Goal: Information Seeking & Learning: Compare options

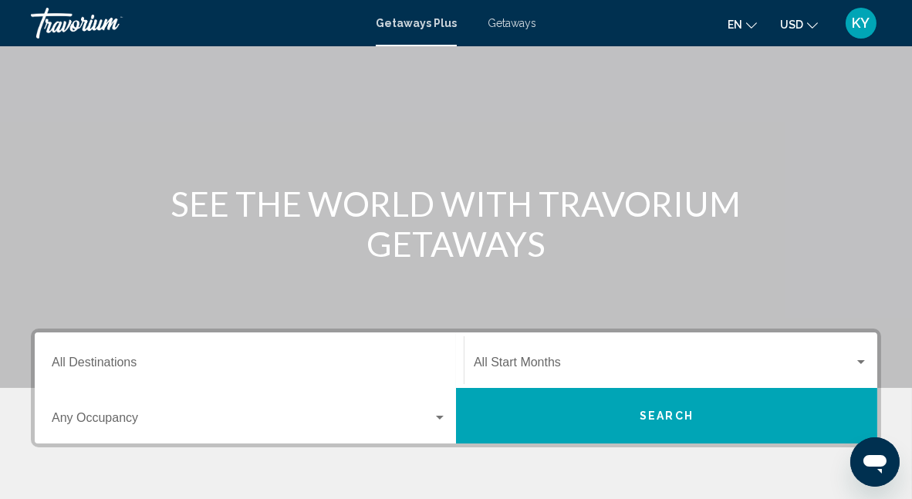
scroll to position [154, 0]
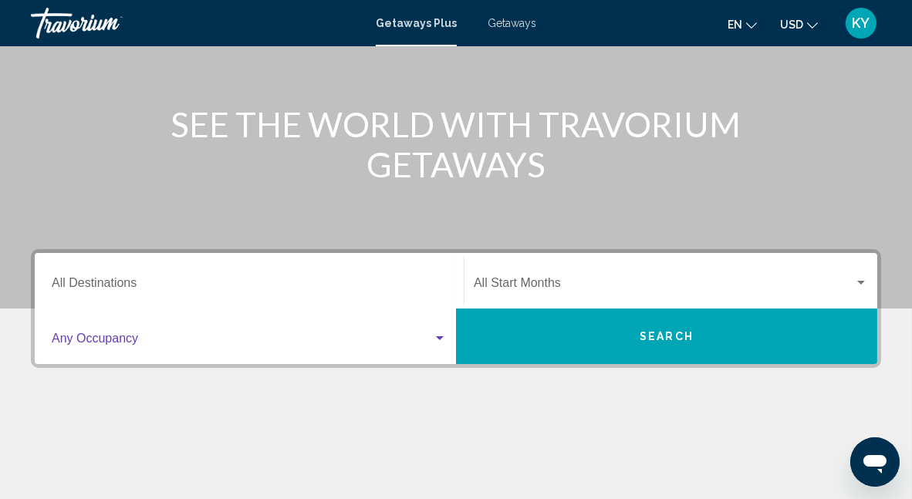
click at [136, 342] on span "Search widget" at bounding box center [242, 342] width 381 height 14
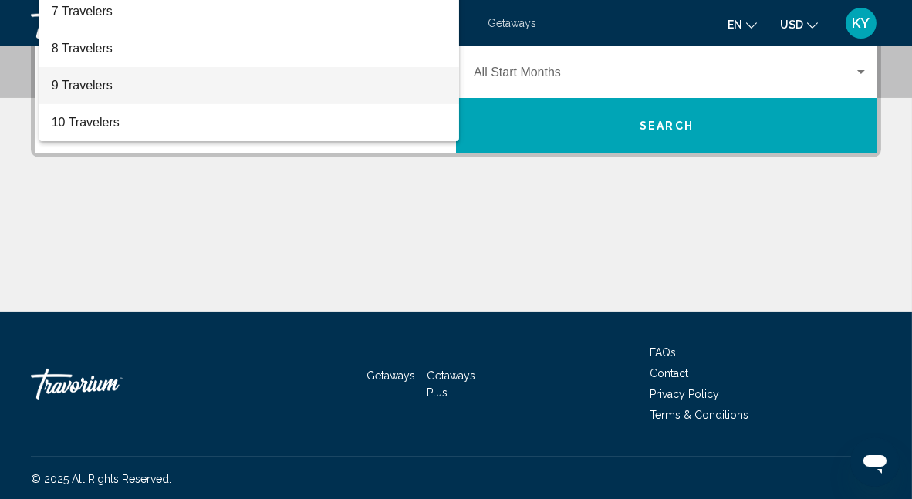
scroll to position [366, 0]
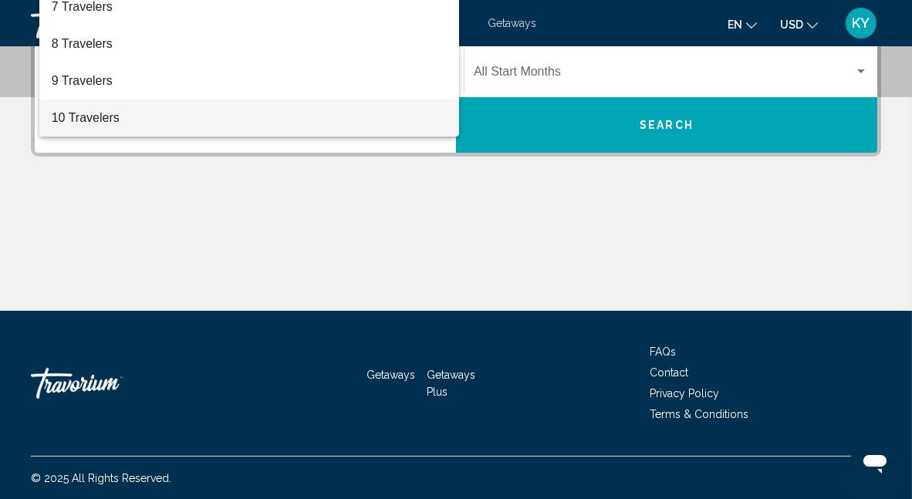
click at [415, 116] on span "10 Travelers" at bounding box center [249, 118] width 395 height 37
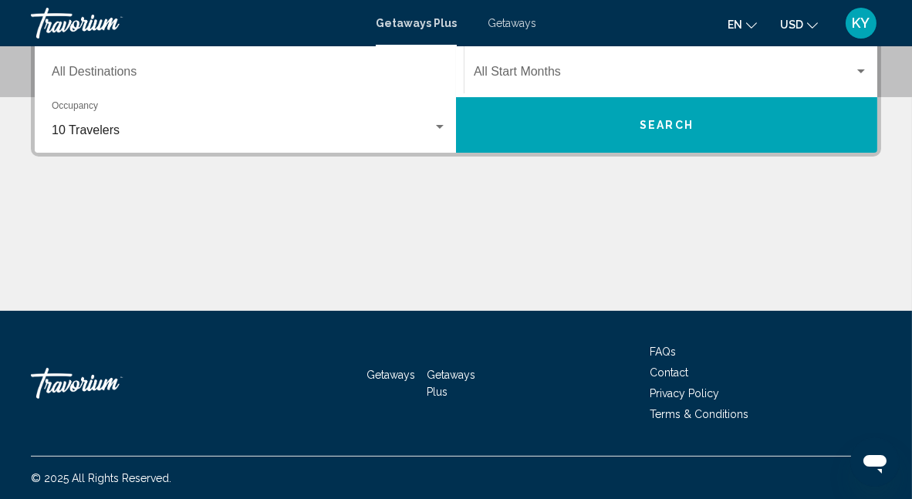
click at [425, 207] on div "Main content" at bounding box center [456, 253] width 851 height 116
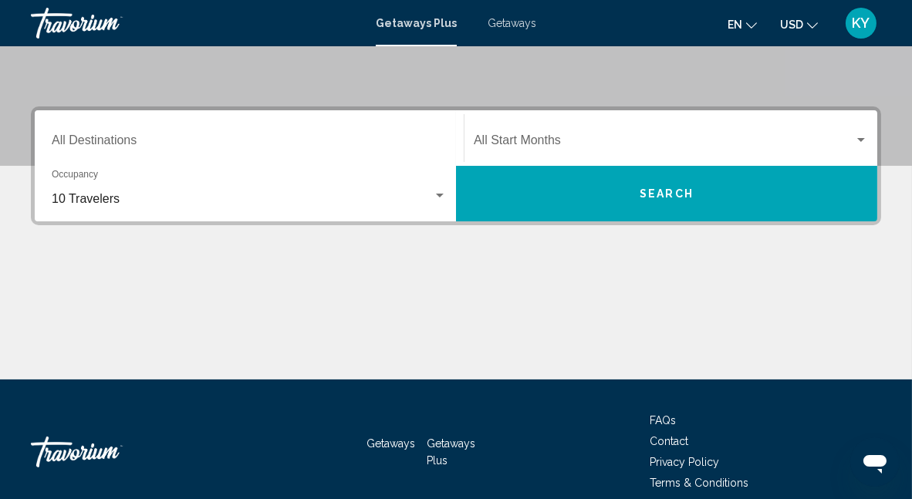
scroll to position [134, 0]
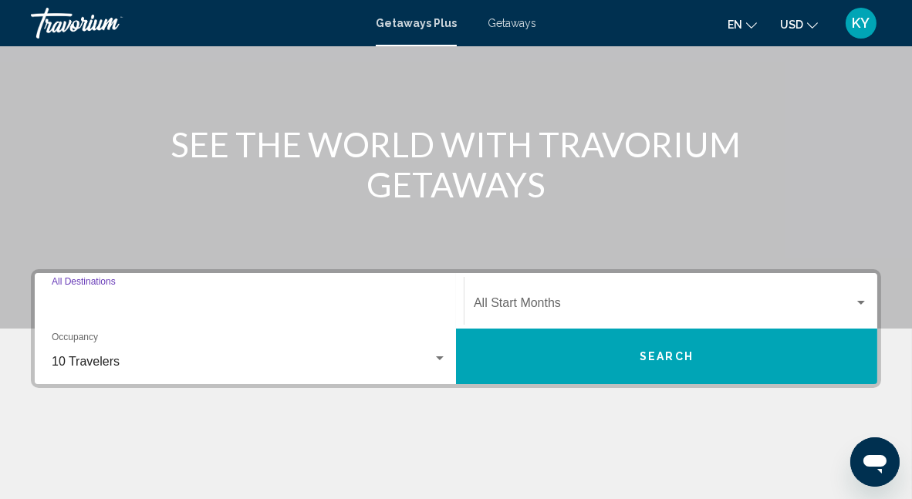
click at [138, 311] on input "Destination All Destinations" at bounding box center [249, 307] width 395 height 14
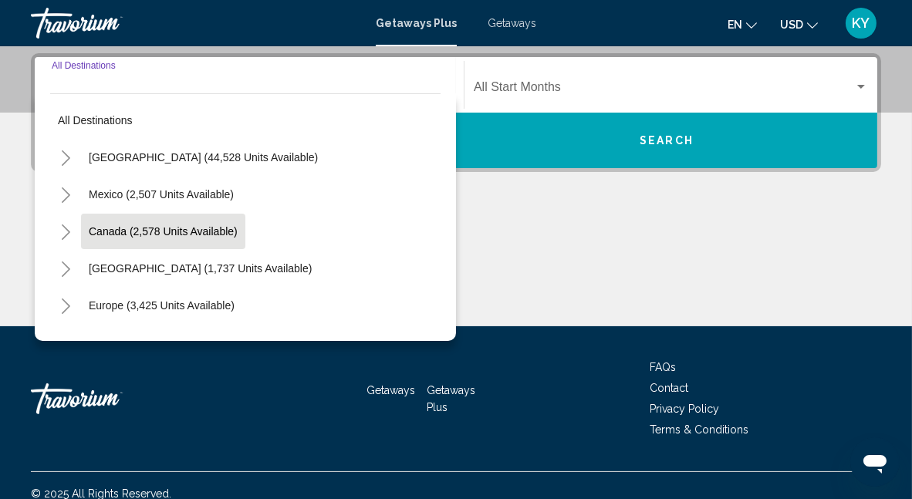
scroll to position [353, 0]
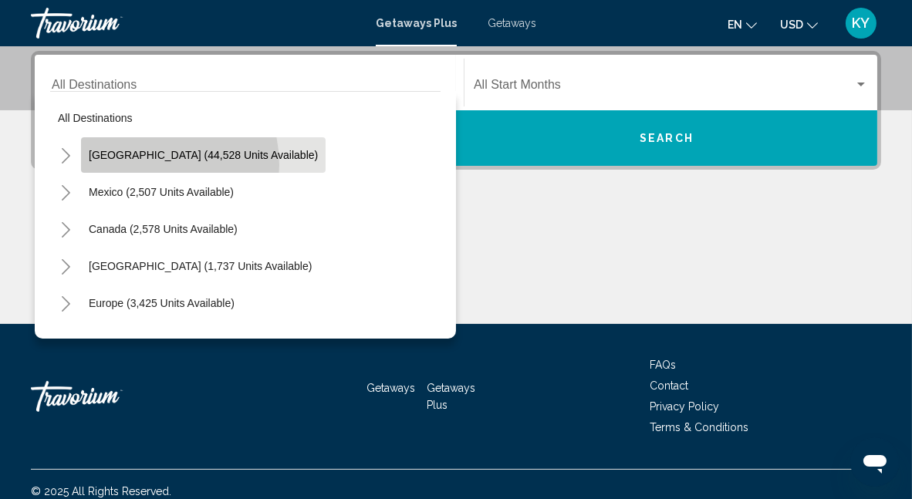
click at [137, 164] on button "[GEOGRAPHIC_DATA] (44,528 units available)" at bounding box center [203, 155] width 245 height 36
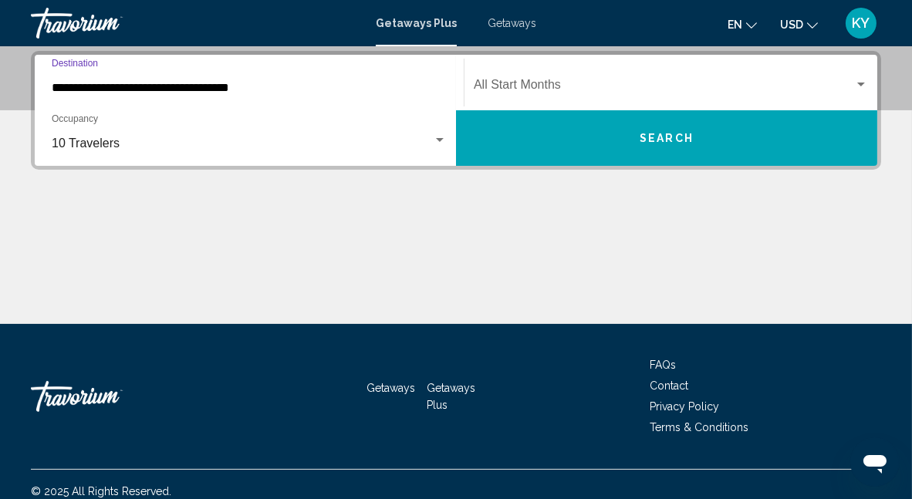
click at [116, 86] on input "**********" at bounding box center [249, 88] width 395 height 14
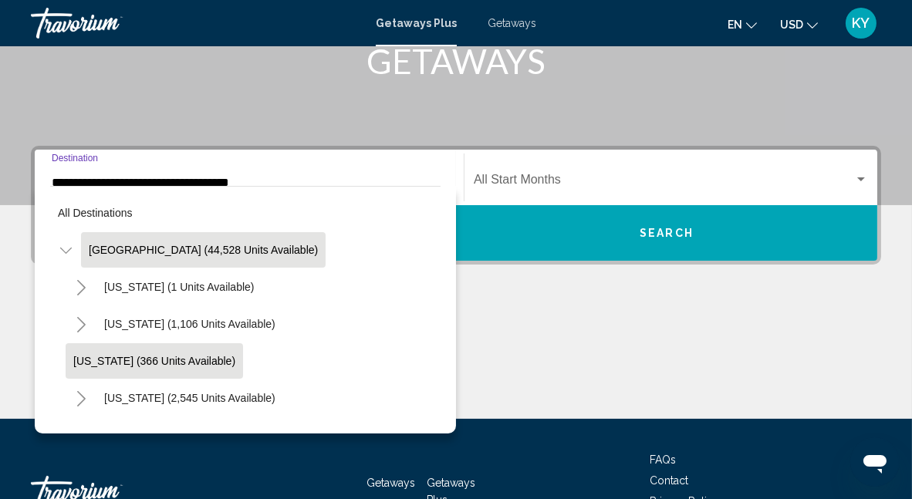
scroll to position [232, 0]
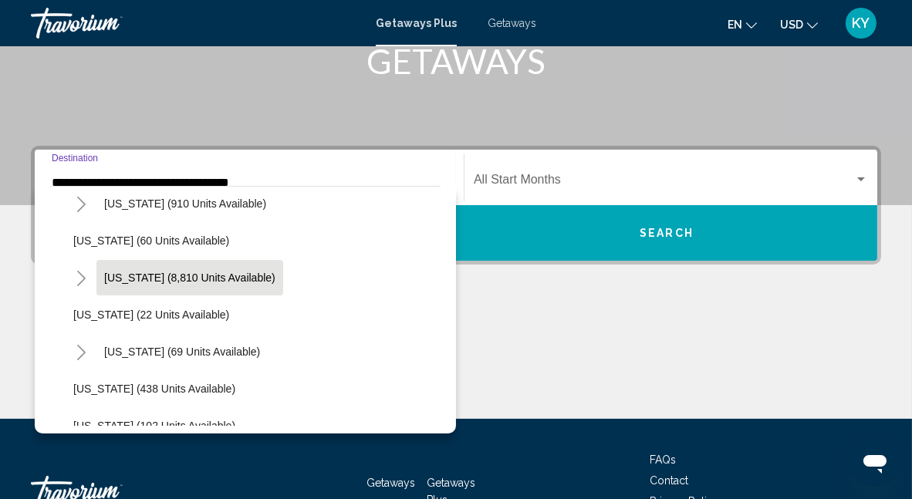
click at [166, 272] on span "Florida (8,810 units available)" at bounding box center [189, 278] width 171 height 12
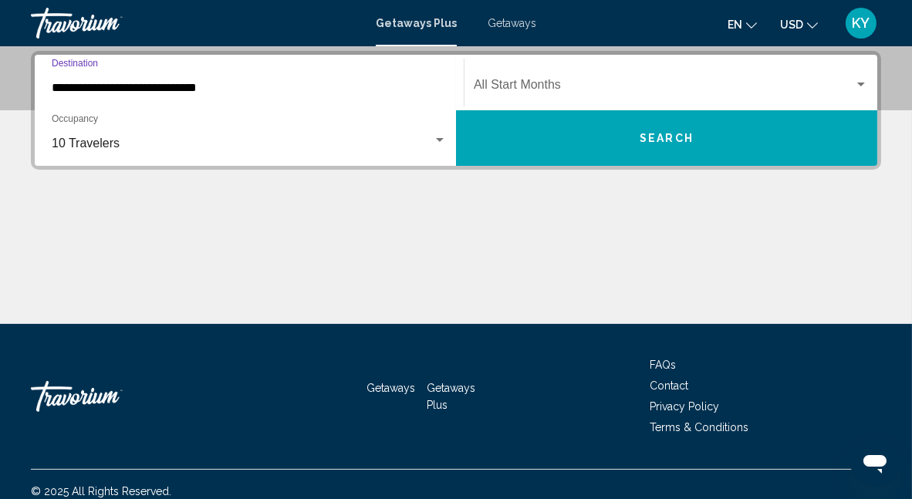
click at [151, 90] on input "**********" at bounding box center [249, 88] width 395 height 14
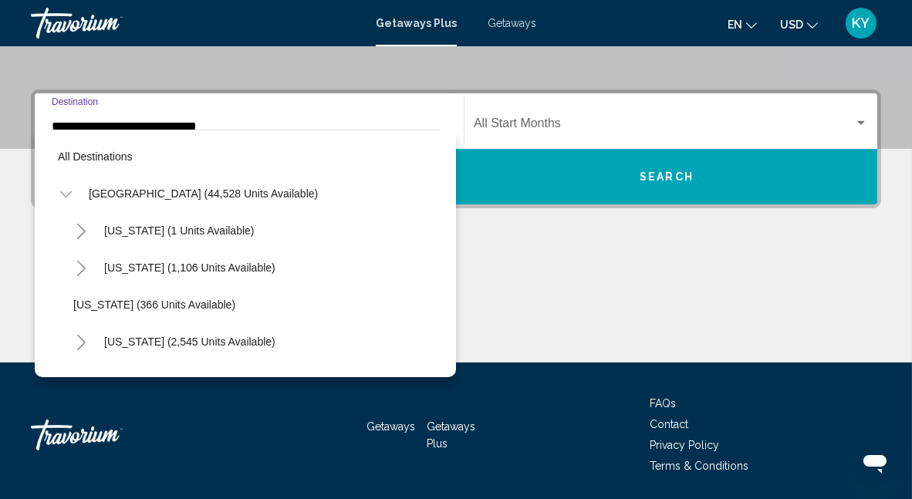
scroll to position [203, 0]
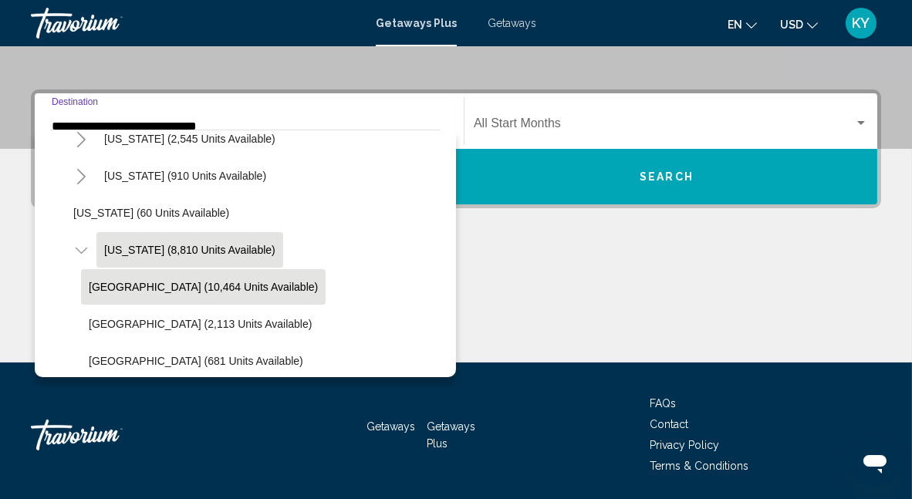
click at [187, 286] on span "Orlando & Disney Area (10,464 units available)" at bounding box center [203, 287] width 229 height 12
type input "**********"
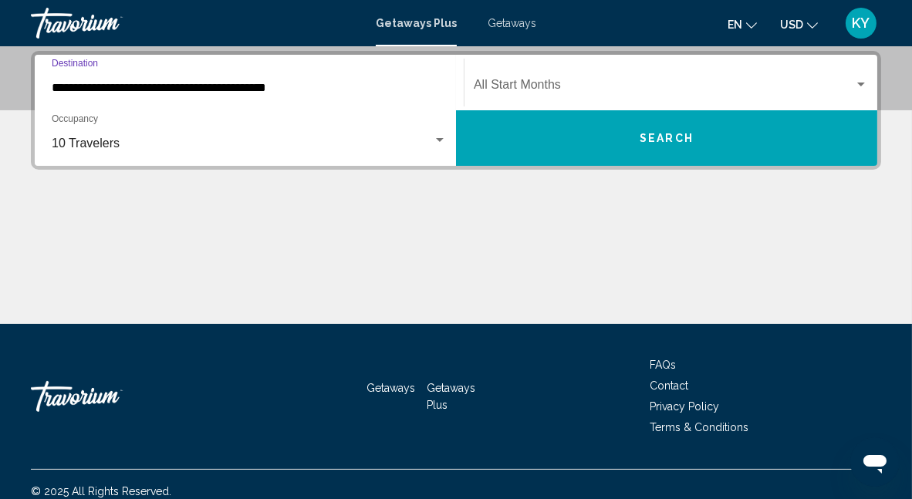
scroll to position [353, 0]
click at [684, 137] on span "Search" at bounding box center [667, 139] width 54 height 12
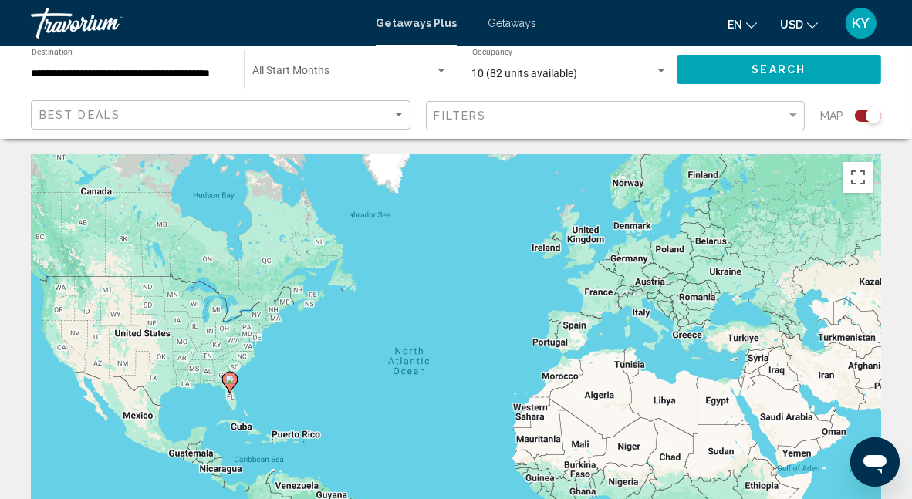
click at [393, 66] on div "Start Month All Start Months" at bounding box center [350, 70] width 196 height 42
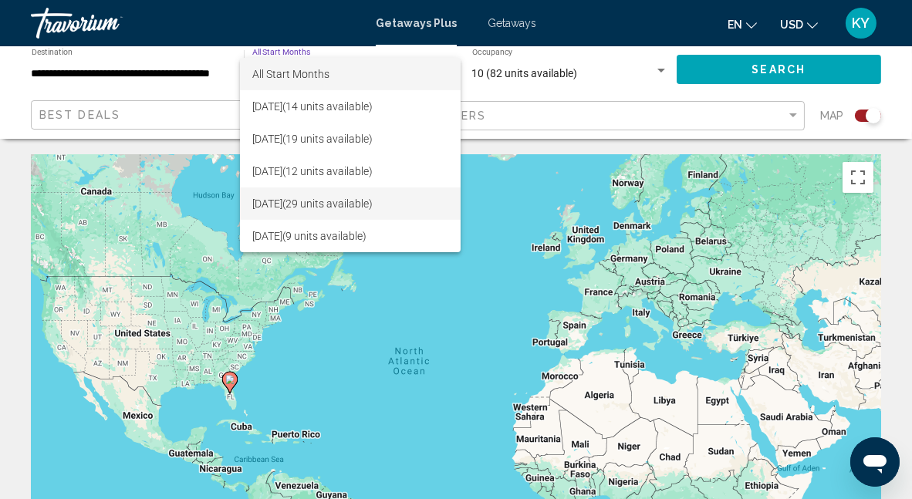
click at [369, 211] on span "November 2025 (29 units available)" at bounding box center [350, 204] width 196 height 32
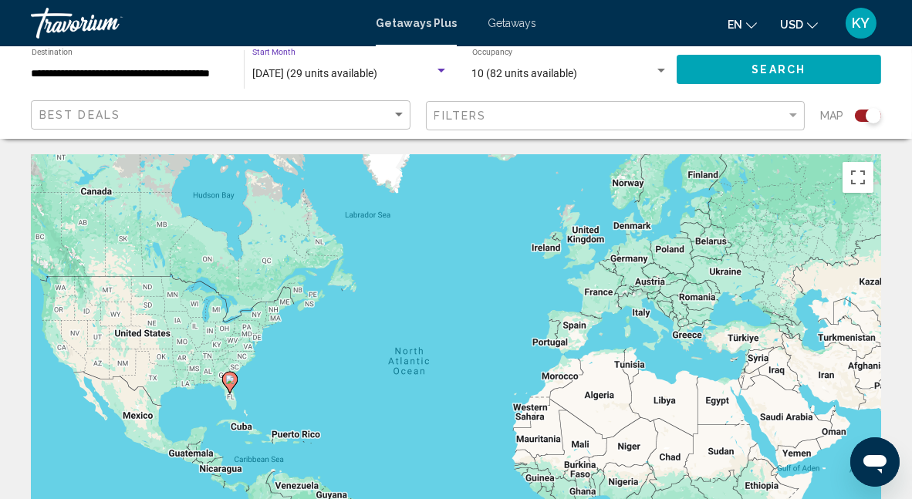
click at [826, 69] on button "Search" at bounding box center [779, 69] width 205 height 29
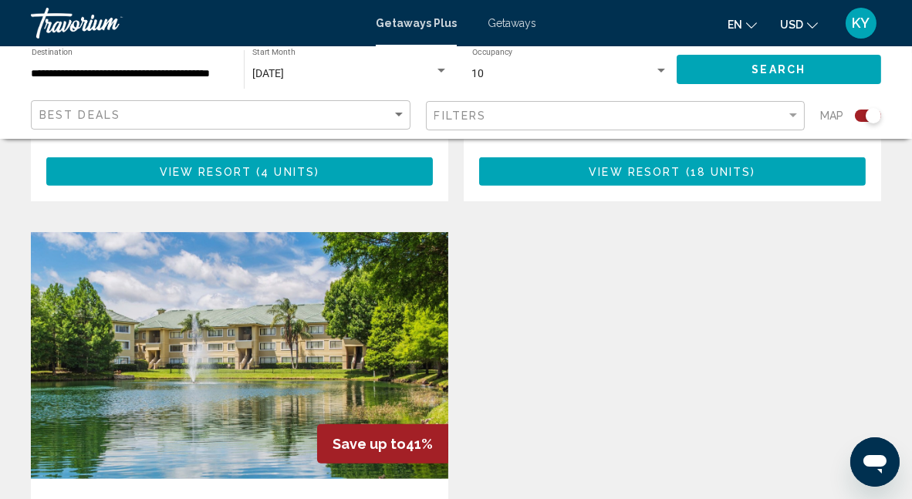
scroll to position [1158, 0]
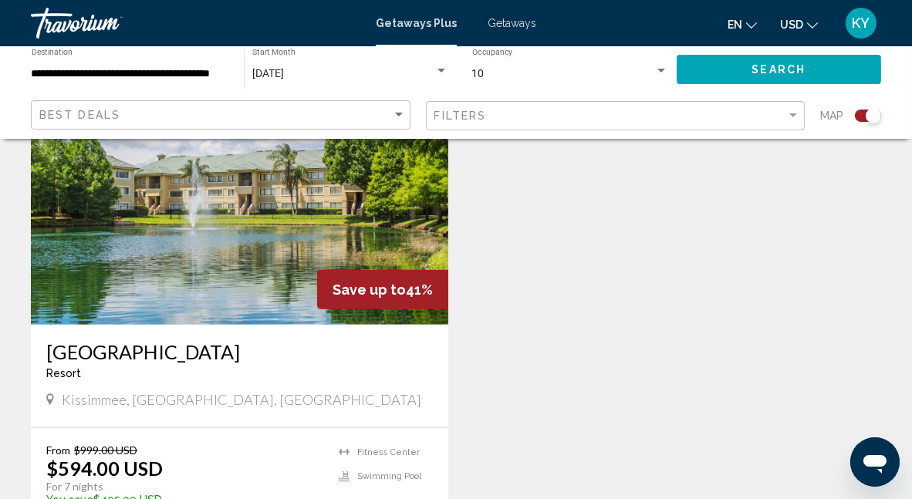
click at [238, 235] on img "Main content" at bounding box center [240, 201] width 418 height 247
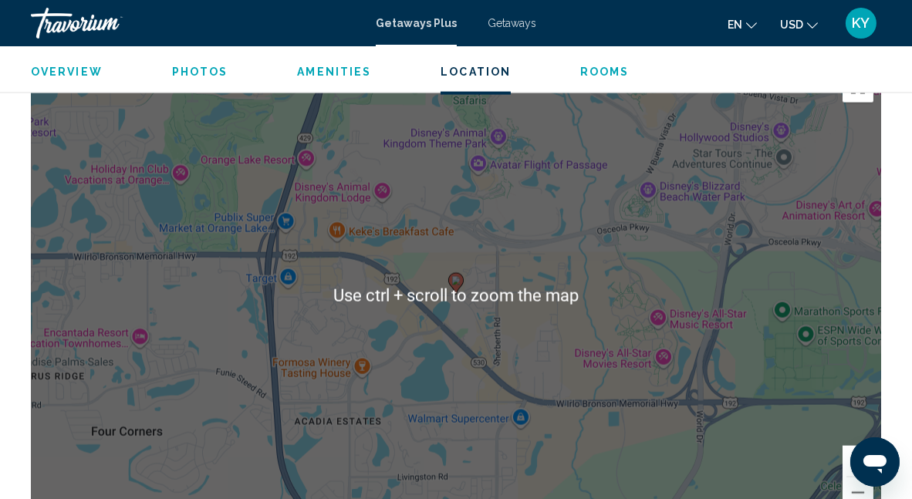
scroll to position [2942, 0]
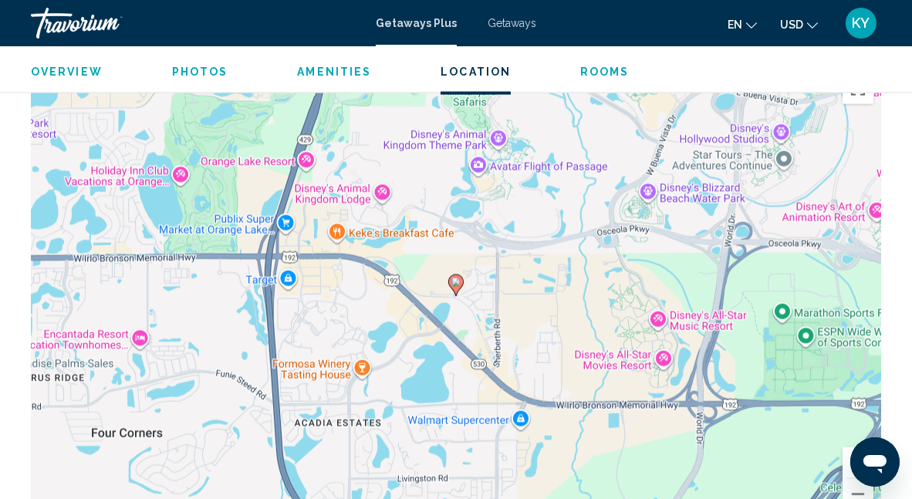
click at [454, 280] on image "Main content" at bounding box center [456, 282] width 9 height 9
click at [343, 229] on div "To navigate, press the arrow keys. To activate drag with keyboard, press Alt + …" at bounding box center [456, 297] width 851 height 463
click at [343, 229] on div "To activate drag with keyboard, press Alt + Enter. Once in keyboard drag state,…" at bounding box center [456, 297] width 851 height 463
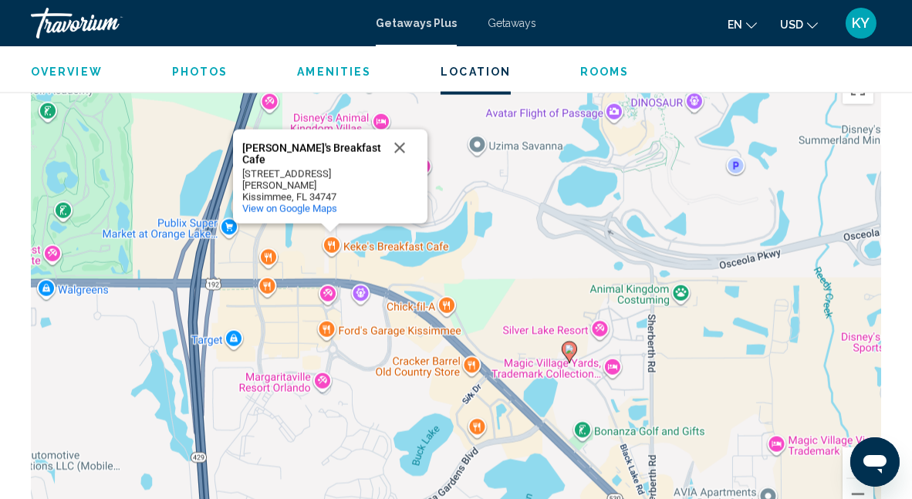
click at [343, 229] on div "To activate drag with keyboard, press Alt + Enter. Once in keyboard drag state,…" at bounding box center [456, 297] width 851 height 463
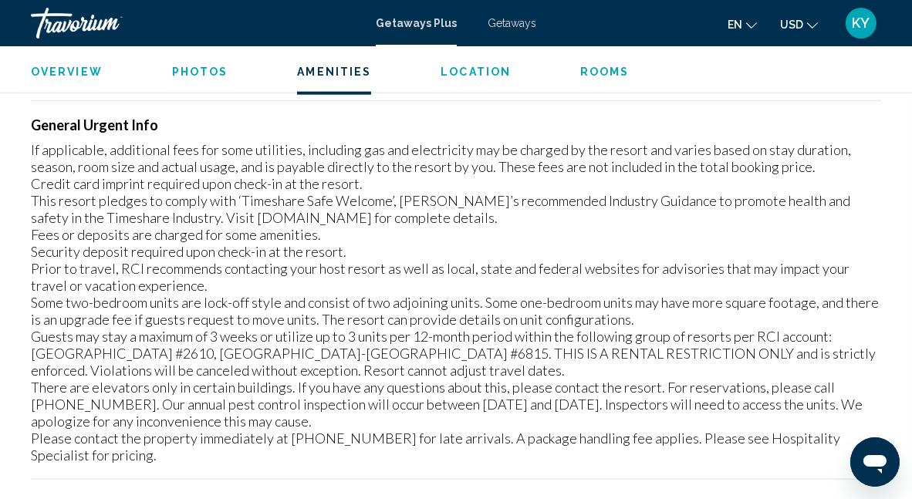
scroll to position [2401, 0]
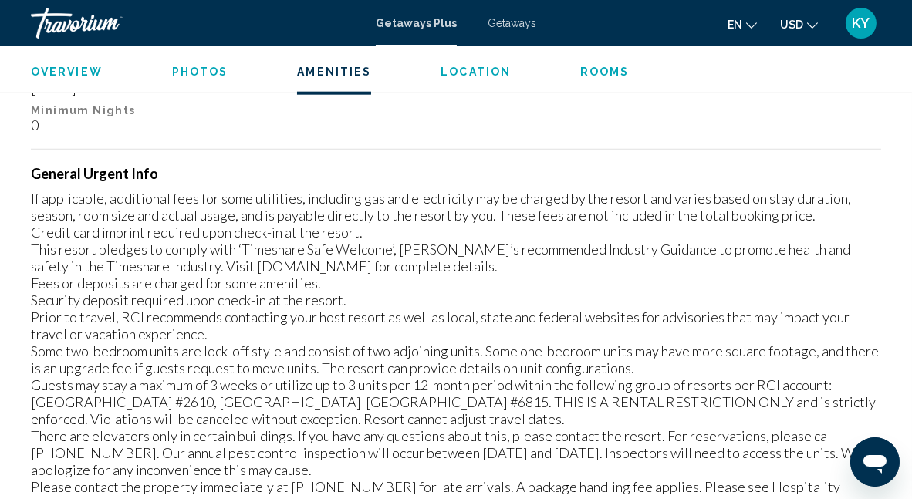
click at [484, 63] on ul "Overview Photos Amenities Location Rooms Search" at bounding box center [456, 70] width 851 height 17
click at [485, 71] on span "Location" at bounding box center [476, 72] width 70 height 12
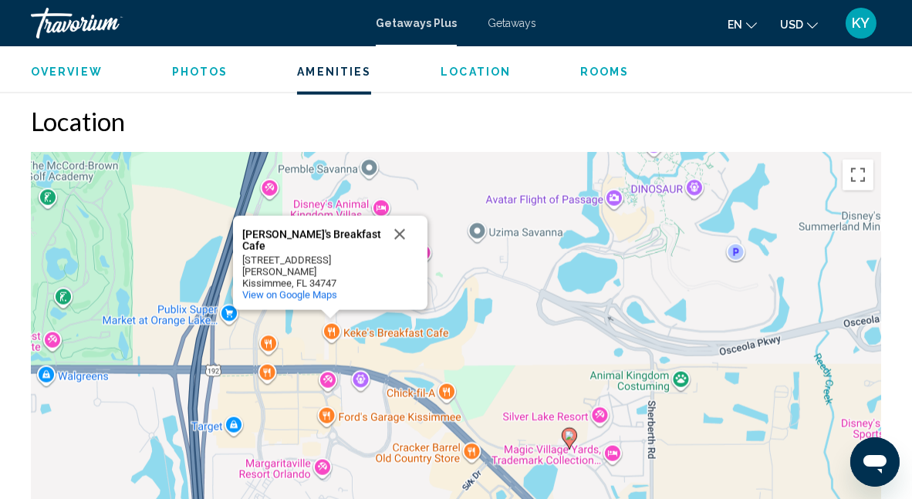
scroll to position [2868, 0]
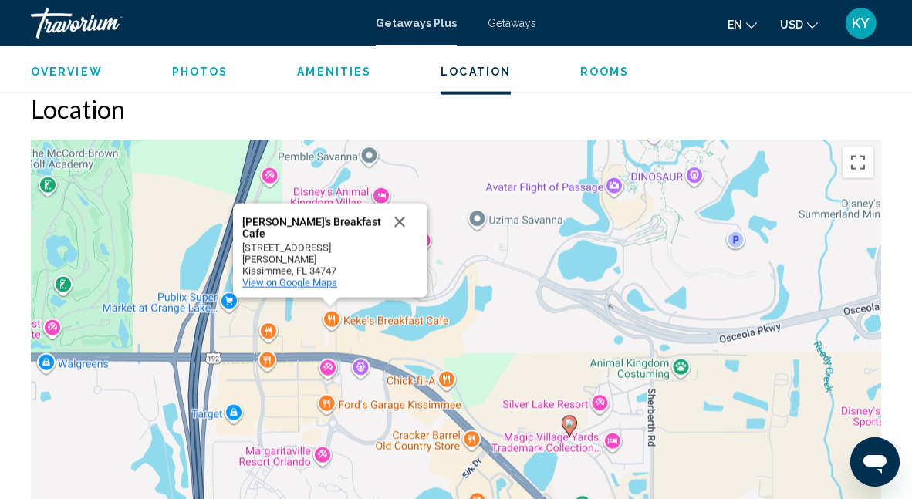
click at [334, 280] on span "View on Google Maps" at bounding box center [289, 283] width 95 height 12
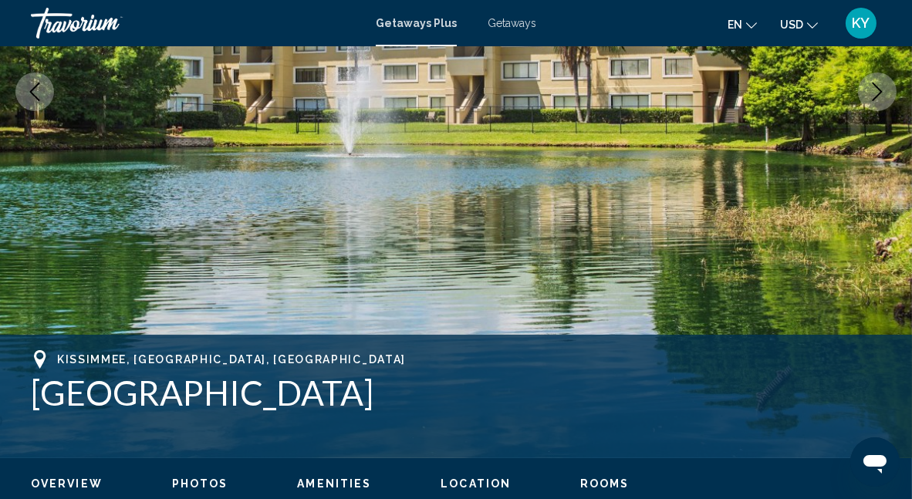
scroll to position [89, 0]
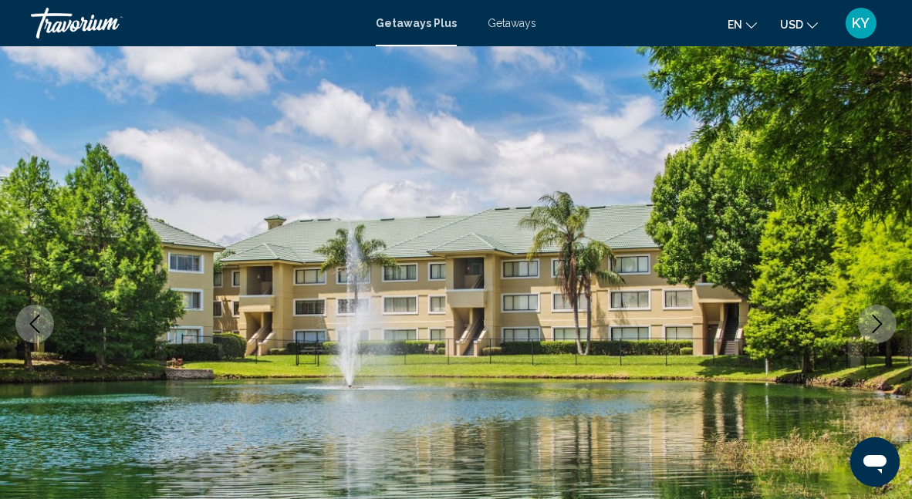
click at [899, 320] on img "Main content" at bounding box center [456, 324] width 912 height 733
click at [885, 323] on icon "Next image" at bounding box center [877, 324] width 19 height 19
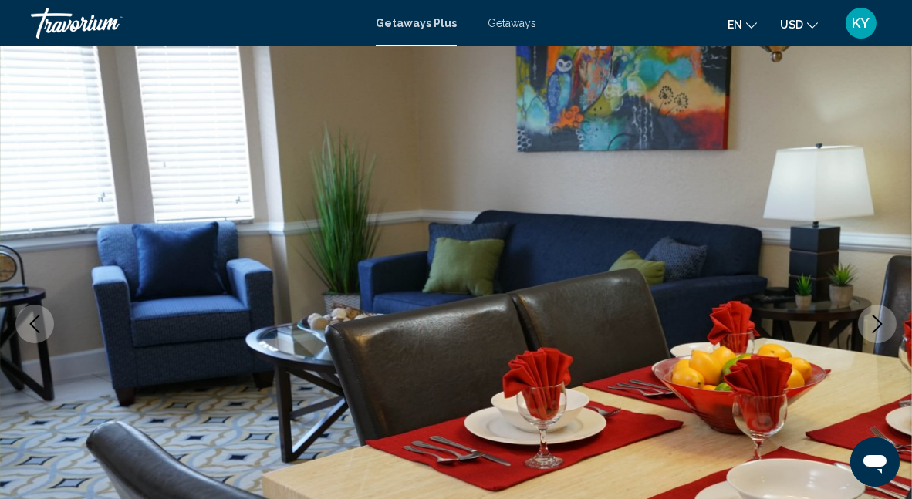
click at [885, 323] on icon "Next image" at bounding box center [877, 324] width 19 height 19
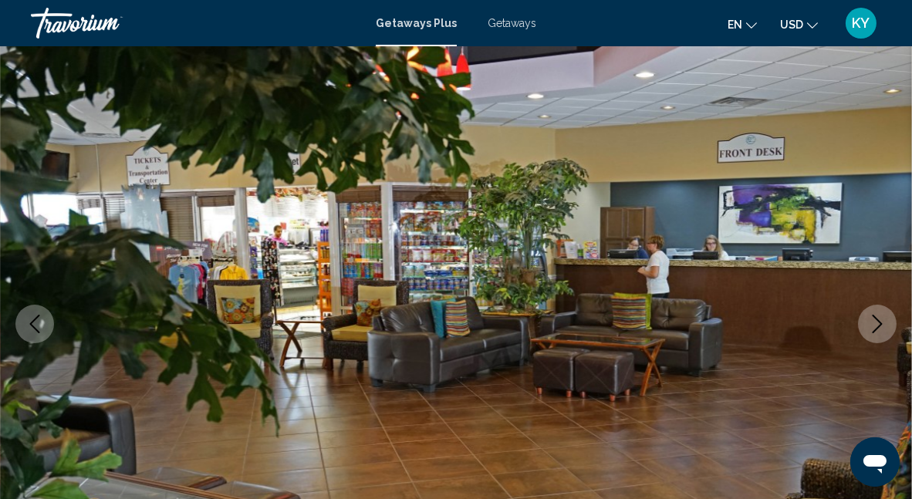
click at [885, 323] on icon "Next image" at bounding box center [877, 324] width 19 height 19
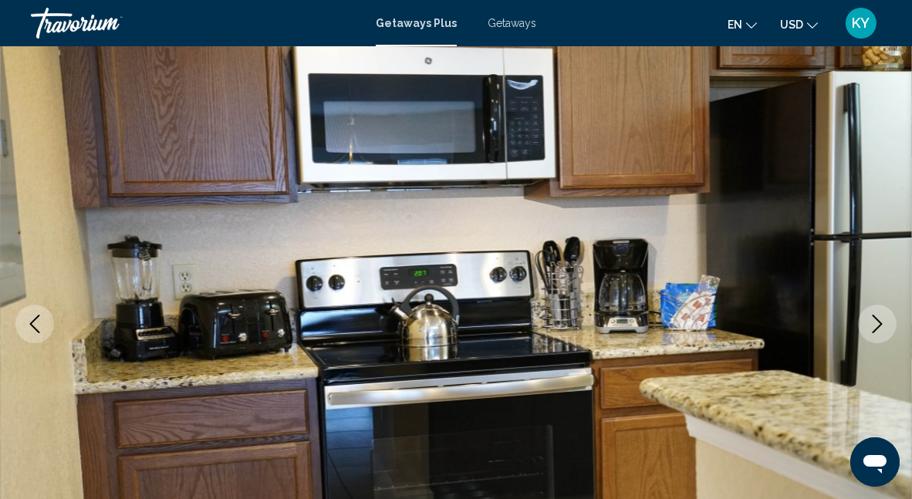
click at [885, 323] on icon "Next image" at bounding box center [877, 324] width 19 height 19
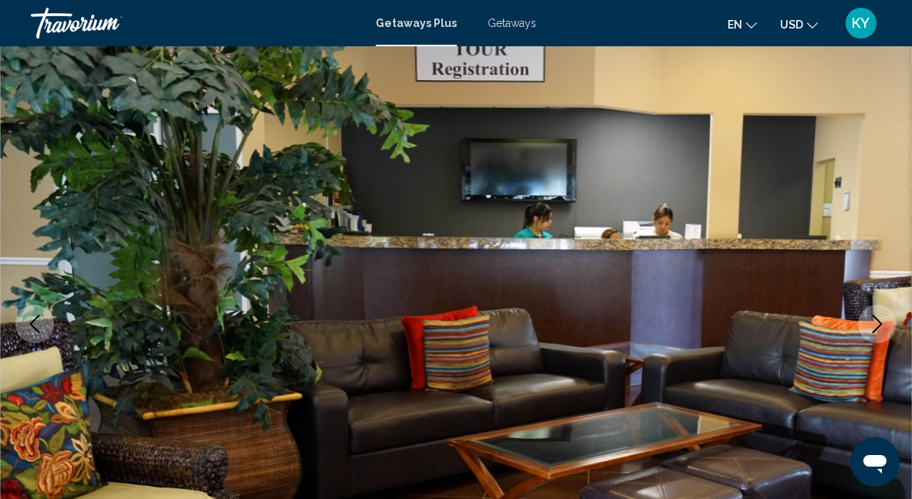
click at [885, 323] on icon "Next image" at bounding box center [877, 324] width 19 height 19
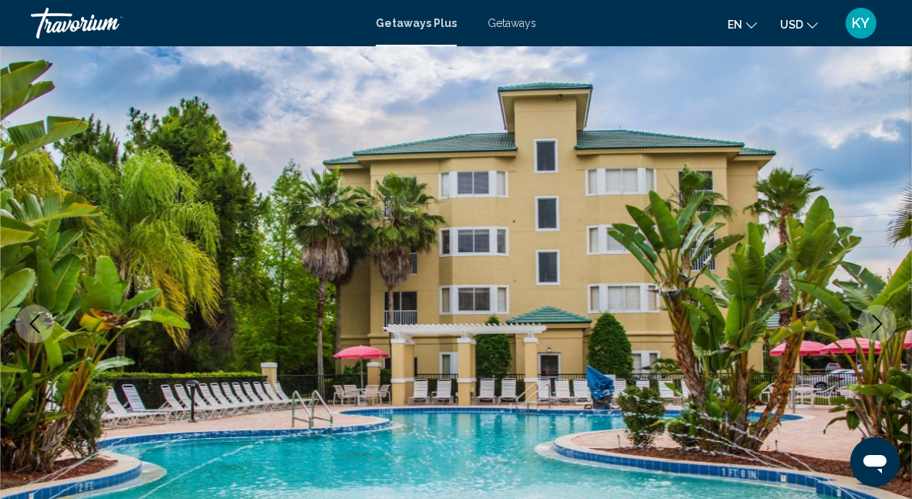
click at [885, 324] on icon "Next image" at bounding box center [877, 324] width 19 height 19
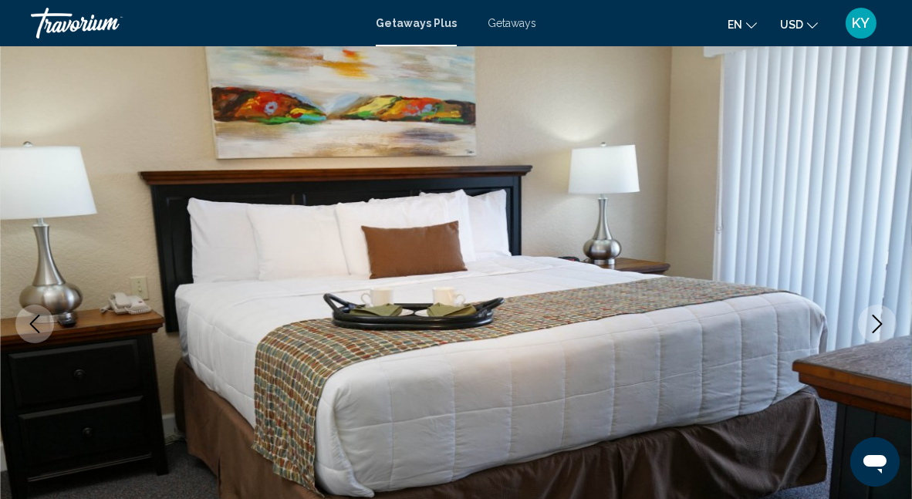
click at [885, 324] on icon "Next image" at bounding box center [877, 324] width 19 height 19
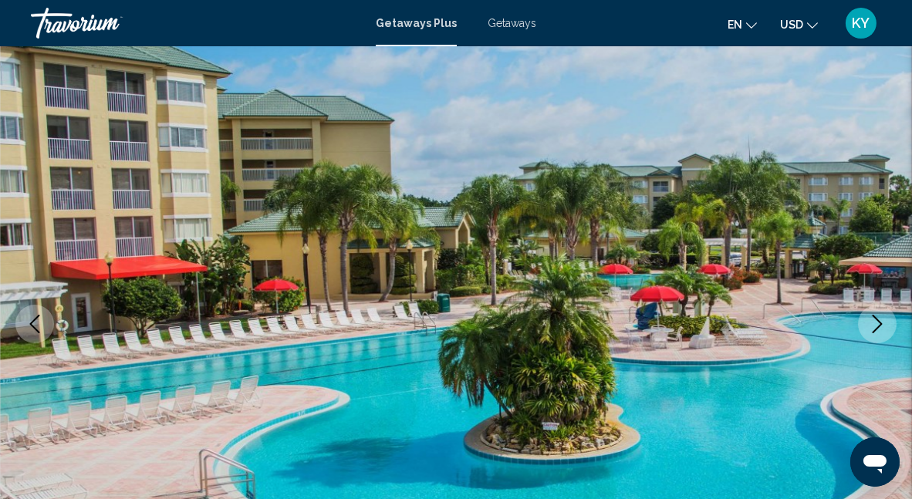
click at [885, 324] on icon "Next image" at bounding box center [877, 324] width 19 height 19
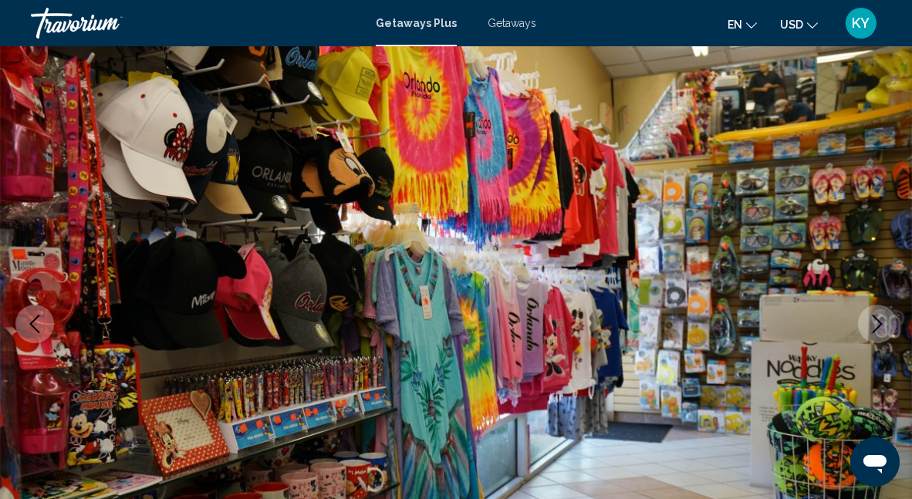
click at [885, 324] on icon "Next image" at bounding box center [877, 324] width 19 height 19
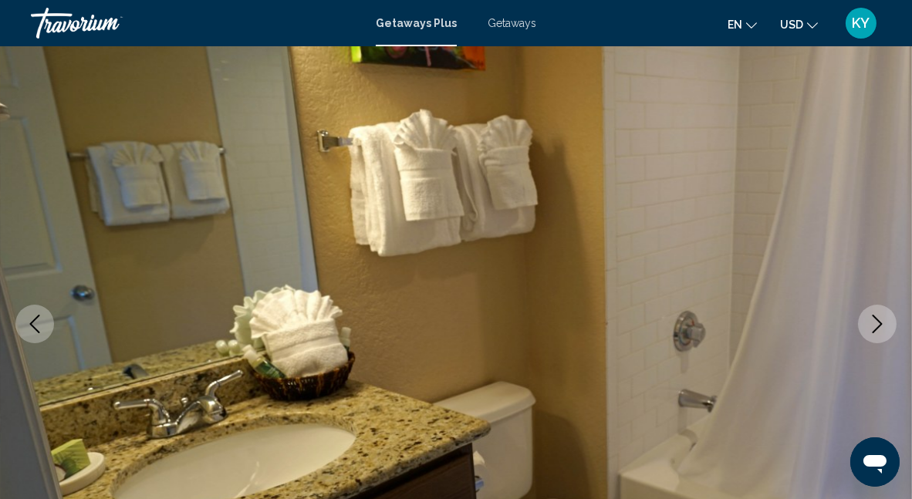
click at [885, 325] on icon "Next image" at bounding box center [877, 324] width 19 height 19
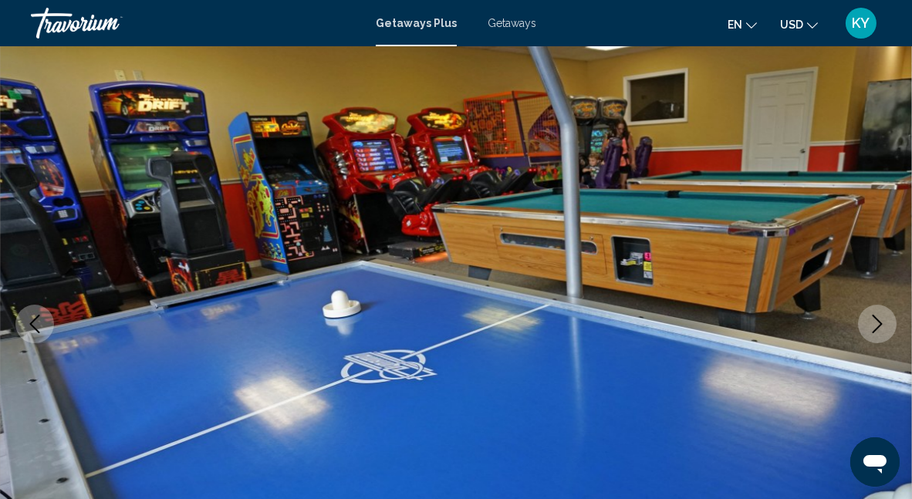
click at [885, 325] on icon "Next image" at bounding box center [877, 324] width 19 height 19
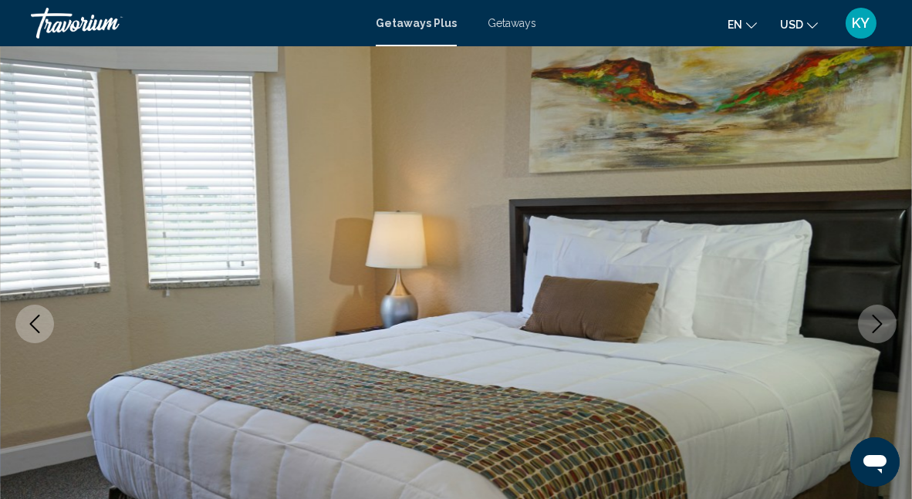
click at [885, 325] on icon "Next image" at bounding box center [877, 324] width 19 height 19
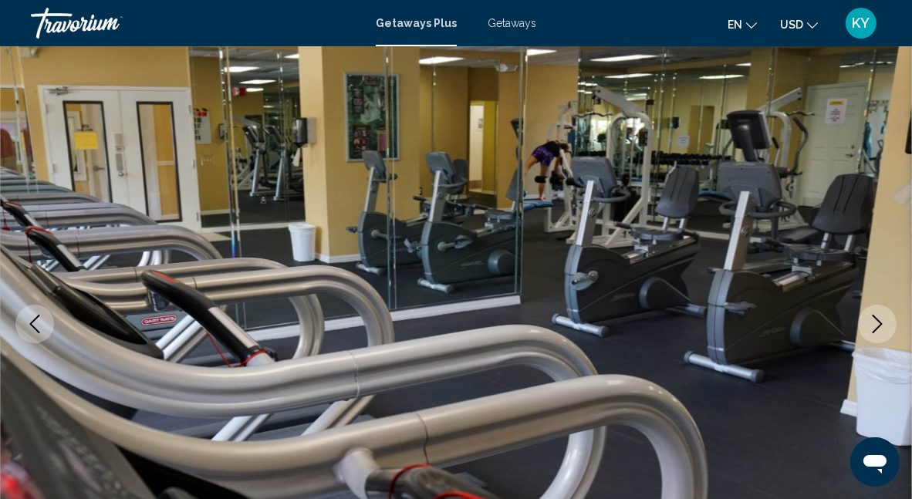
click at [885, 325] on icon "Next image" at bounding box center [877, 324] width 19 height 19
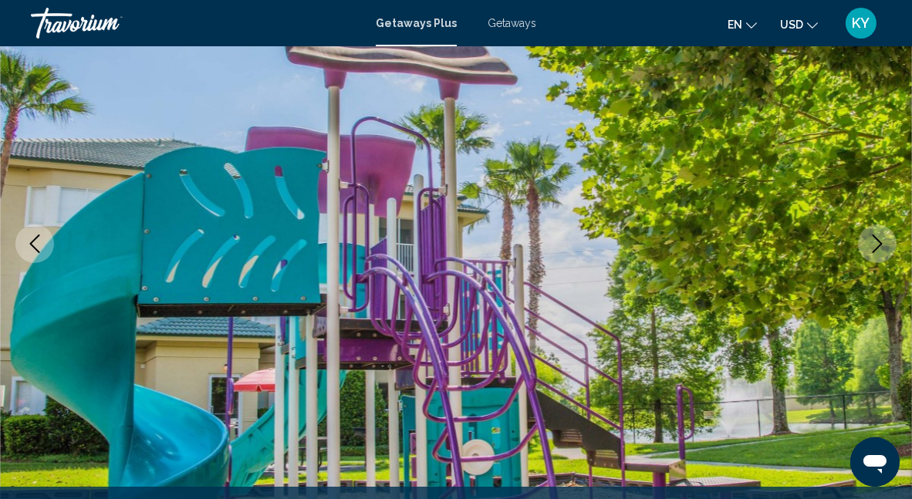
scroll to position [167, 0]
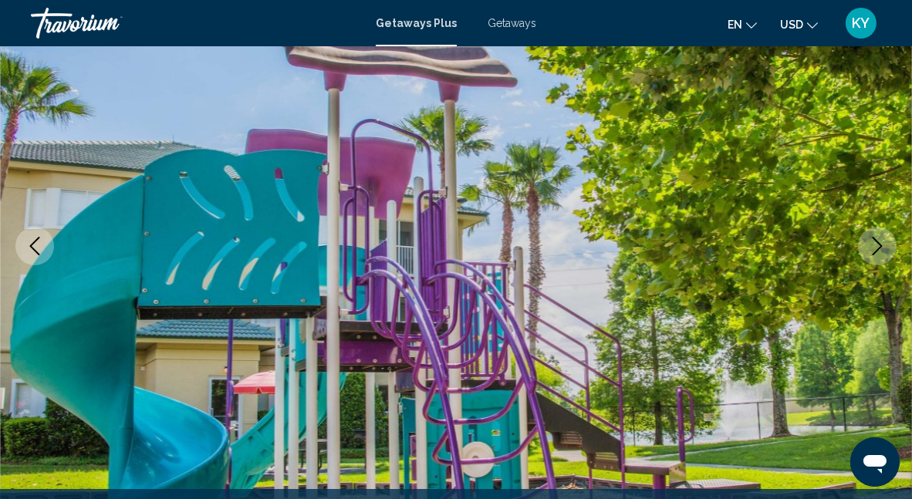
click at [885, 232] on button "Next image" at bounding box center [877, 246] width 39 height 39
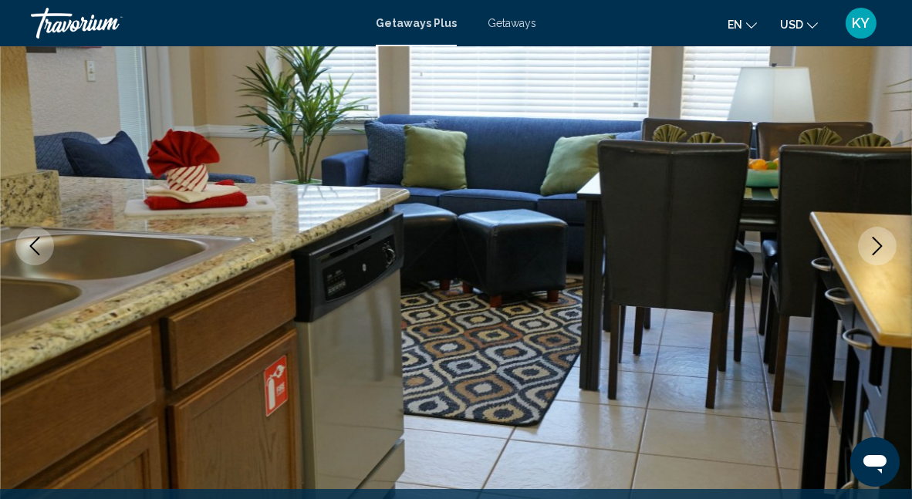
click at [884, 235] on button "Next image" at bounding box center [877, 246] width 39 height 39
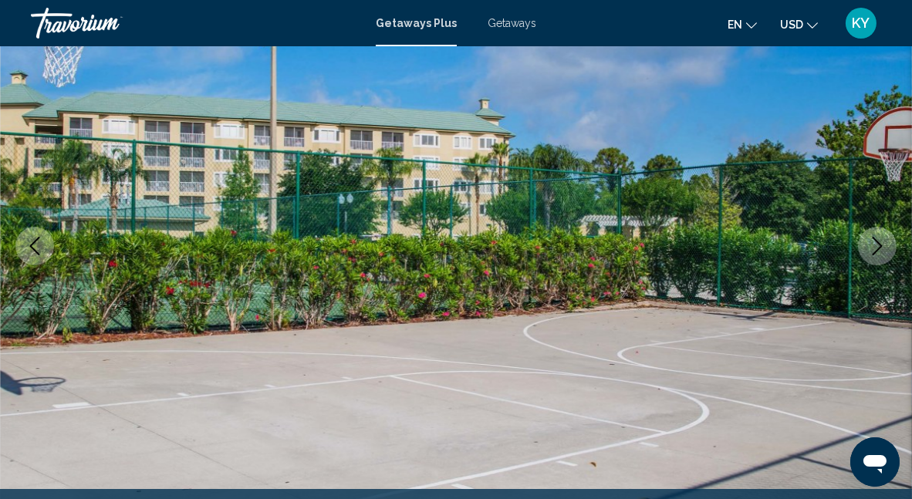
click at [884, 237] on icon "Next image" at bounding box center [877, 246] width 19 height 19
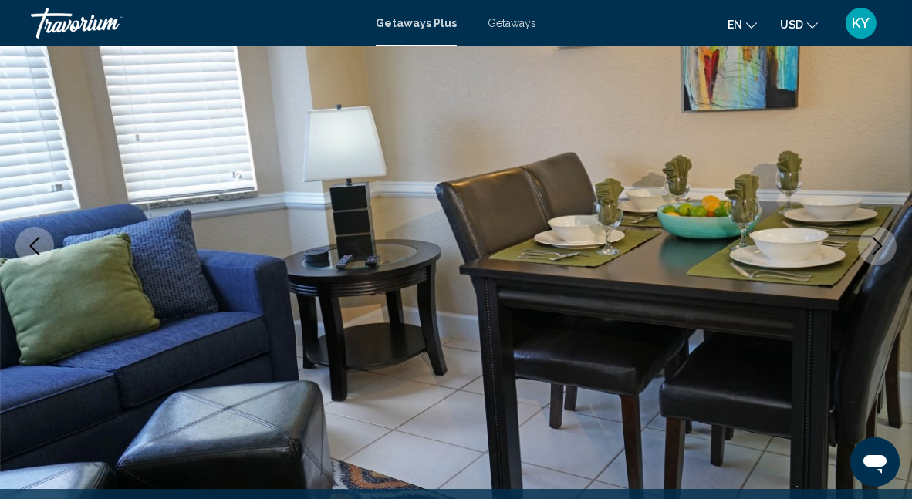
click at [884, 237] on icon "Next image" at bounding box center [877, 246] width 19 height 19
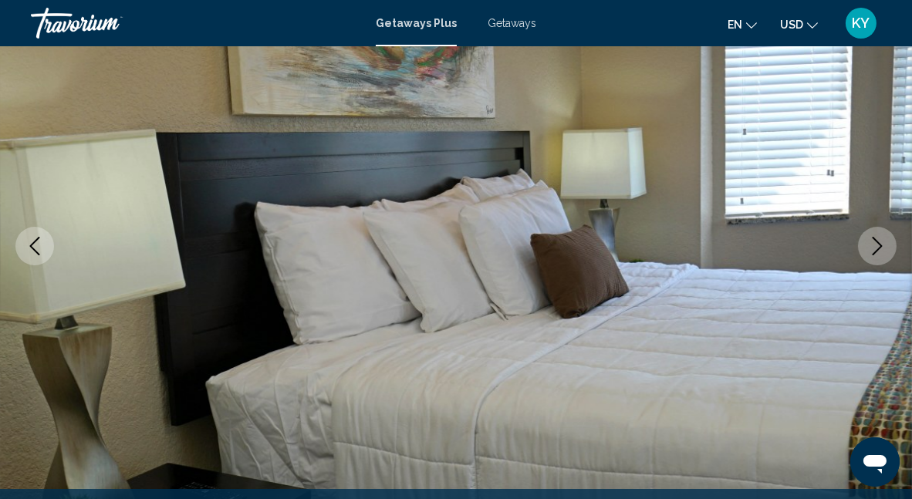
click at [884, 238] on icon "Next image" at bounding box center [877, 246] width 19 height 19
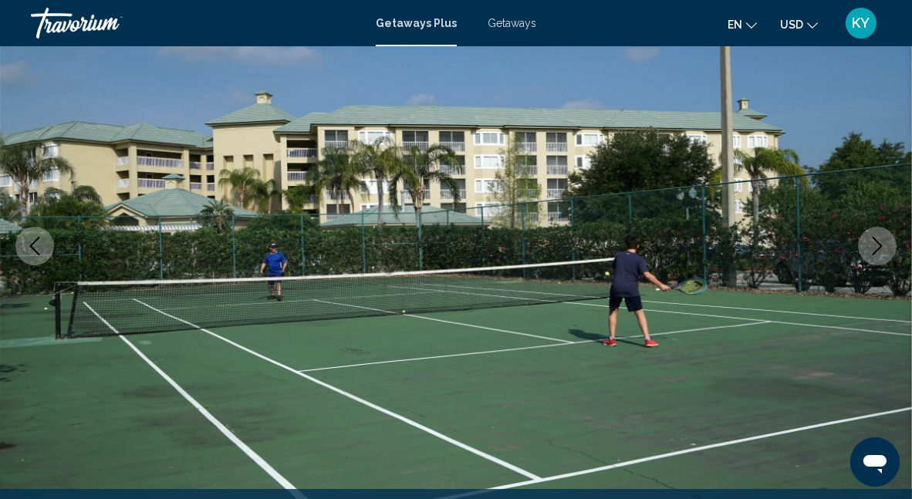
click at [884, 238] on icon "Next image" at bounding box center [877, 246] width 19 height 19
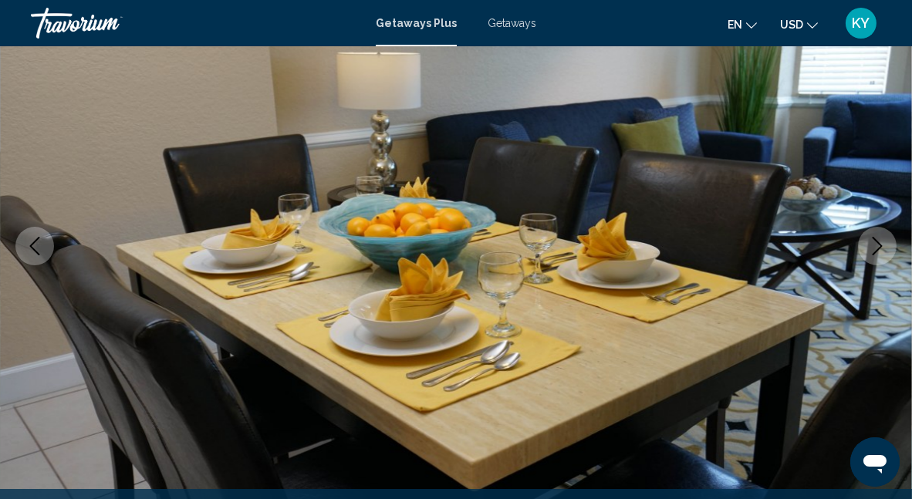
click at [884, 239] on icon "Next image" at bounding box center [877, 246] width 19 height 19
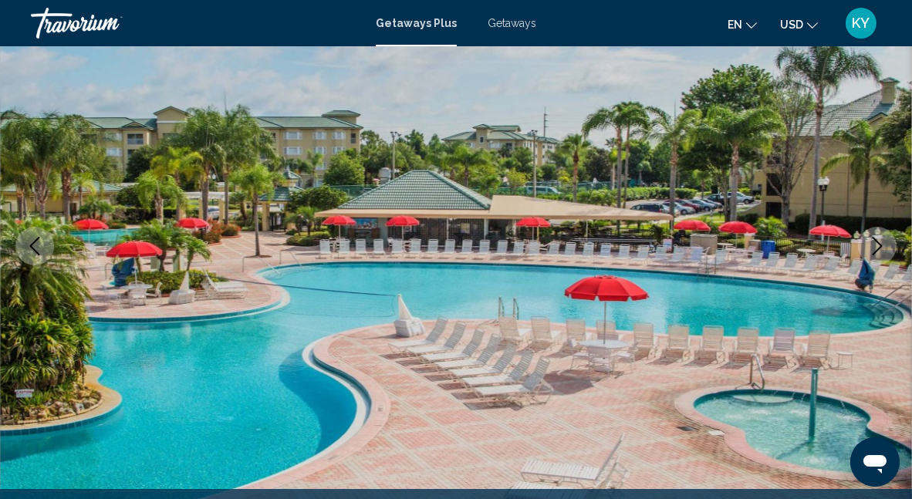
click at [884, 240] on icon "Next image" at bounding box center [877, 246] width 19 height 19
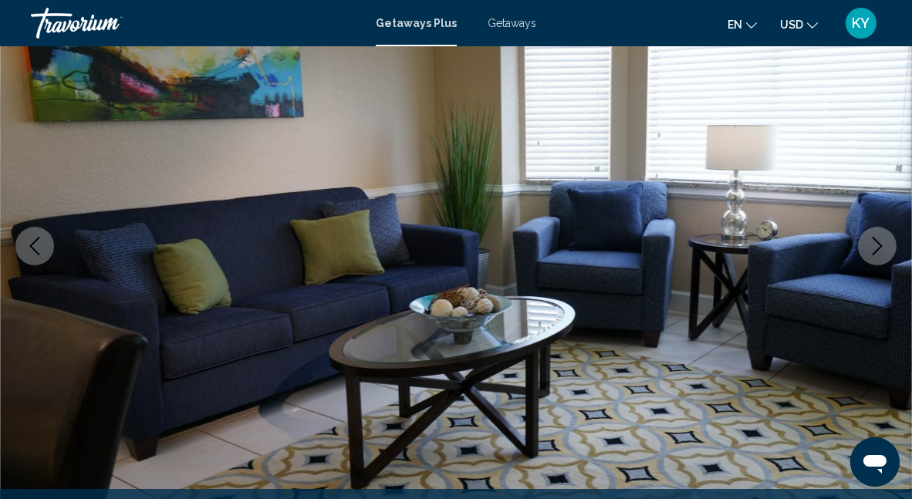
click at [884, 240] on icon "Next image" at bounding box center [877, 246] width 19 height 19
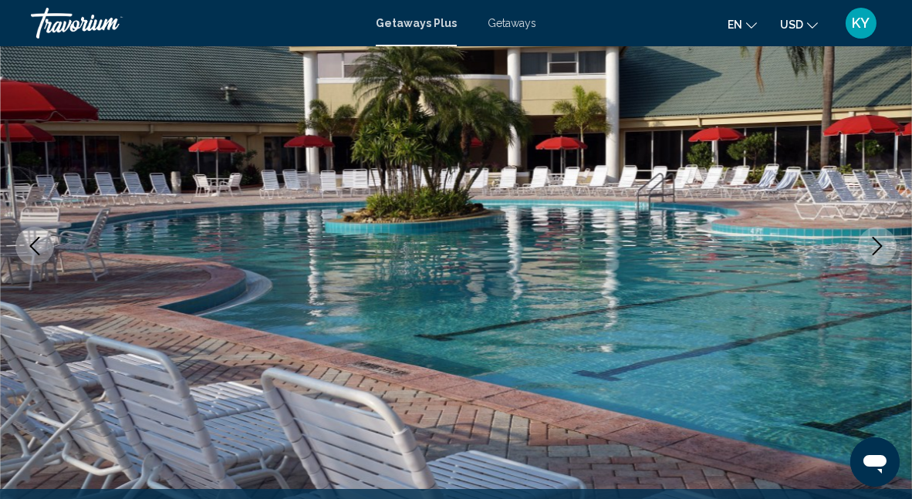
click at [884, 240] on icon "Next image" at bounding box center [877, 246] width 19 height 19
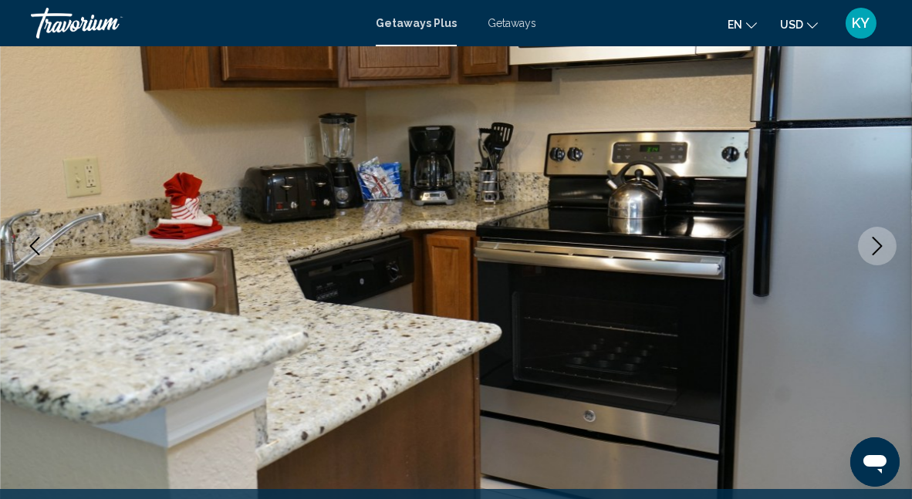
click at [884, 242] on icon "Next image" at bounding box center [877, 246] width 19 height 19
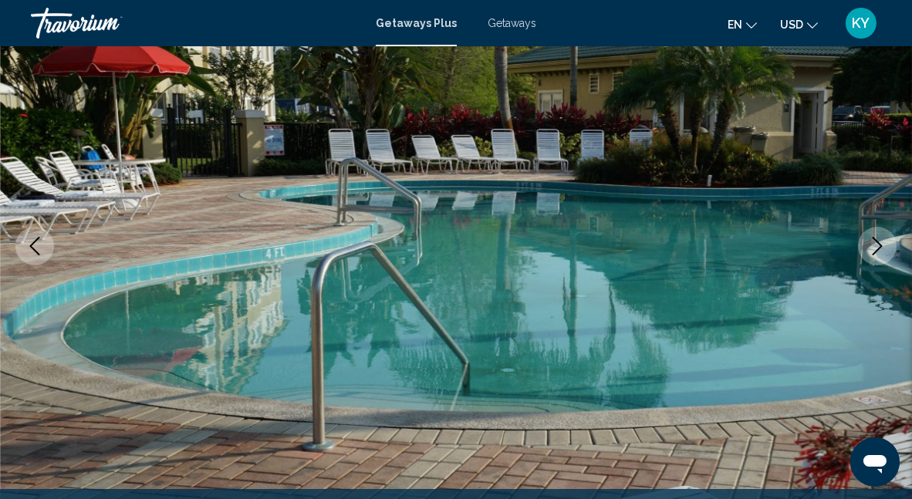
click at [884, 242] on icon "Next image" at bounding box center [877, 246] width 19 height 19
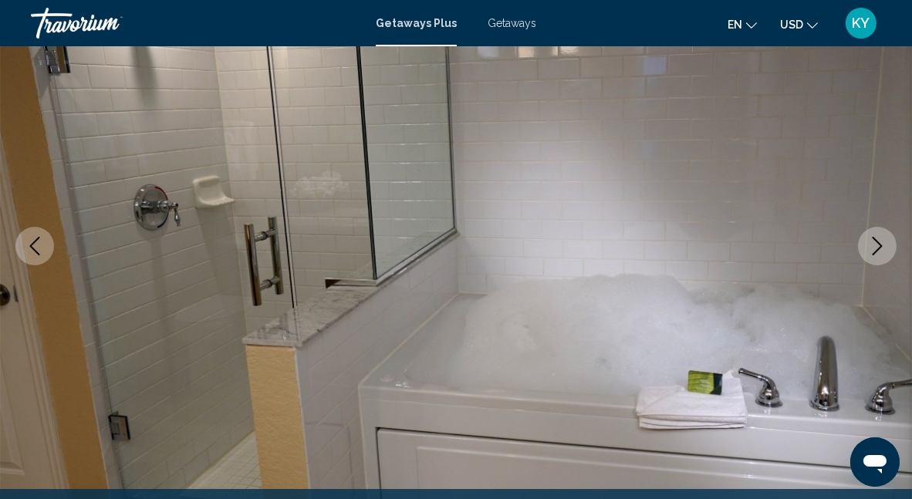
click at [884, 242] on icon "Next image" at bounding box center [877, 246] width 19 height 19
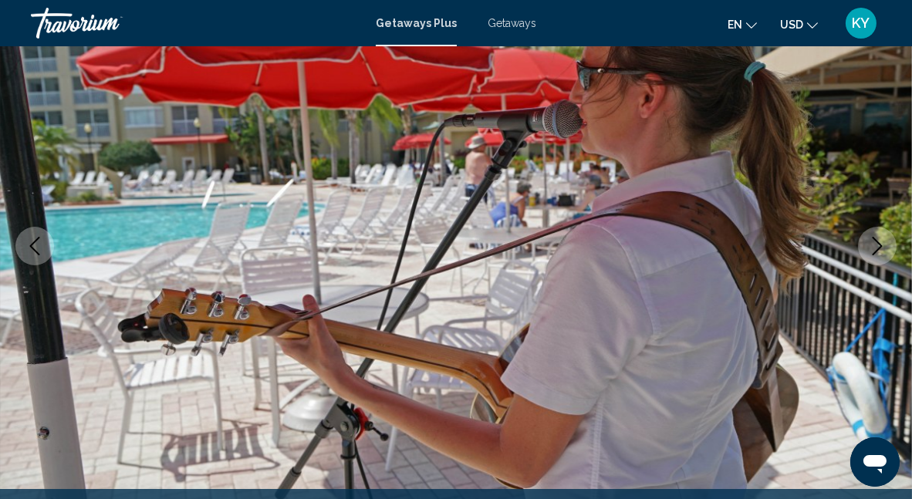
click at [884, 242] on icon "Next image" at bounding box center [877, 246] width 19 height 19
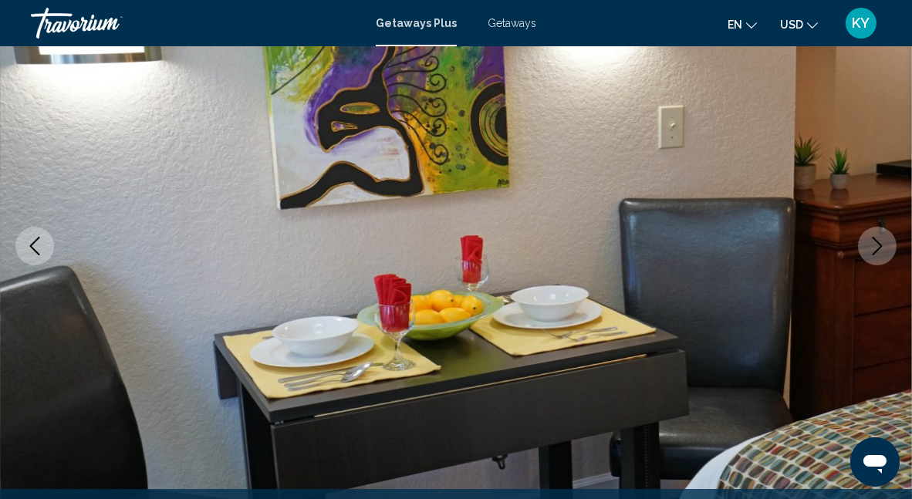
click at [884, 242] on icon "Next image" at bounding box center [877, 246] width 19 height 19
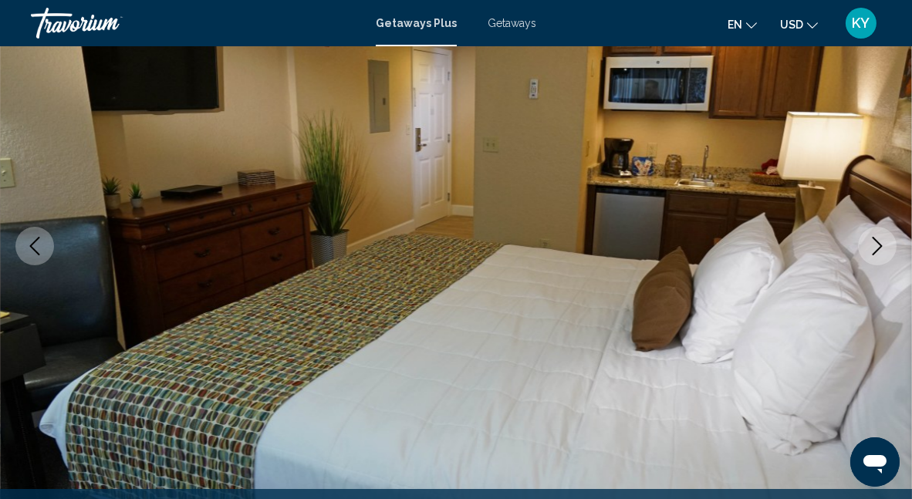
click at [884, 242] on icon "Next image" at bounding box center [877, 246] width 19 height 19
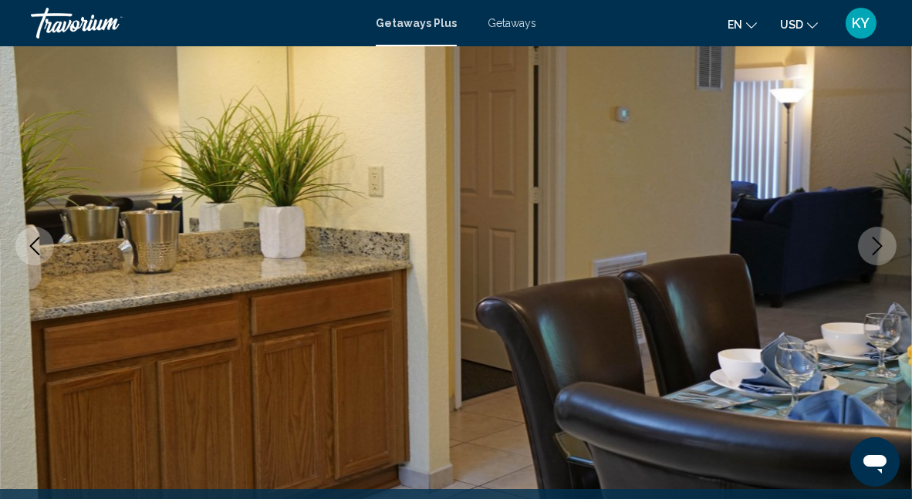
click at [884, 243] on icon "Next image" at bounding box center [877, 246] width 19 height 19
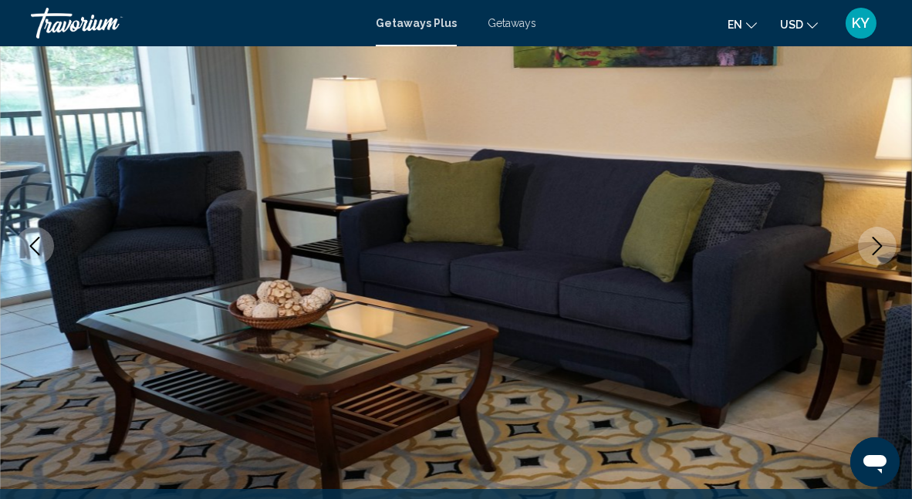
click at [884, 243] on icon "Next image" at bounding box center [877, 246] width 19 height 19
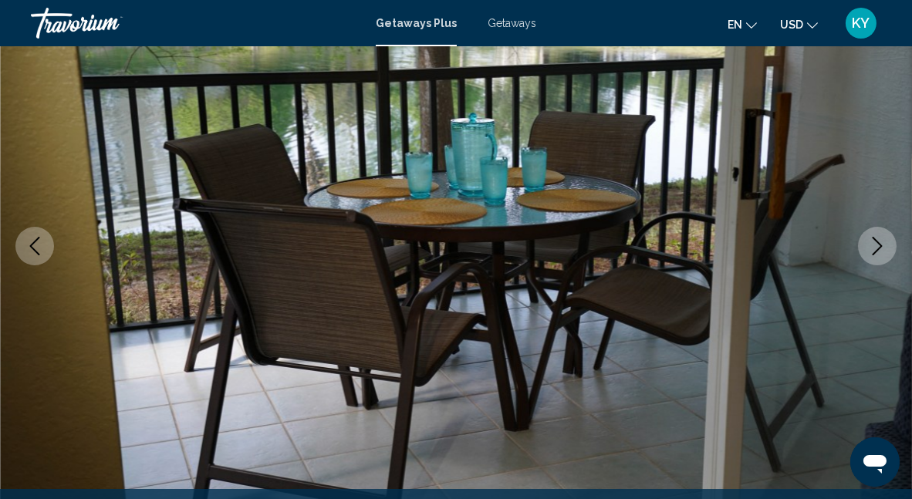
click at [884, 243] on icon "Next image" at bounding box center [877, 246] width 19 height 19
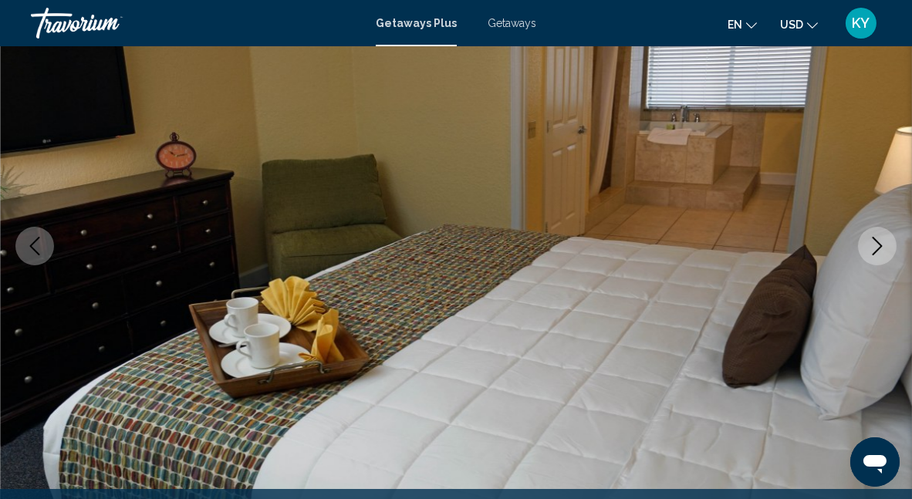
click at [884, 243] on icon "Next image" at bounding box center [877, 246] width 19 height 19
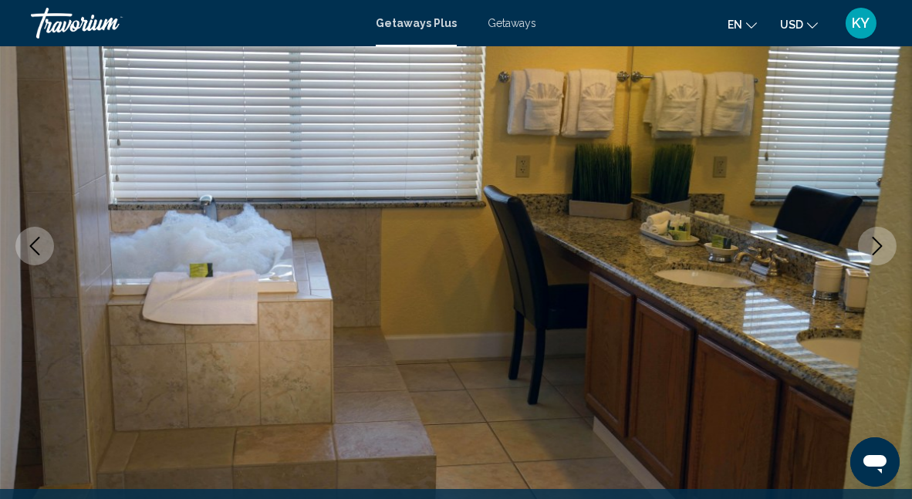
click at [892, 237] on button "Next image" at bounding box center [877, 246] width 39 height 39
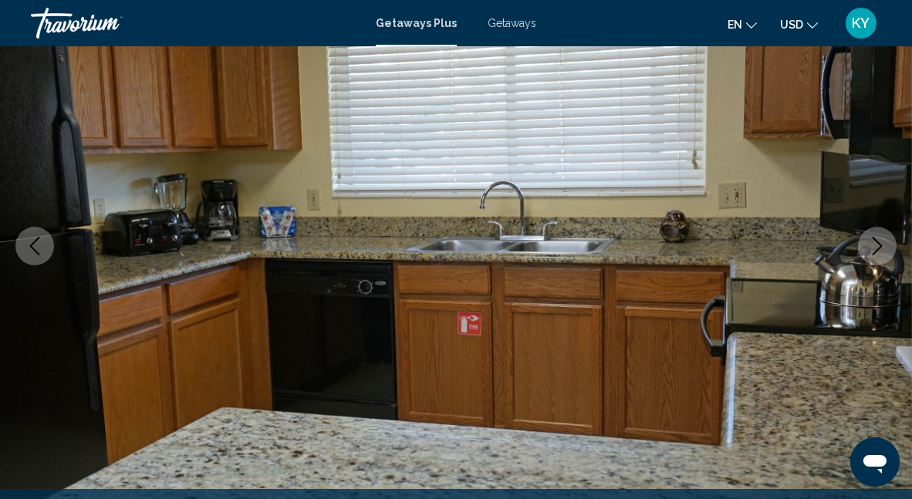
click at [888, 240] on button "Next image" at bounding box center [877, 246] width 39 height 39
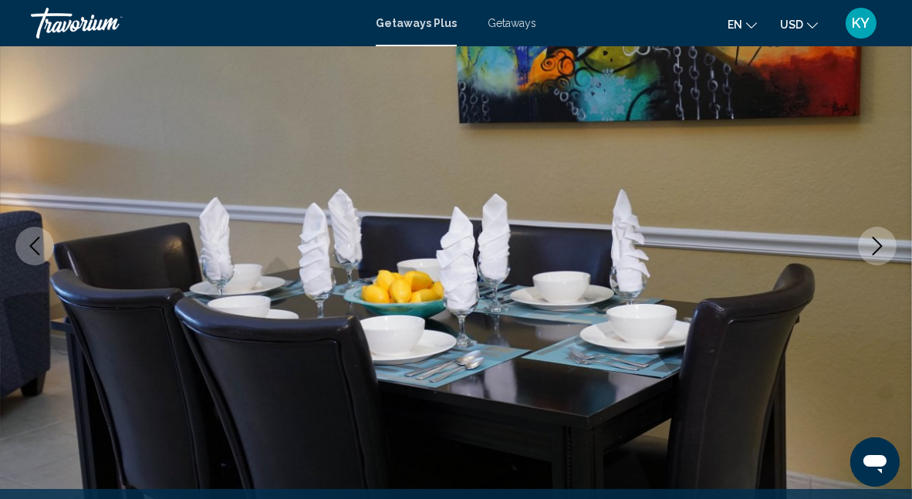
click at [883, 244] on icon "Next image" at bounding box center [877, 246] width 19 height 19
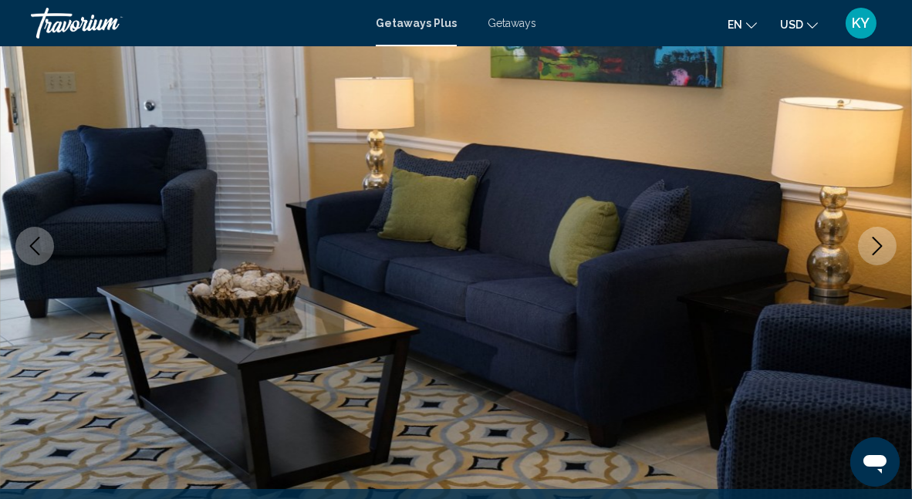
click at [878, 245] on icon "Next image" at bounding box center [877, 246] width 19 height 19
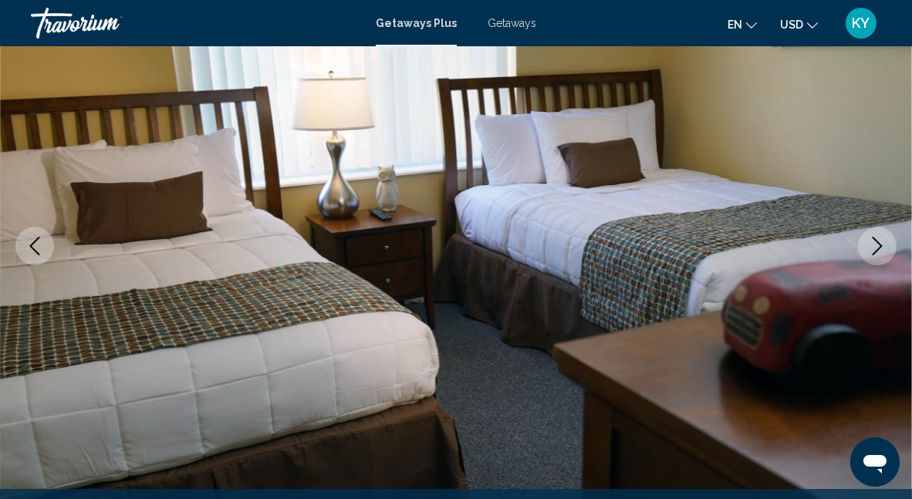
click at [878, 245] on icon "Next image" at bounding box center [877, 246] width 19 height 19
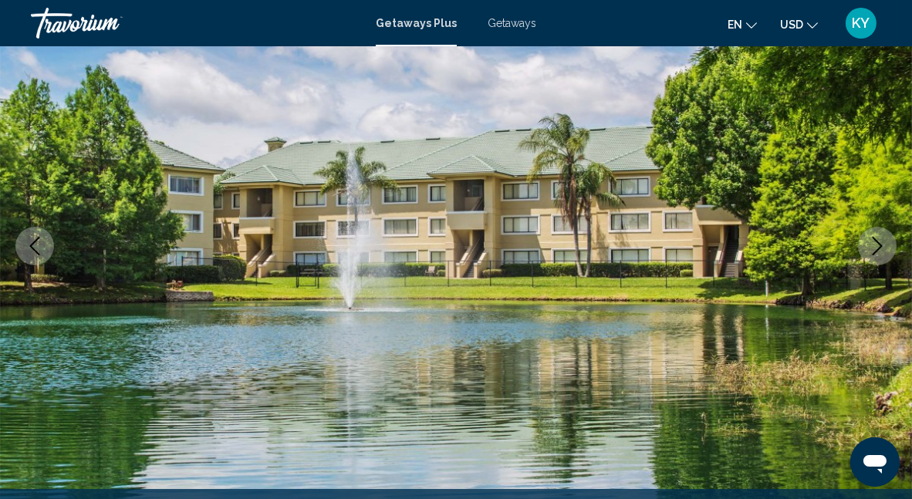
click at [878, 245] on icon "Next image" at bounding box center [877, 246] width 19 height 19
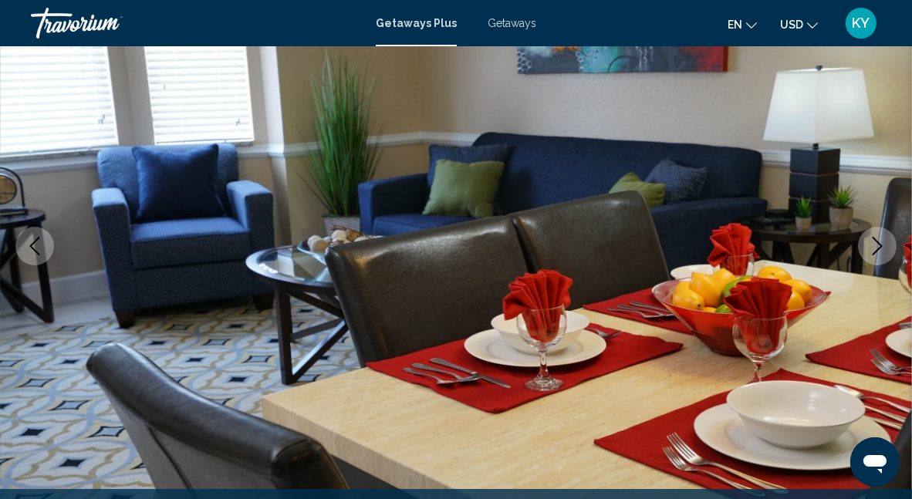
click at [442, 23] on span "Getaways Plus" at bounding box center [416, 23] width 81 height 12
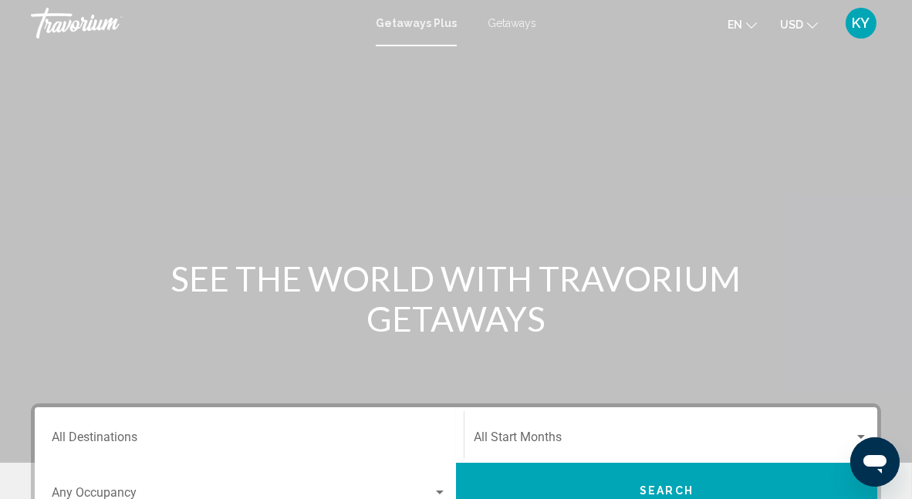
click at [496, 21] on span "Getaways" at bounding box center [512, 23] width 49 height 12
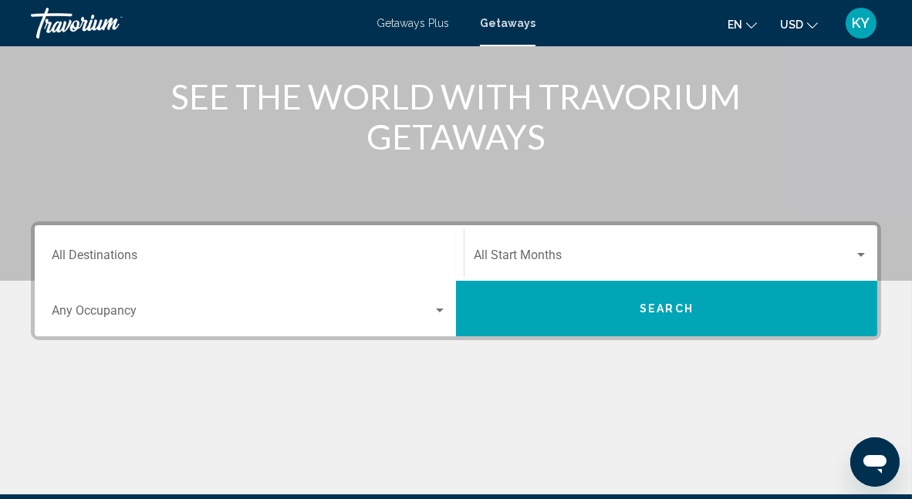
scroll to position [232, 0]
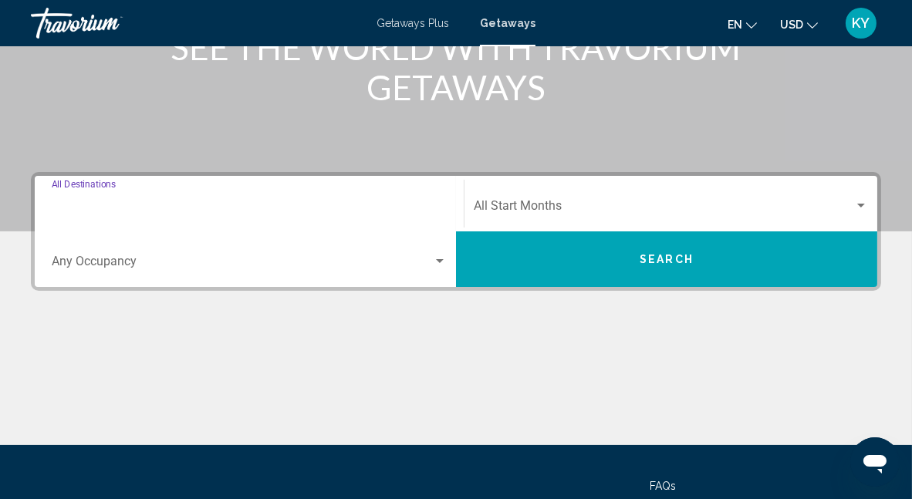
click at [409, 202] on input "Destination All Destinations" at bounding box center [249, 209] width 395 height 14
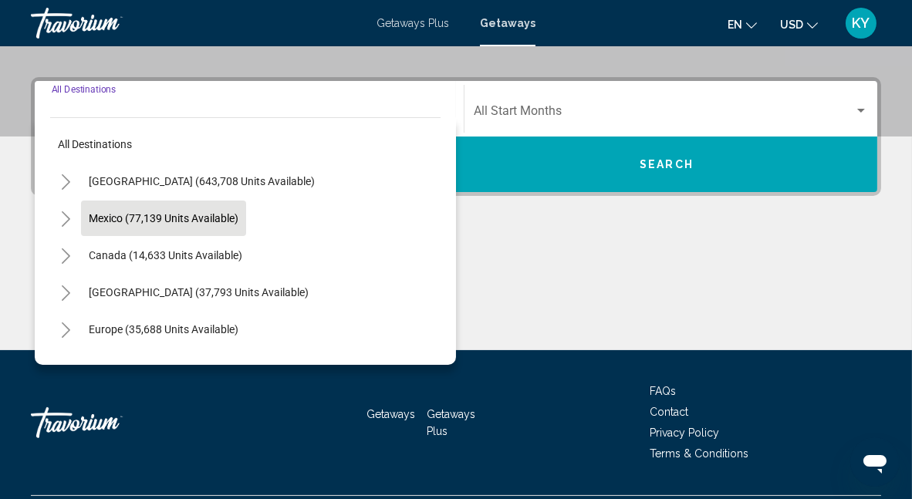
scroll to position [353, 0]
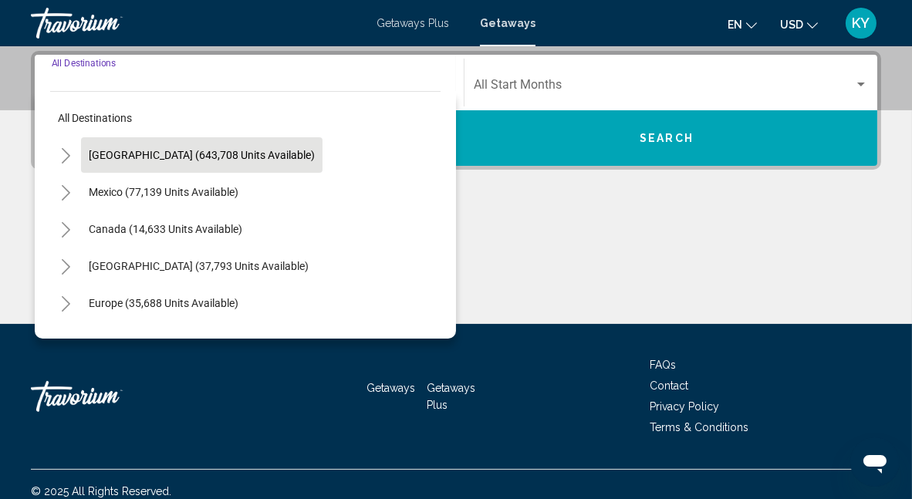
click at [130, 158] on span "United States (643,708 units available)" at bounding box center [202, 155] width 226 height 12
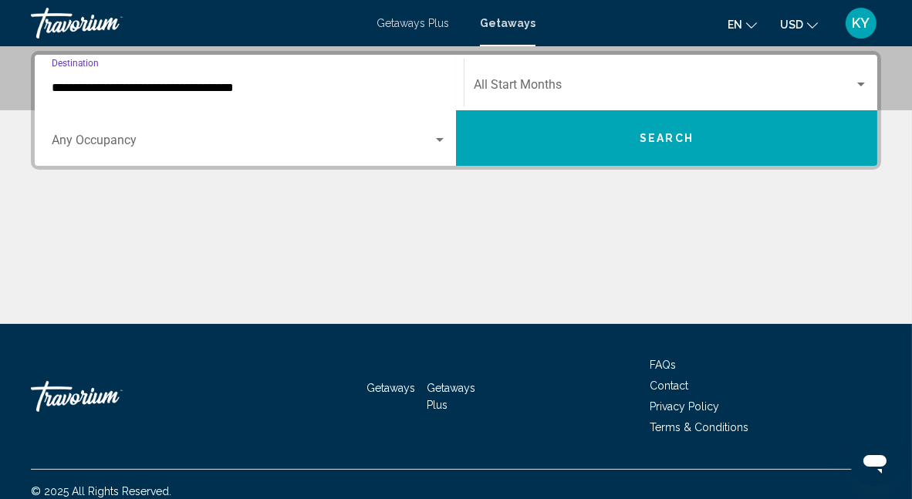
click at [218, 86] on input "**********" at bounding box center [249, 88] width 395 height 14
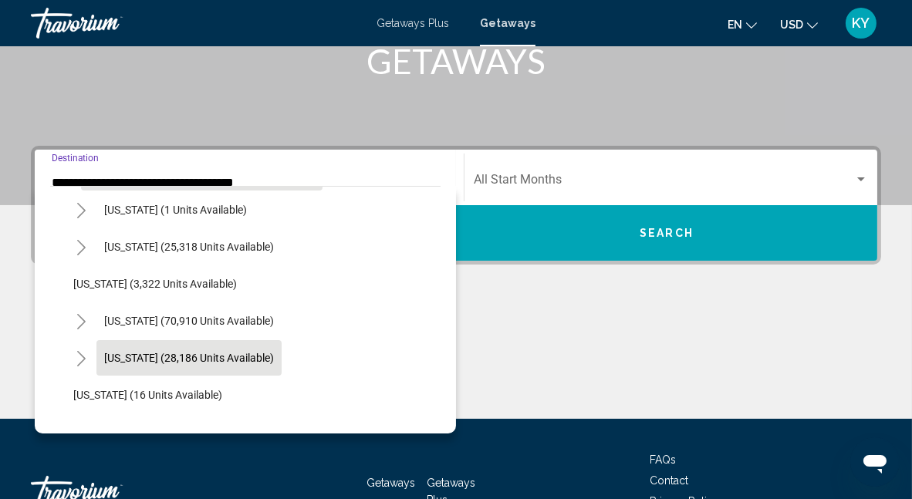
scroll to position [232, 0]
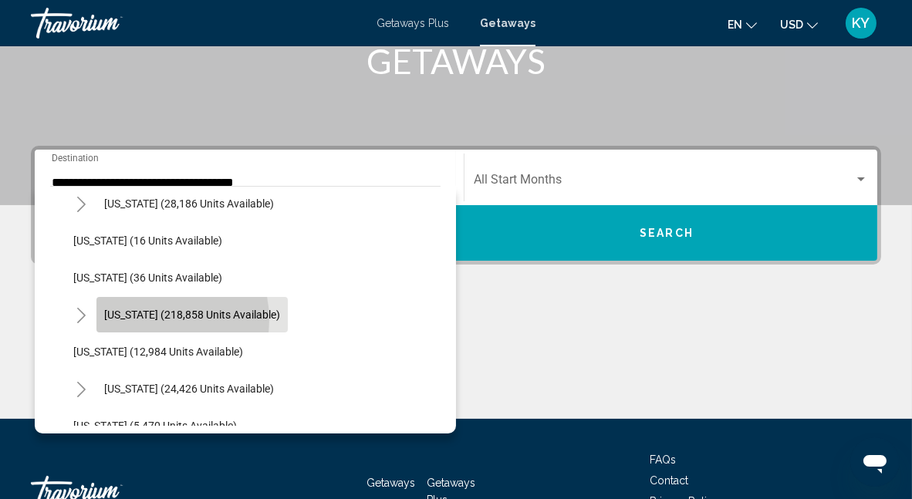
click at [151, 320] on span "Florida (218,858 units available)" at bounding box center [192, 315] width 176 height 12
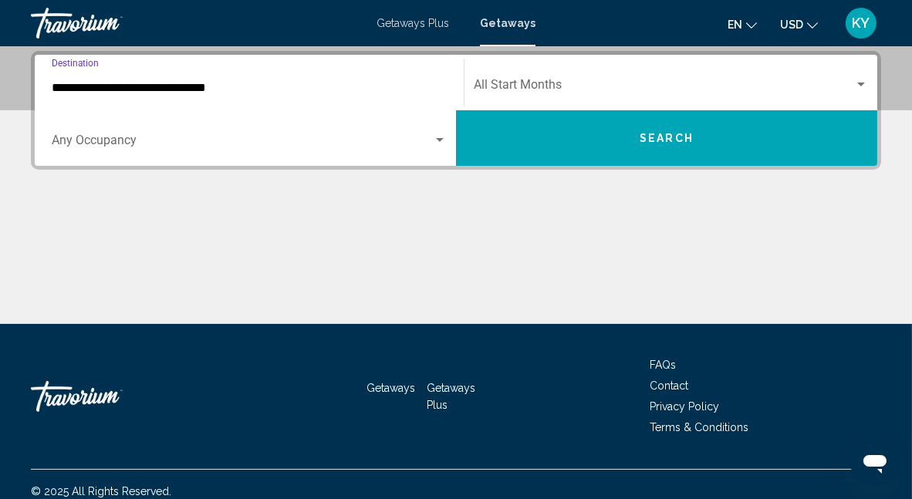
click at [221, 85] on input "**********" at bounding box center [249, 88] width 395 height 14
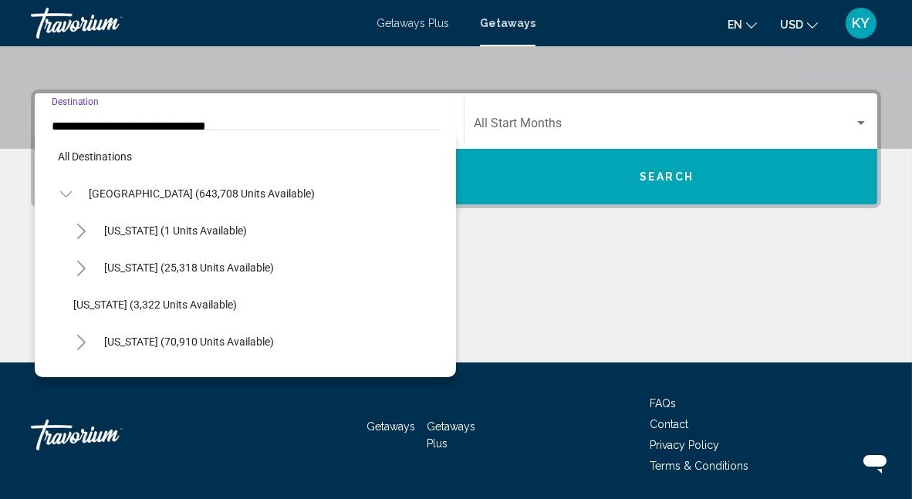
scroll to position [240, 0]
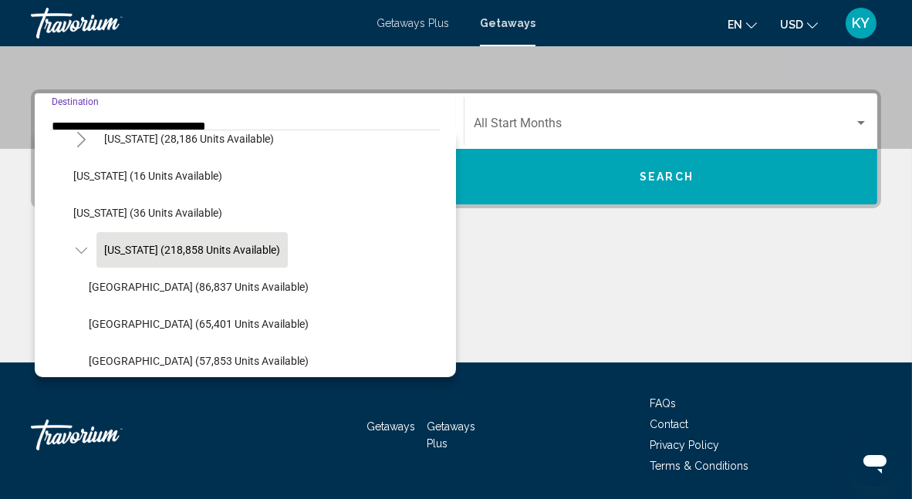
click at [189, 278] on button "Orlando & Disney Area (86,837 units available)" at bounding box center [198, 287] width 235 height 36
type input "**********"
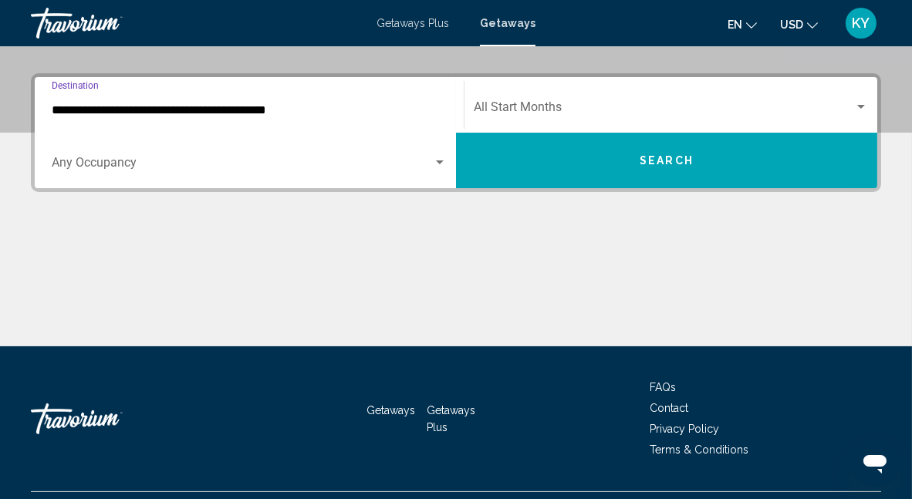
scroll to position [353, 0]
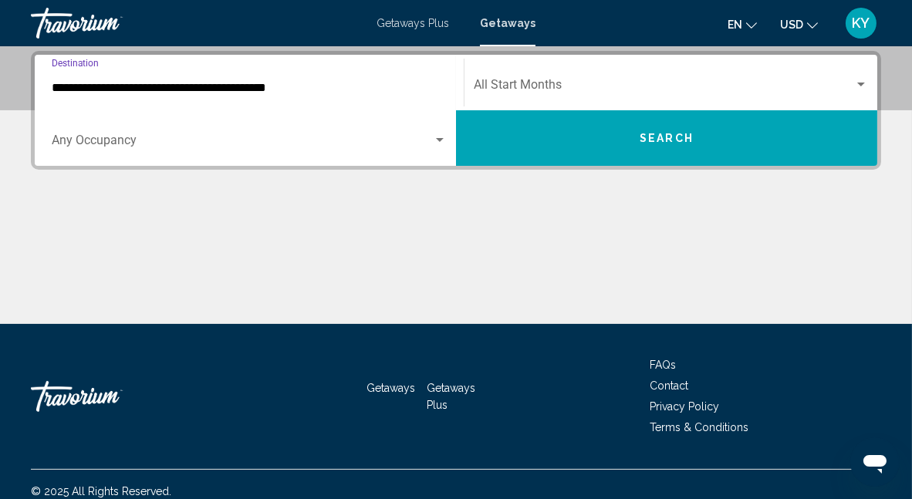
click at [591, 138] on button "Search" at bounding box center [666, 138] width 421 height 56
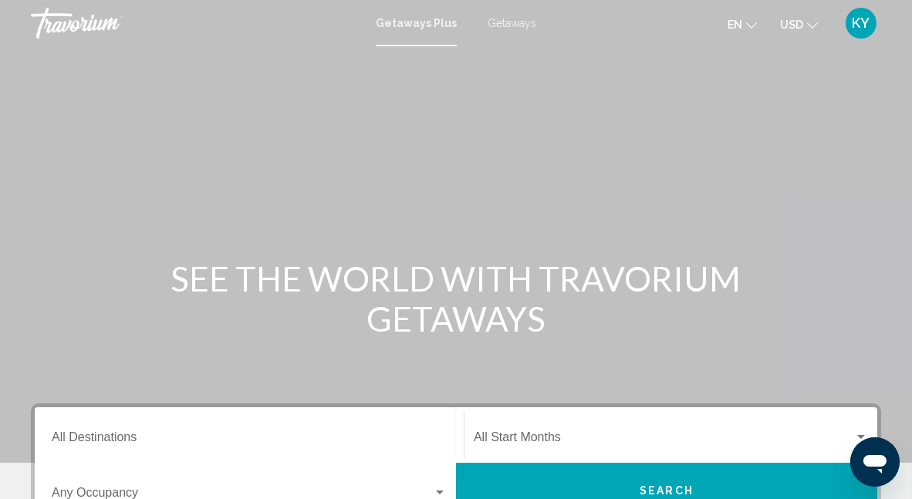
click at [504, 22] on span "Getaways" at bounding box center [512, 23] width 49 height 12
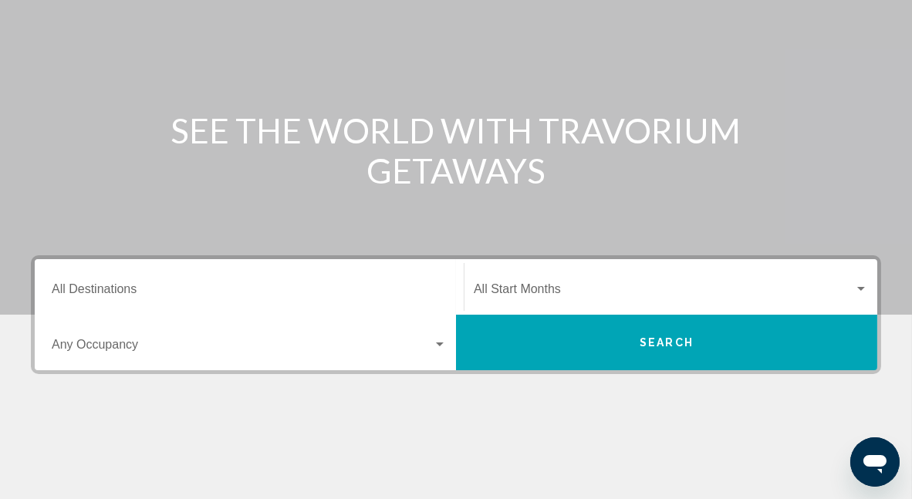
scroll to position [154, 0]
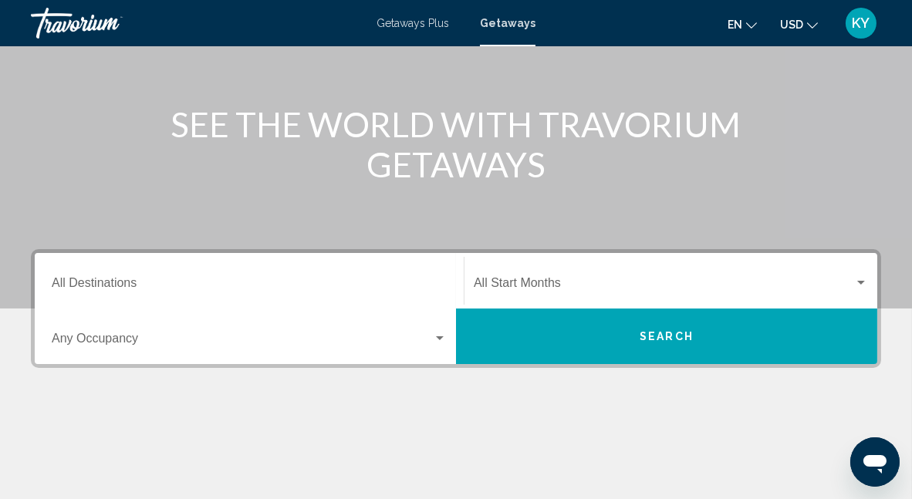
click at [306, 298] on div "Destination All Destinations" at bounding box center [249, 281] width 395 height 49
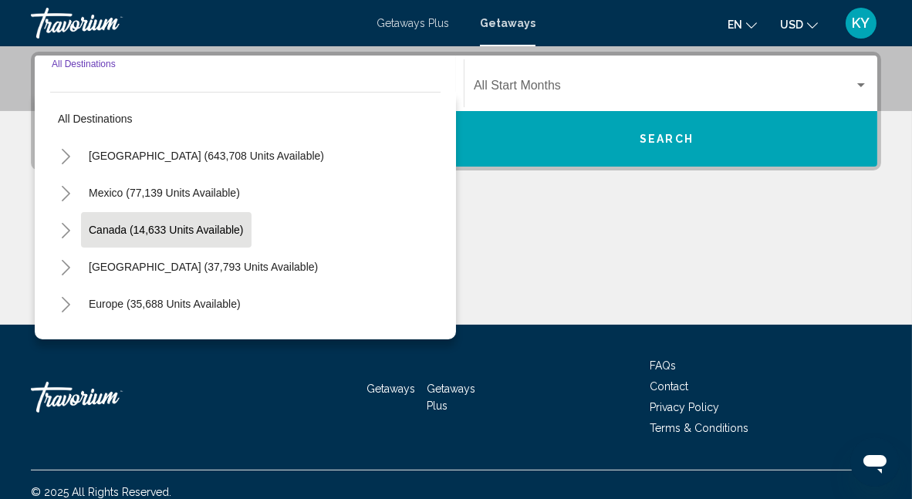
scroll to position [353, 0]
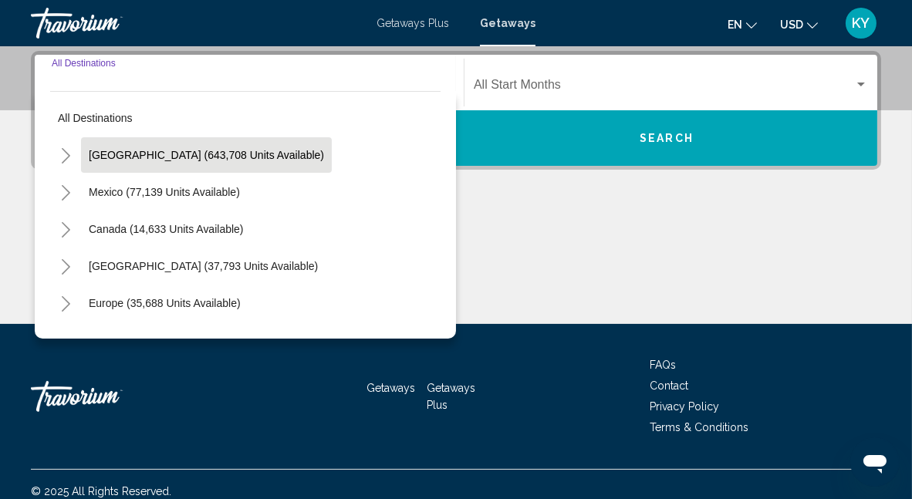
click at [125, 151] on span "United States (643,708 units available)" at bounding box center [206, 155] width 235 height 12
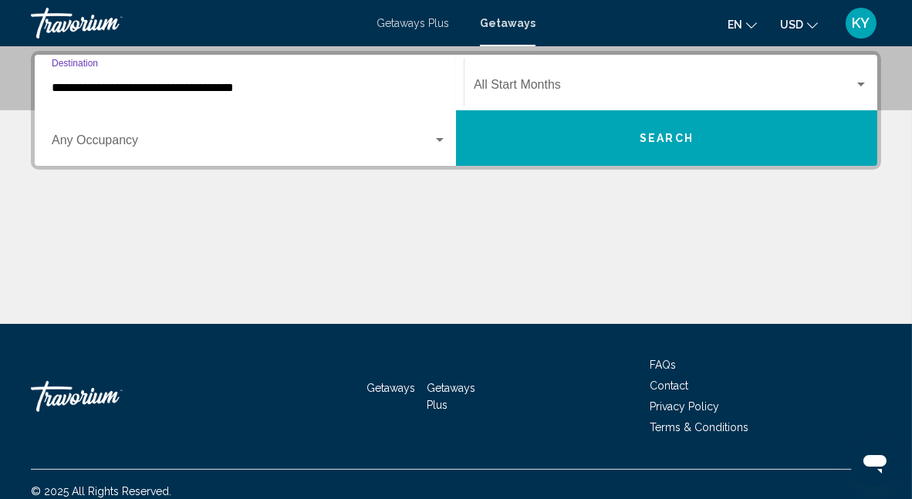
click at [118, 82] on input "**********" at bounding box center [249, 88] width 395 height 14
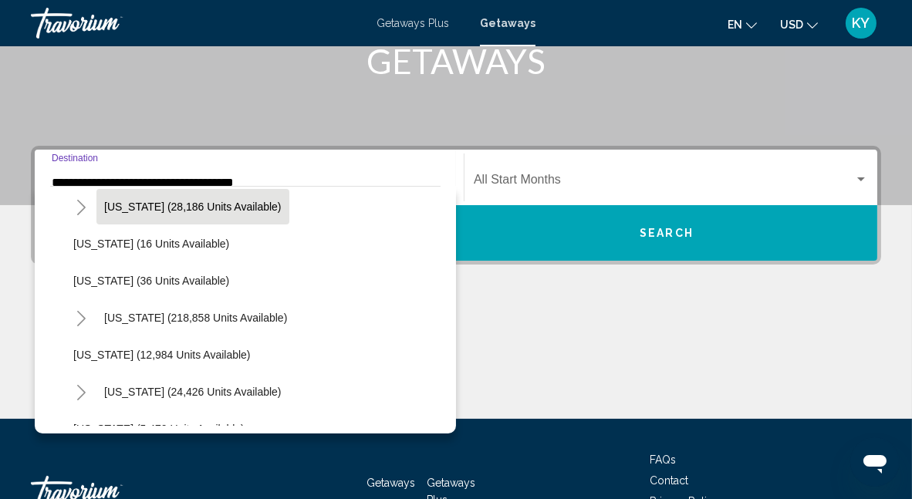
scroll to position [232, 0]
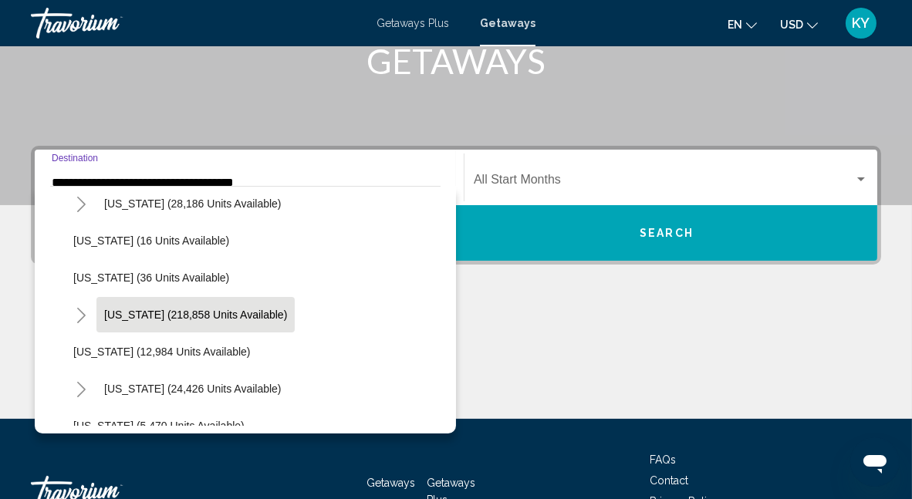
click at [150, 301] on button "Florida (218,858 units available)" at bounding box center [195, 315] width 198 height 36
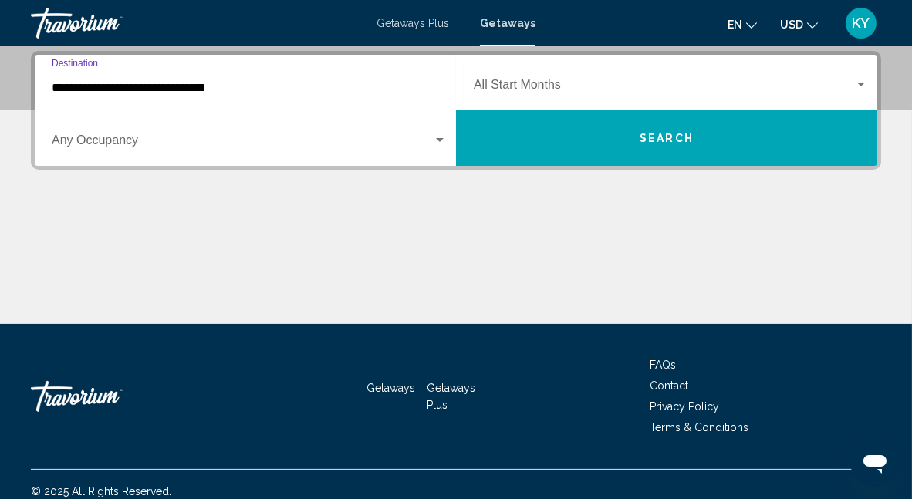
click at [148, 89] on input "**********" at bounding box center [249, 88] width 395 height 14
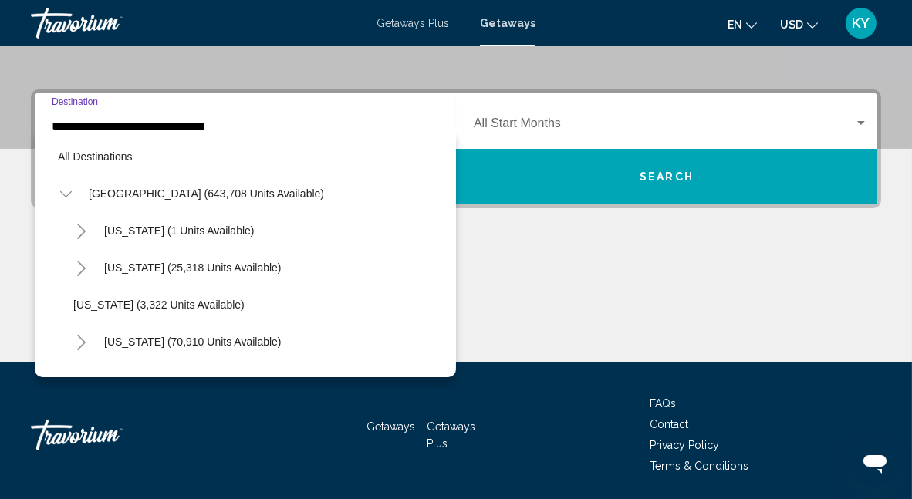
scroll to position [240, 0]
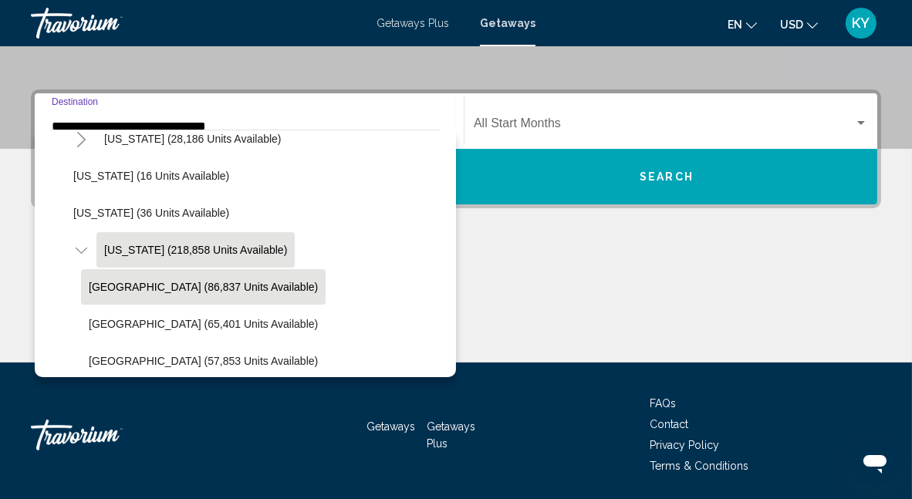
click at [173, 283] on span "Orlando & Disney Area (86,837 units available)" at bounding box center [203, 287] width 229 height 12
type input "**********"
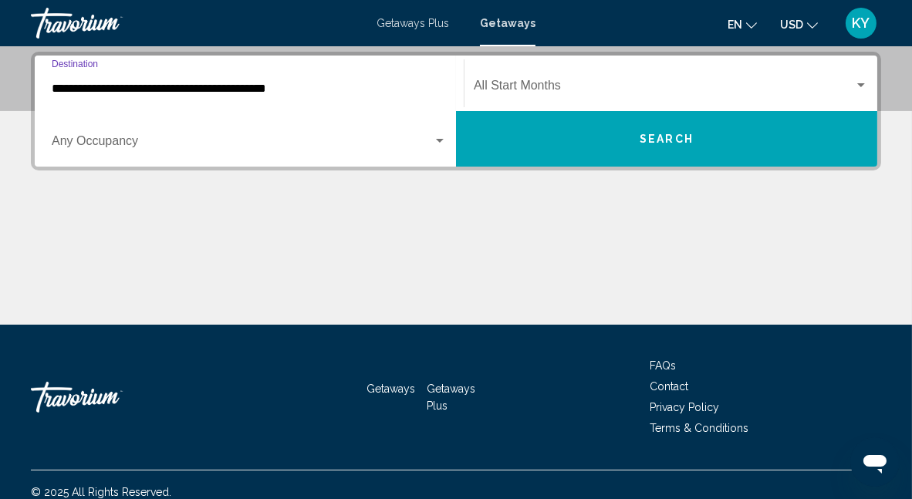
scroll to position [353, 0]
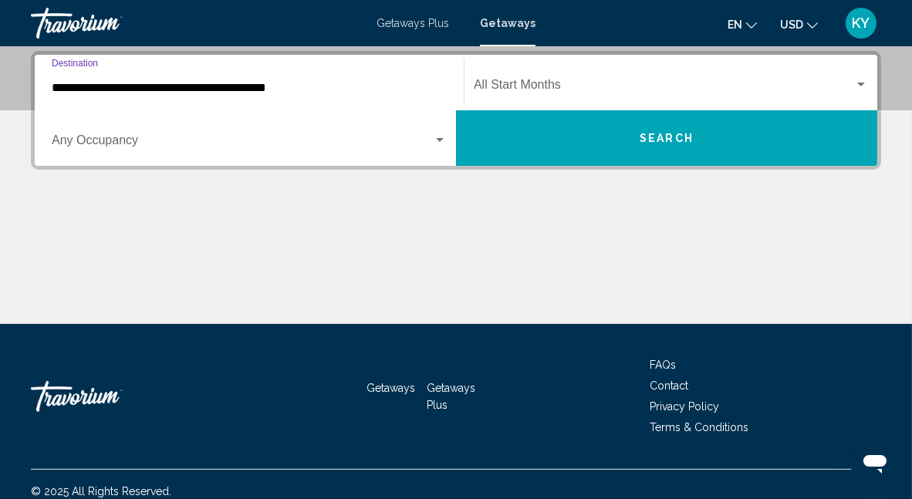
click at [523, 92] on span "Search widget" at bounding box center [664, 88] width 381 height 14
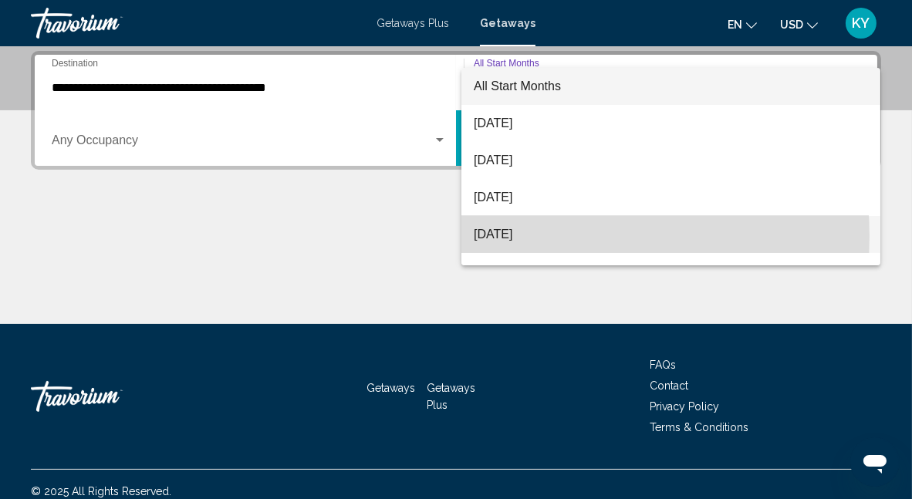
click at [522, 236] on span "November 2025" at bounding box center [671, 234] width 394 height 37
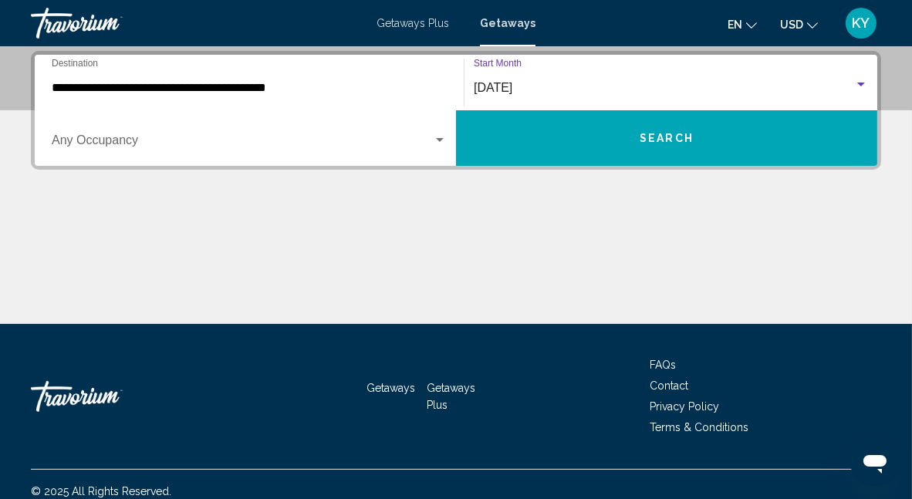
click at [615, 146] on button "Search" at bounding box center [666, 138] width 421 height 56
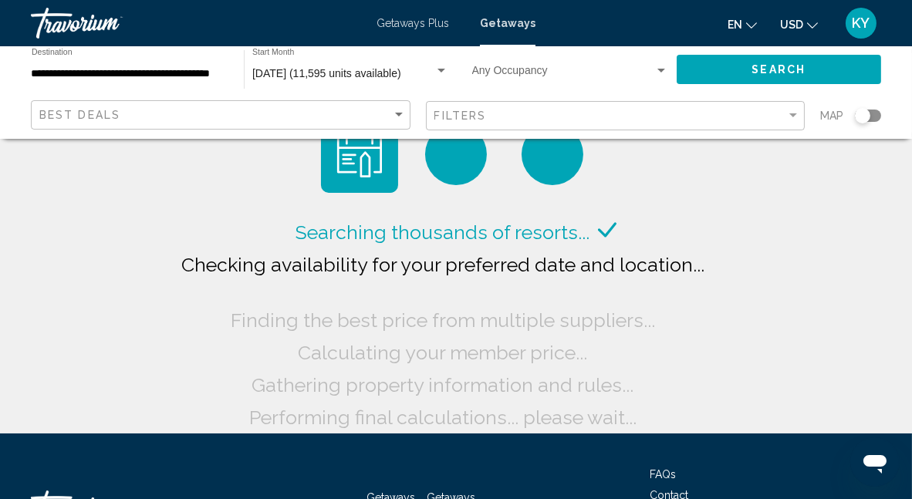
click at [711, 65] on button "Search" at bounding box center [779, 69] width 205 height 29
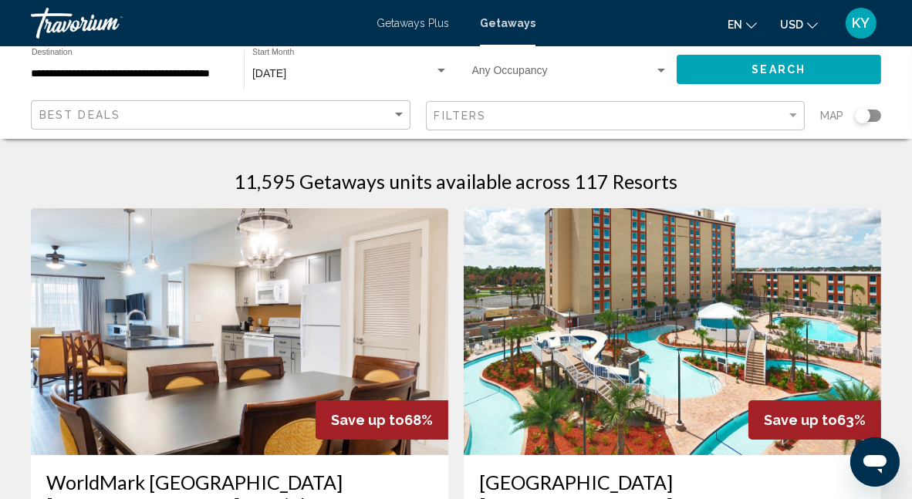
click at [563, 107] on div "Filters" at bounding box center [618, 116] width 367 height 29
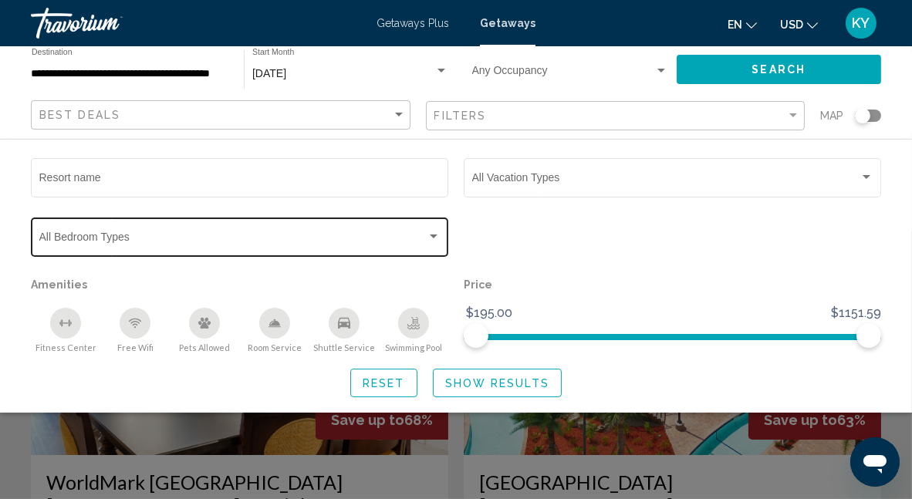
click at [148, 247] on div "Bedroom Types All Bedroom Types" at bounding box center [239, 236] width 401 height 42
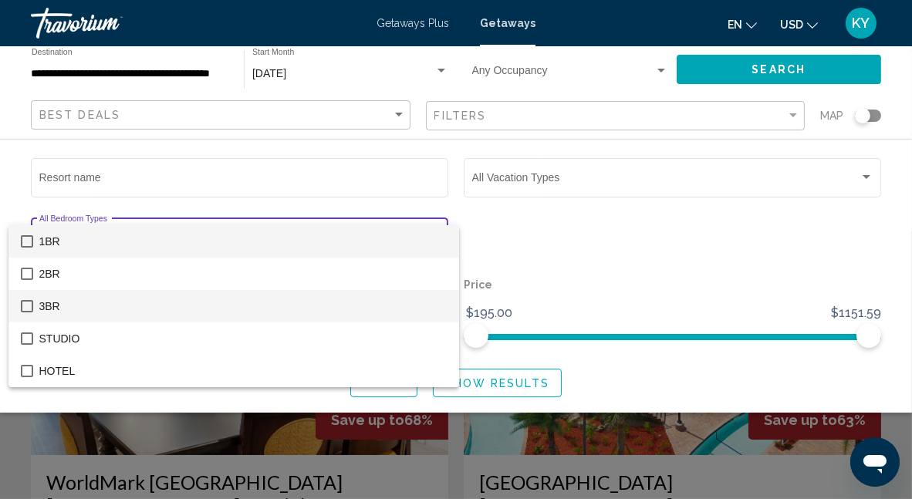
click at [26, 304] on mat-pseudo-checkbox at bounding box center [27, 306] width 12 height 12
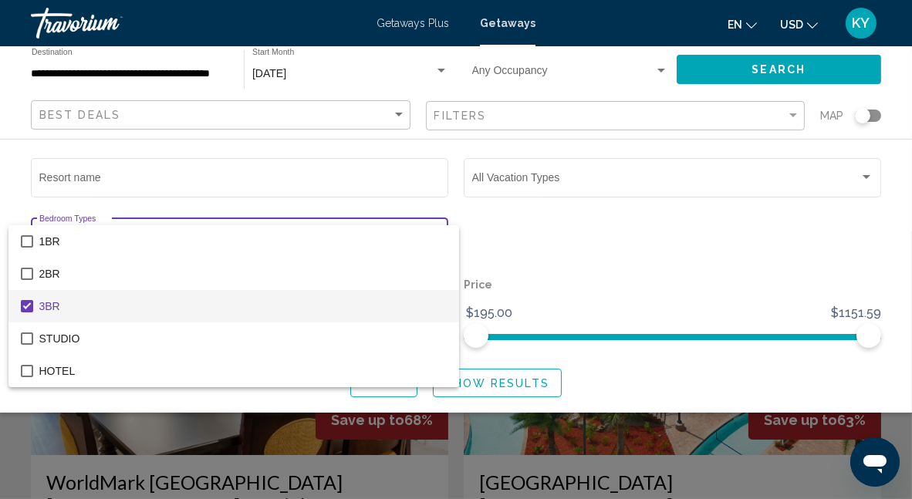
click at [729, 67] on div at bounding box center [456, 249] width 912 height 499
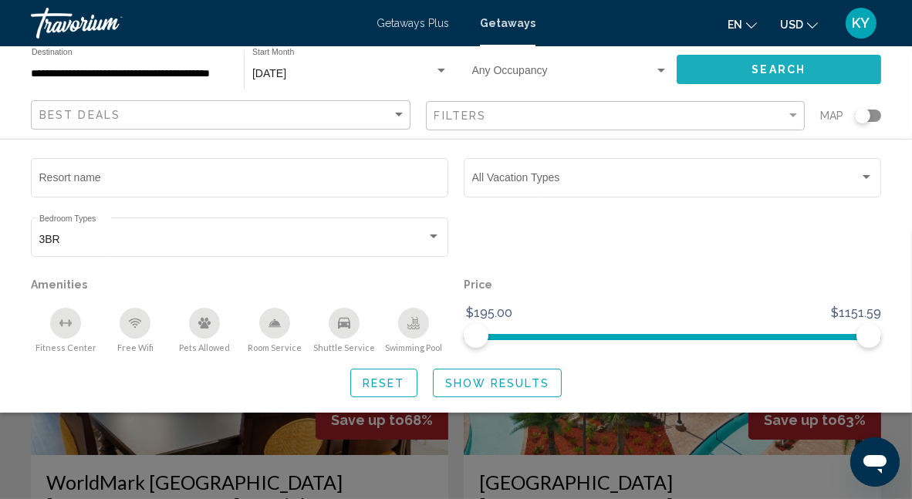
click at [719, 69] on button "Search" at bounding box center [779, 69] width 205 height 29
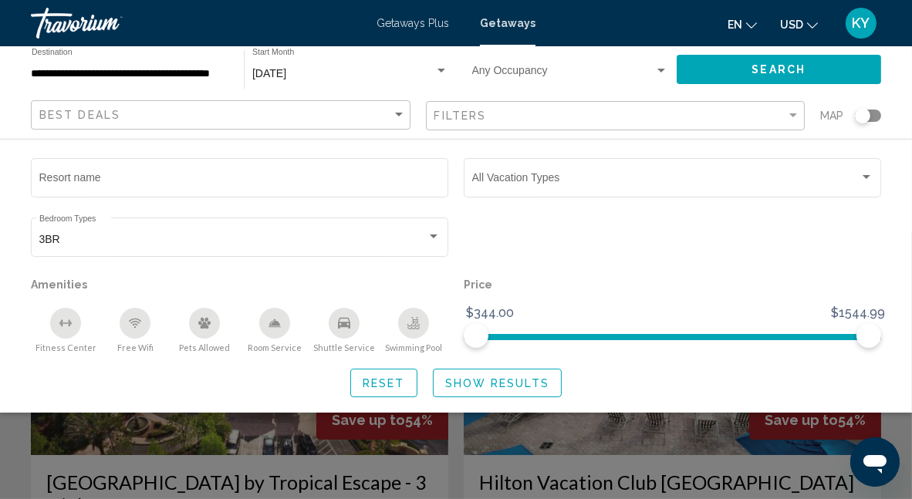
scroll to position [437, 0]
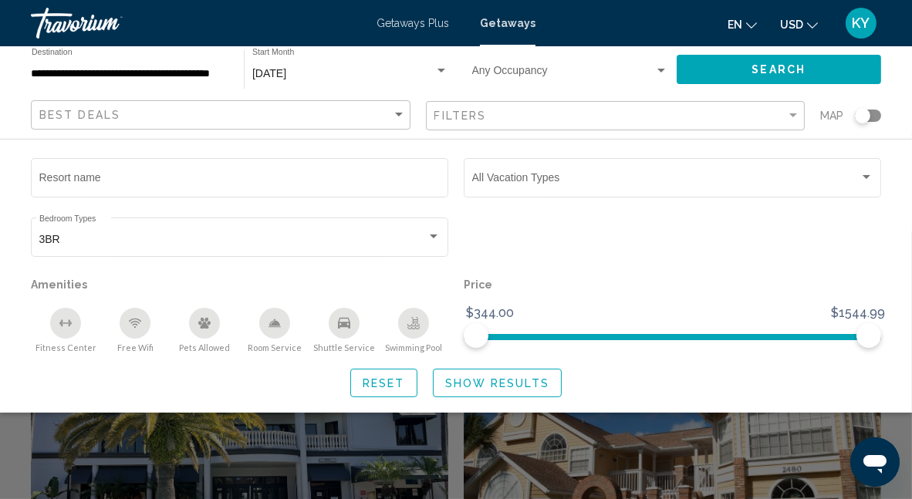
click at [412, 479] on div "Search widget" at bounding box center [456, 366] width 912 height 268
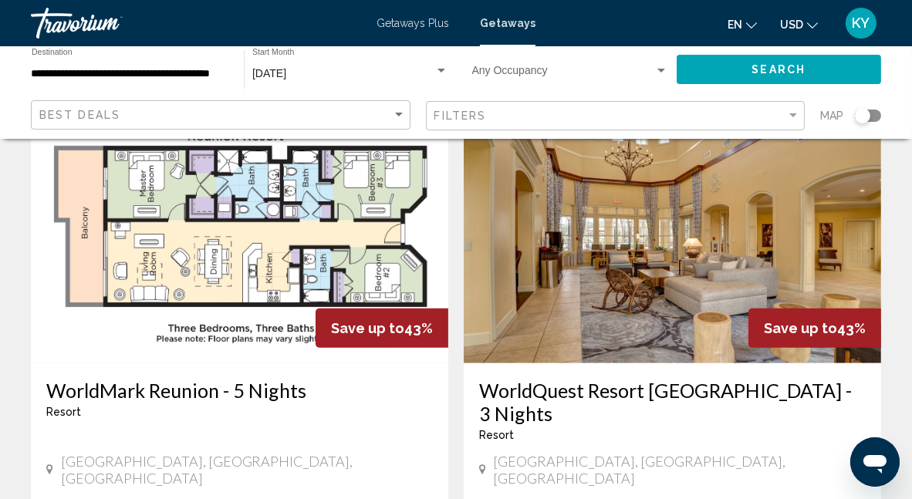
scroll to position [1749, 0]
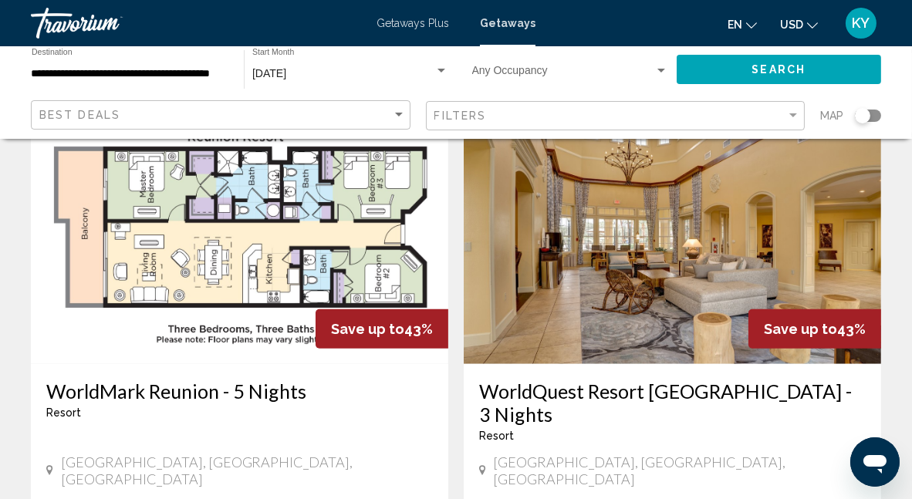
click at [261, 178] on img "Main content" at bounding box center [240, 240] width 418 height 247
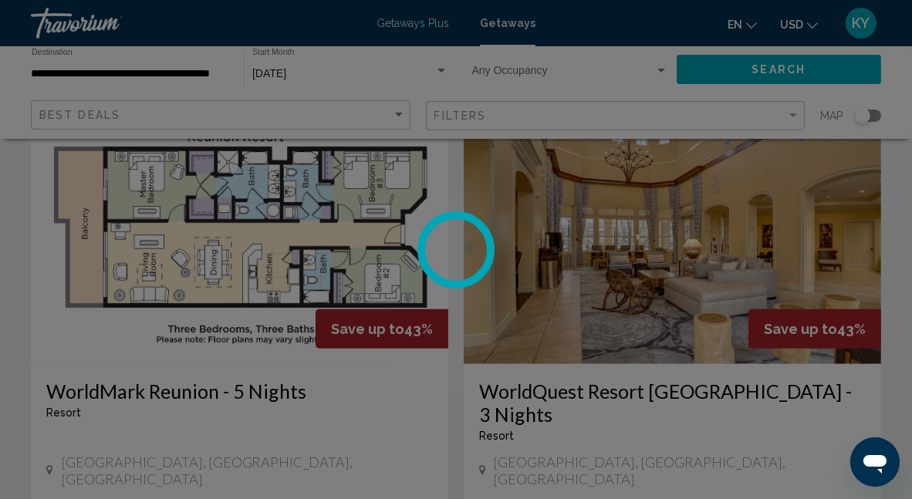
scroll to position [163, 0]
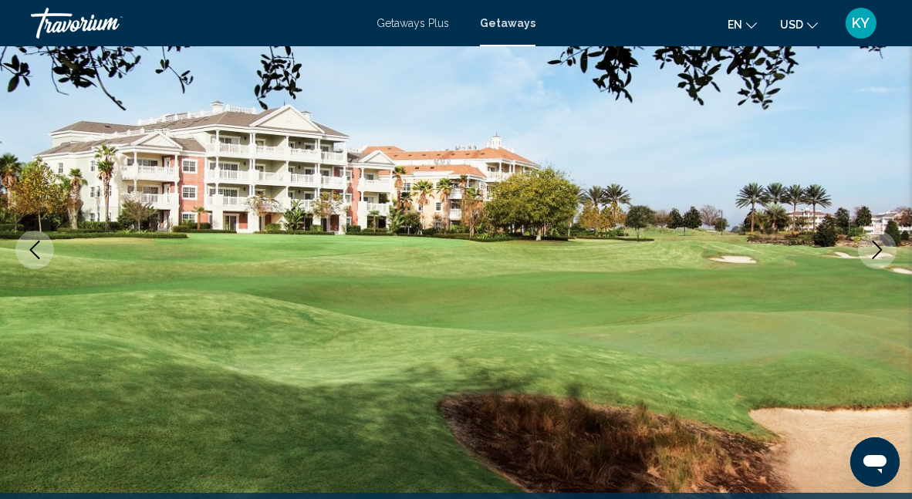
click at [885, 247] on icon "Next image" at bounding box center [877, 250] width 19 height 19
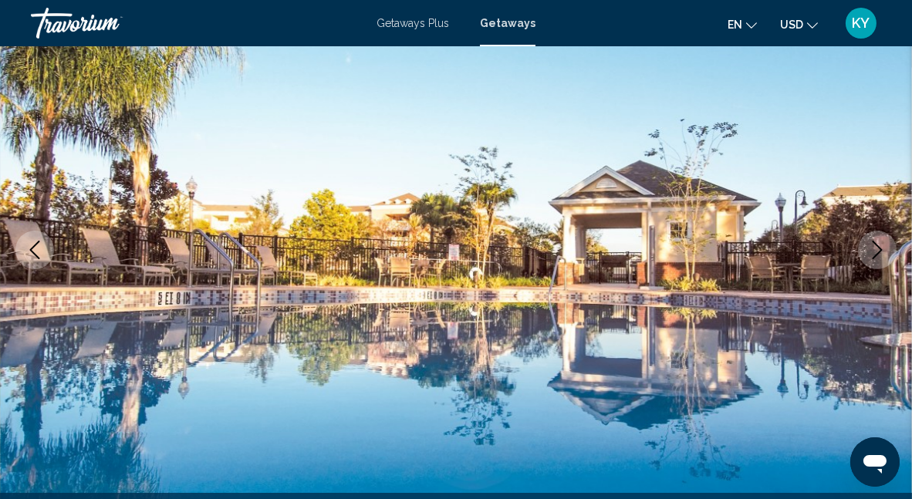
click at [883, 247] on icon "Next image" at bounding box center [877, 250] width 19 height 19
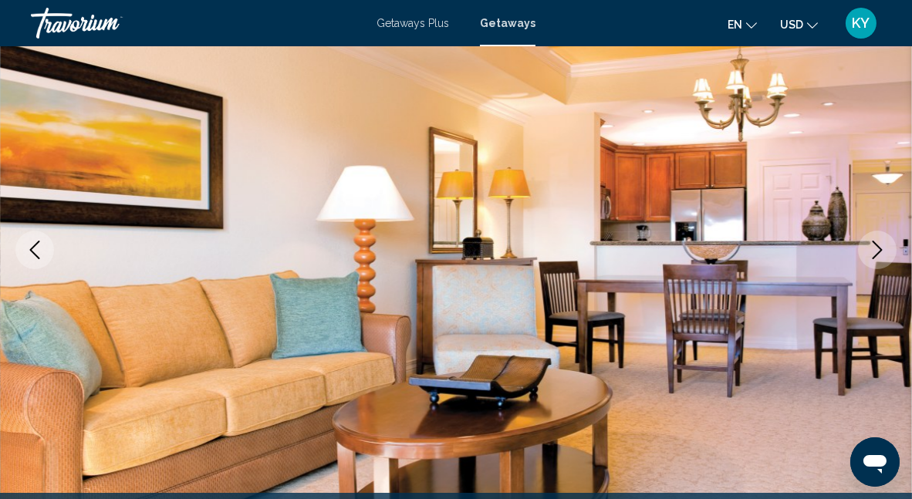
click at [882, 248] on icon "Next image" at bounding box center [877, 250] width 19 height 19
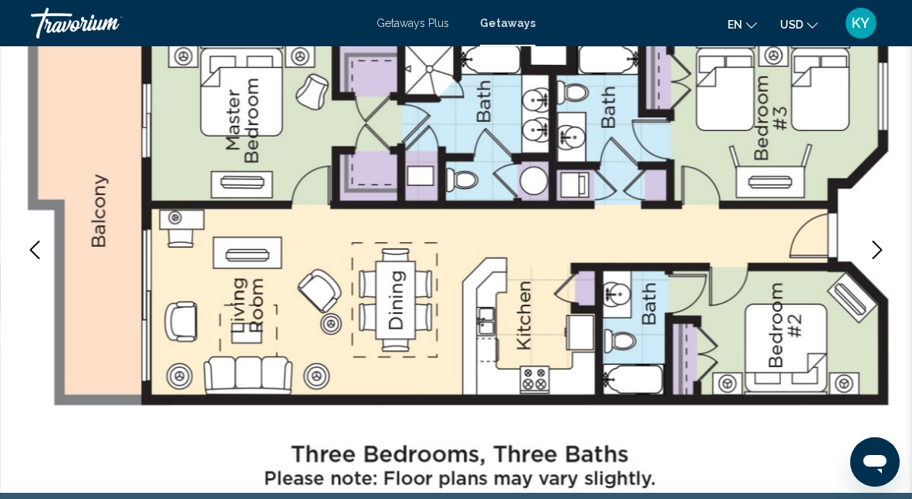
click at [882, 248] on icon "Next image" at bounding box center [877, 250] width 19 height 19
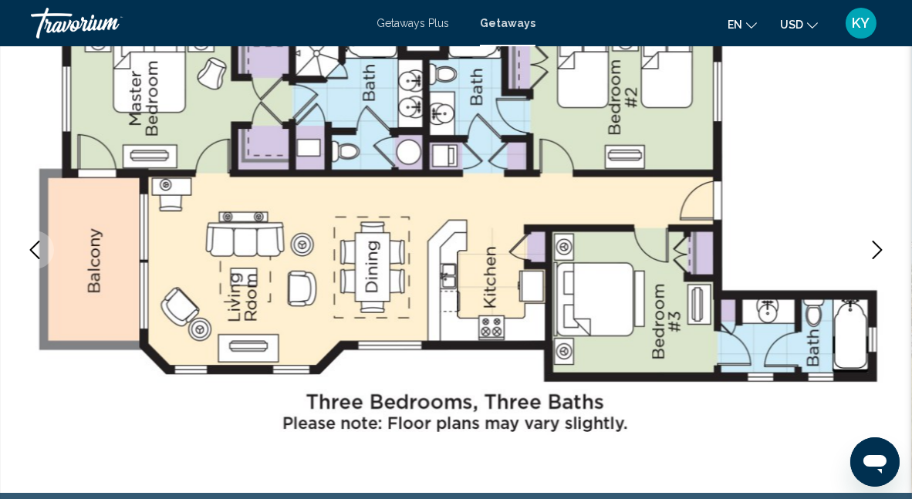
click at [882, 248] on icon "Next image" at bounding box center [877, 250] width 19 height 19
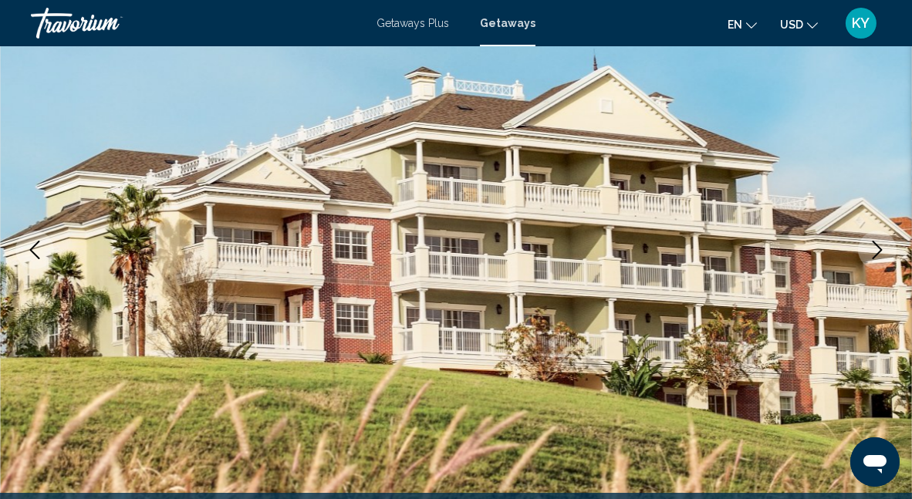
click at [882, 248] on icon "Next image" at bounding box center [877, 250] width 19 height 19
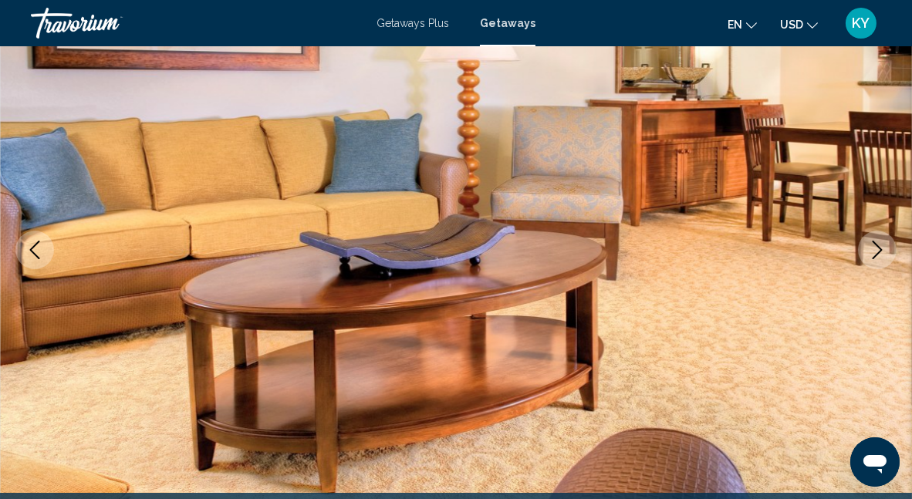
click at [882, 248] on icon "Next image" at bounding box center [877, 250] width 19 height 19
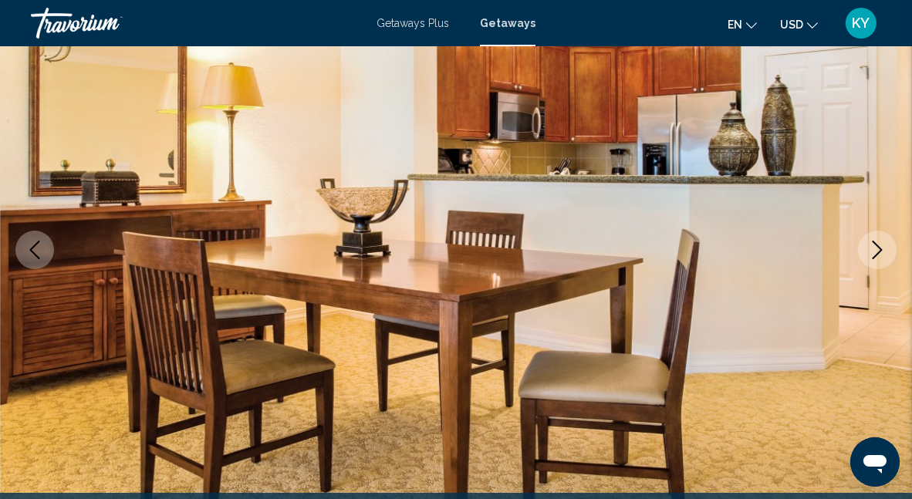
click at [882, 248] on icon "Next image" at bounding box center [877, 250] width 19 height 19
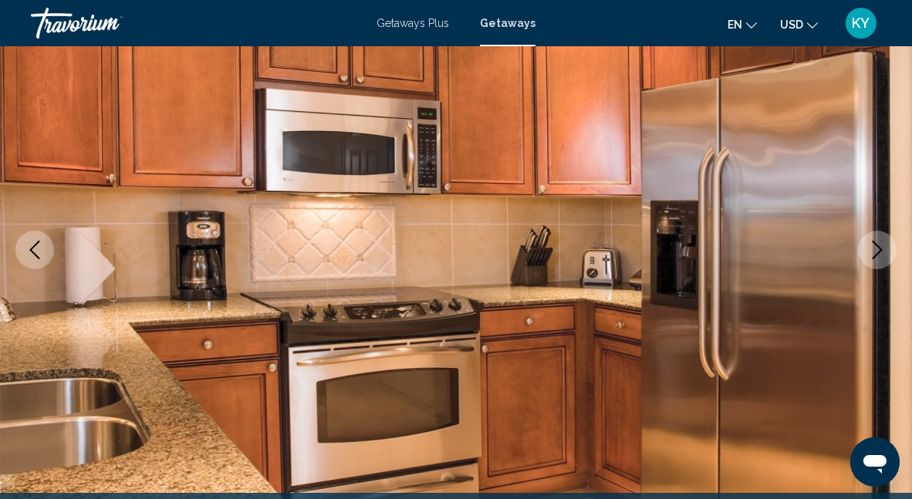
click at [880, 248] on icon "Next image" at bounding box center [878, 250] width 10 height 19
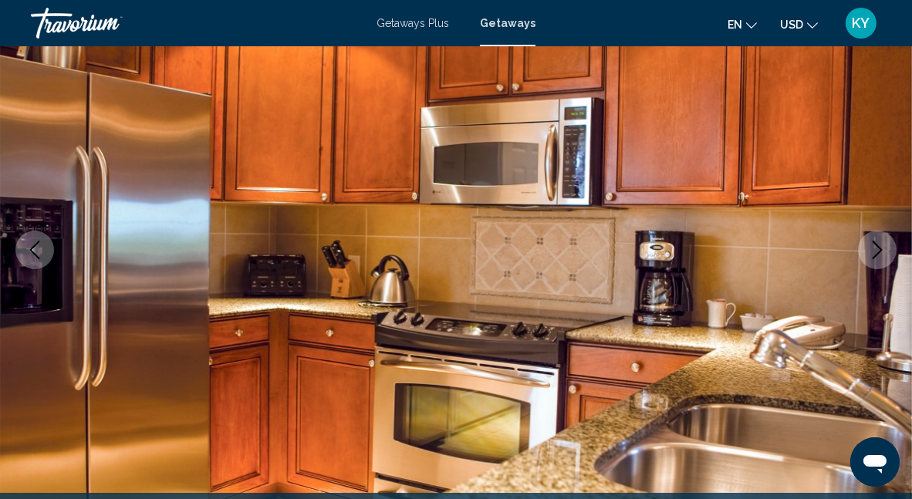
click at [880, 248] on icon "Next image" at bounding box center [878, 250] width 10 height 19
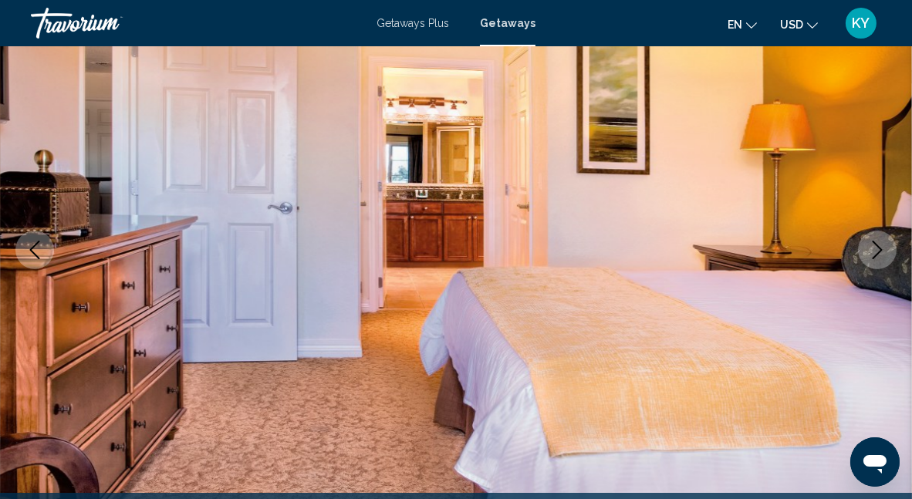
click at [880, 248] on icon "Next image" at bounding box center [878, 250] width 10 height 19
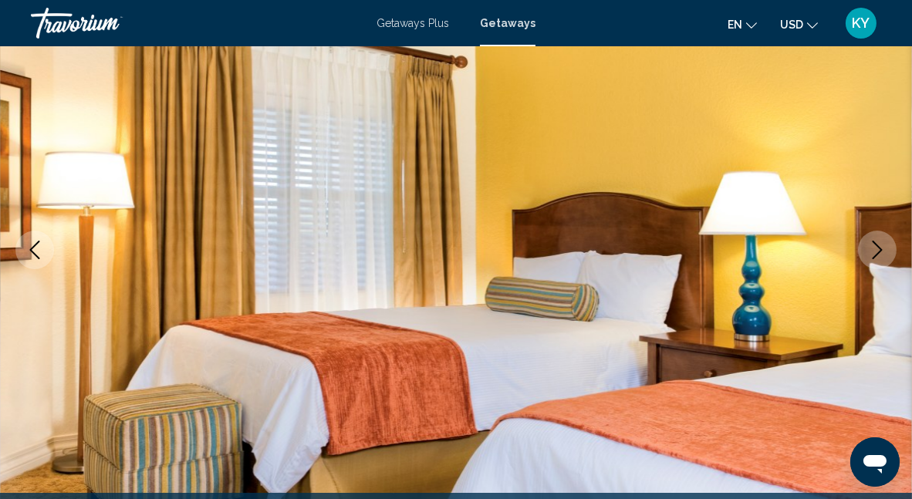
click at [880, 248] on icon "Next image" at bounding box center [878, 250] width 10 height 19
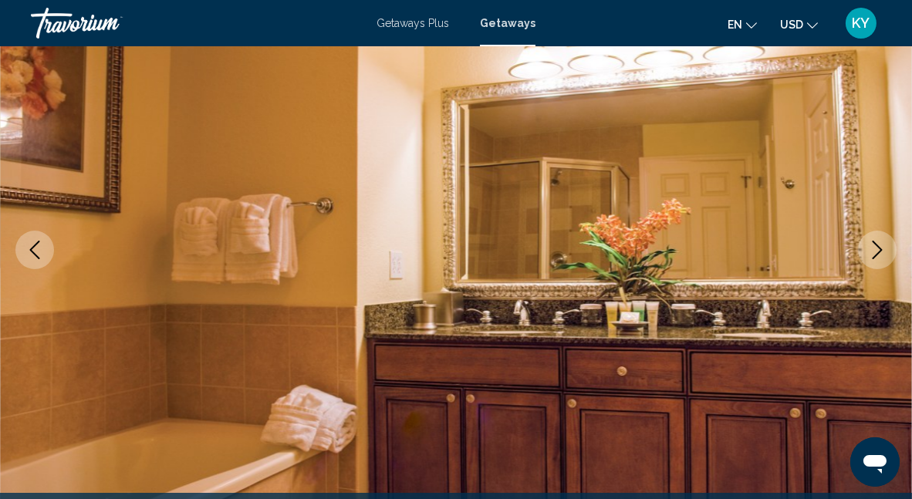
click at [880, 248] on icon "Next image" at bounding box center [878, 250] width 10 height 19
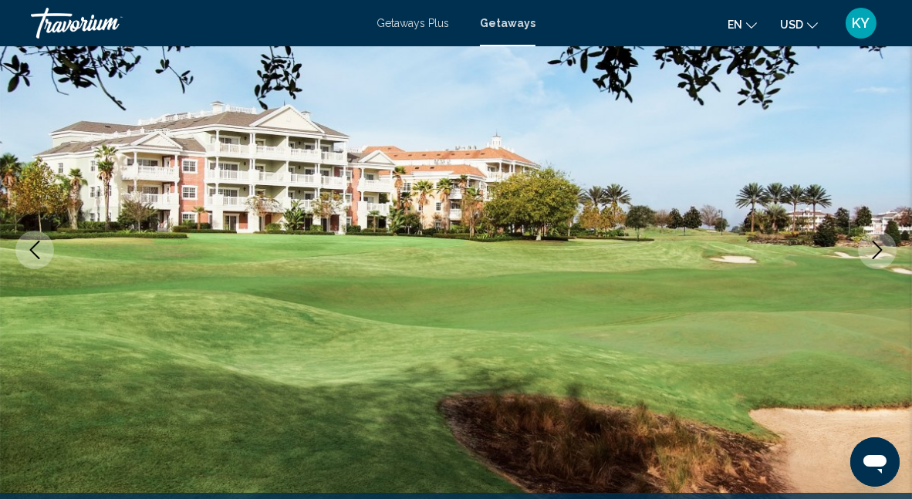
click at [879, 249] on icon "Next image" at bounding box center [877, 250] width 19 height 19
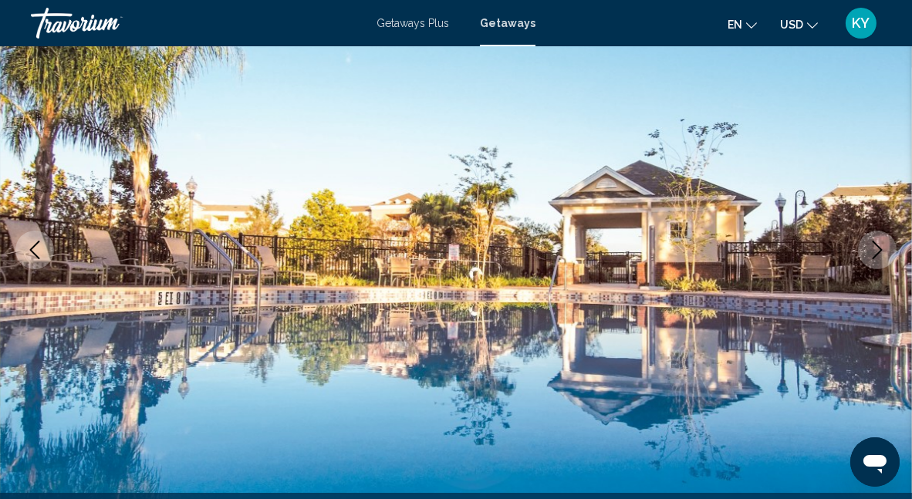
click at [883, 249] on icon "Next image" at bounding box center [877, 250] width 19 height 19
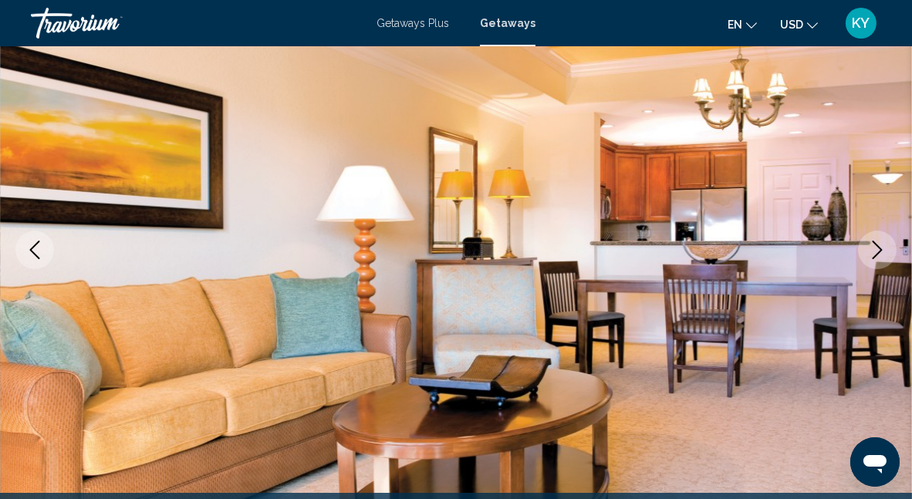
click at [883, 249] on icon "Next image" at bounding box center [877, 250] width 19 height 19
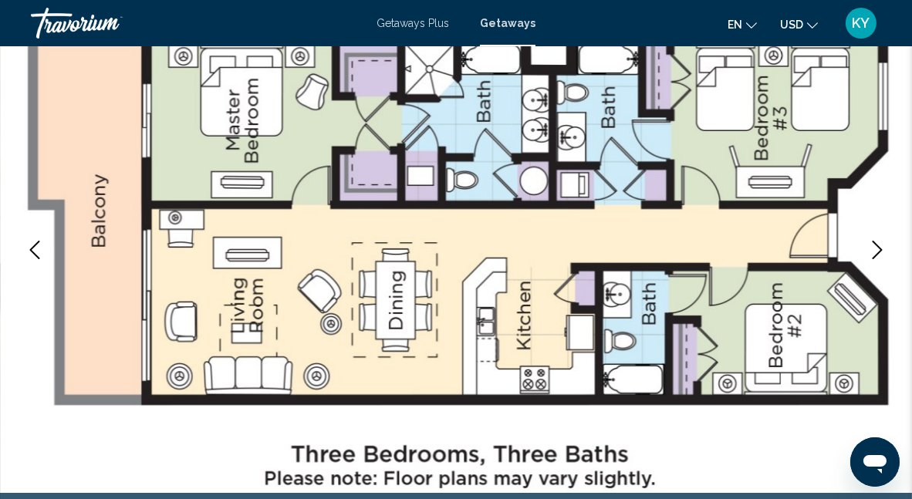
click at [883, 249] on icon "Next image" at bounding box center [877, 250] width 19 height 19
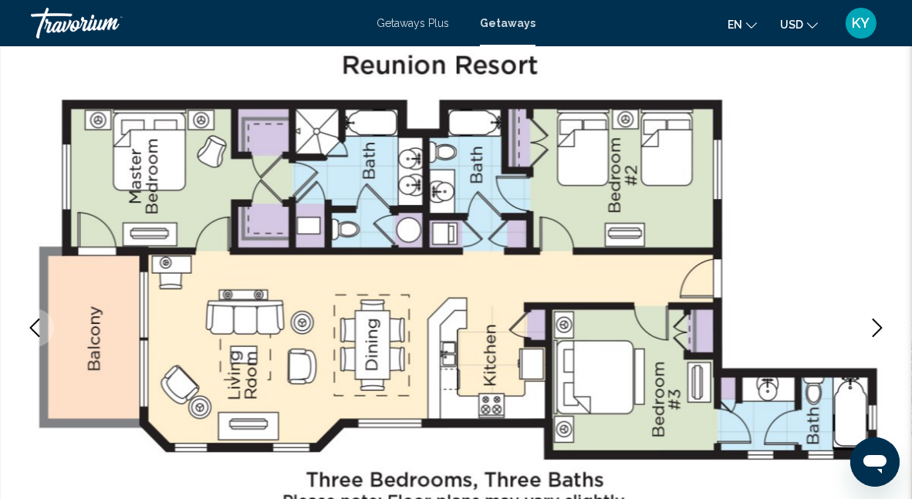
scroll to position [86, 0]
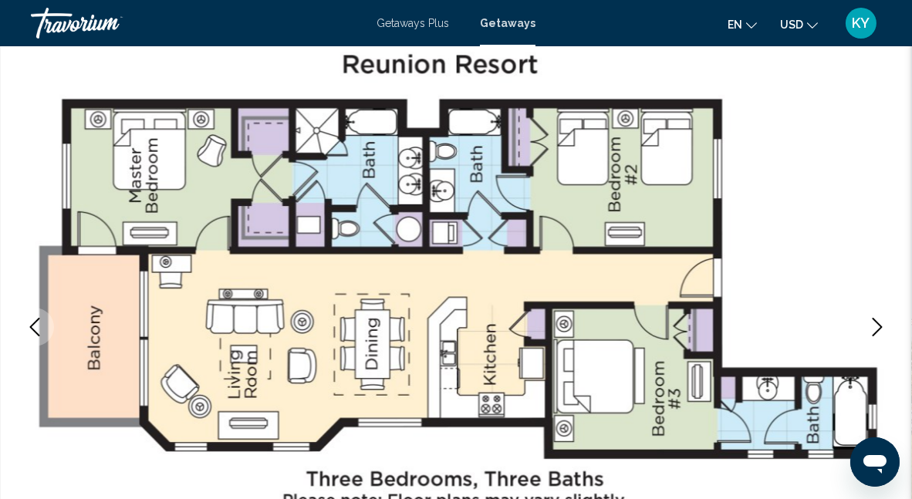
click at [871, 331] on icon "Next image" at bounding box center [877, 327] width 19 height 19
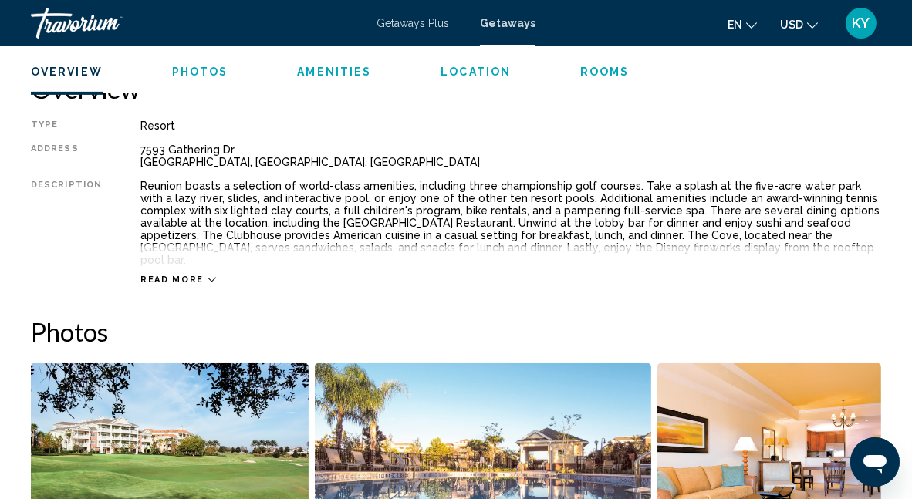
scroll to position [780, 0]
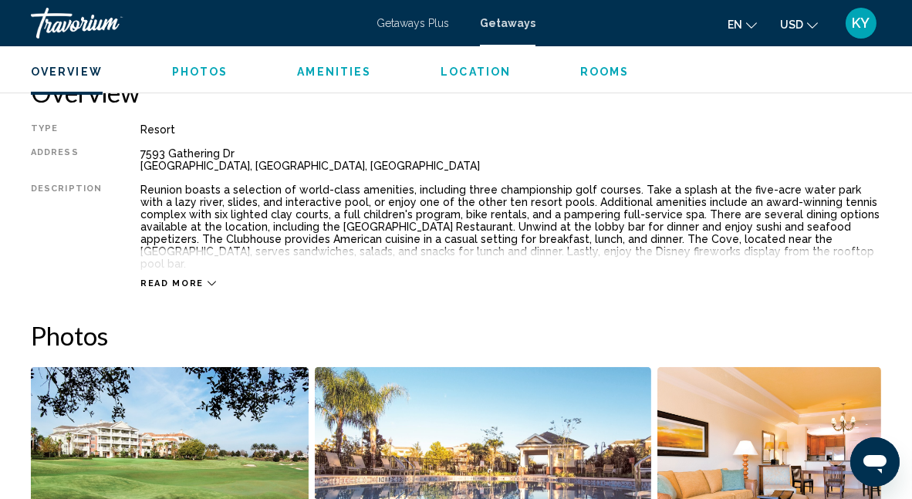
click at [189, 279] on span "Read more" at bounding box center [171, 284] width 63 height 10
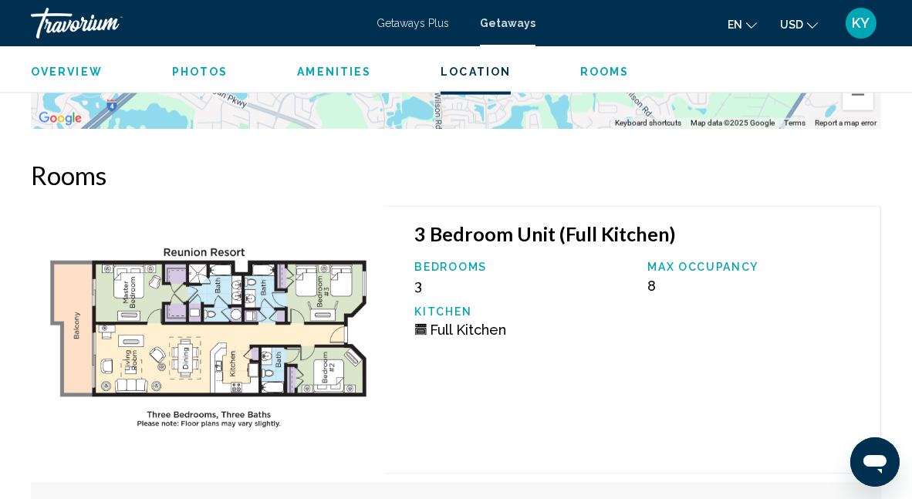
scroll to position [3096, 0]
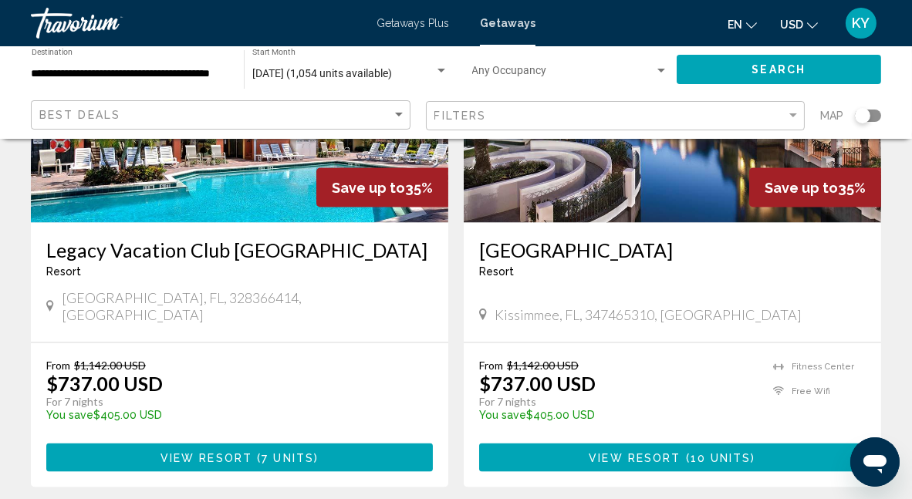
scroll to position [3088, 0]
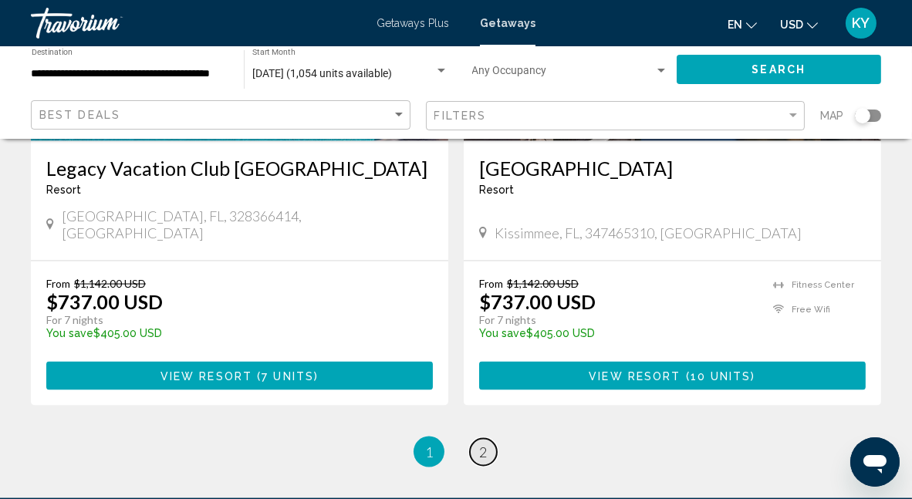
click at [488, 439] on link "page 2" at bounding box center [483, 452] width 27 height 27
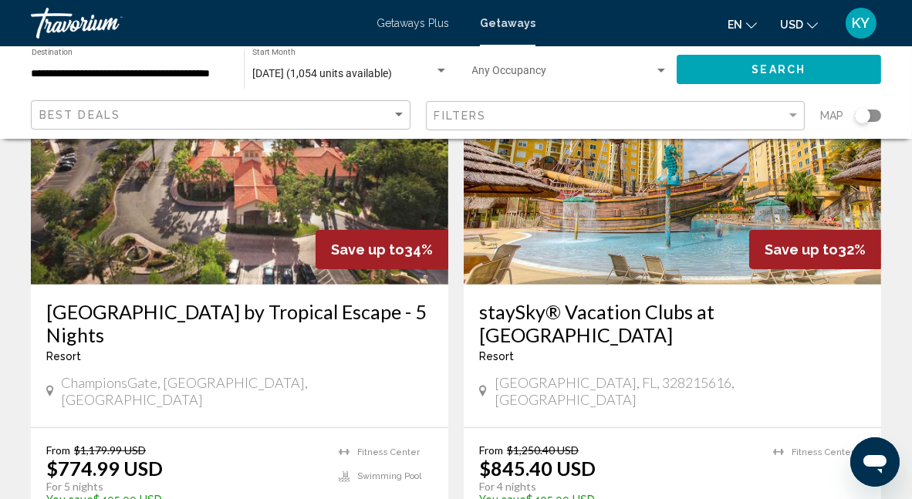
scroll to position [695, 0]
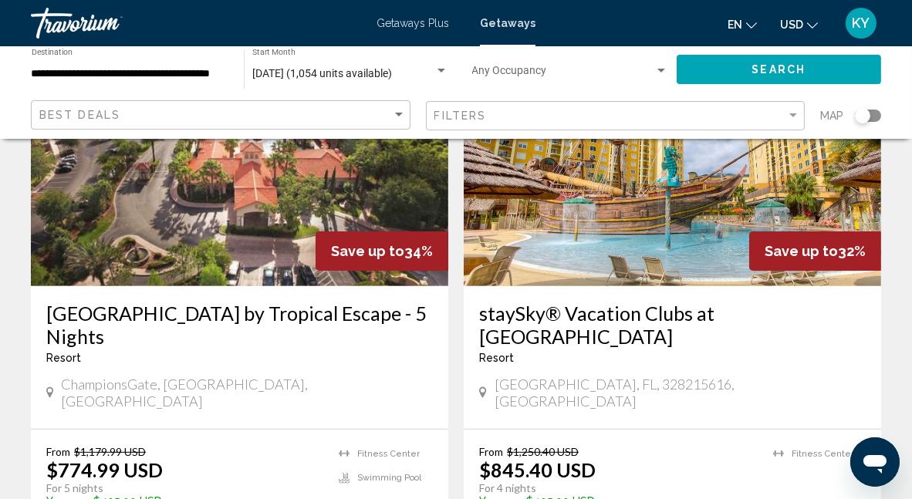
click at [296, 318] on h3 "Tuscana Resort by Tropical Escape - 5 Nights" at bounding box center [239, 325] width 387 height 46
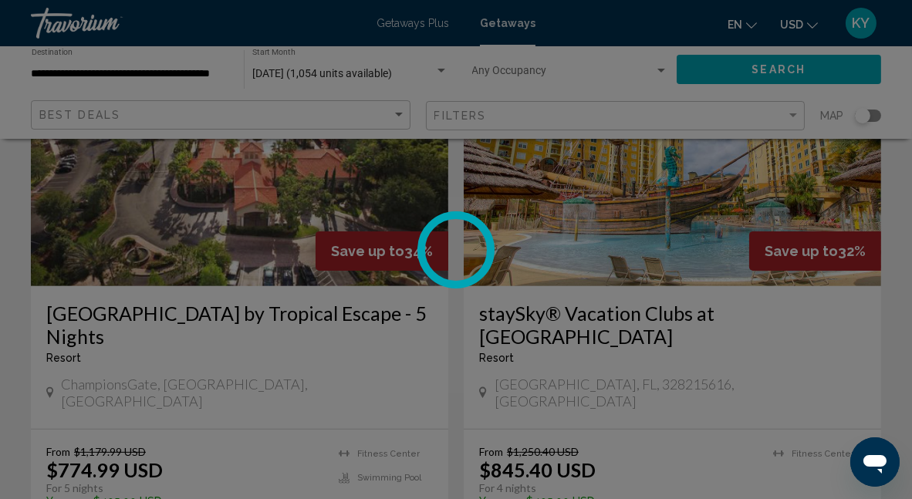
scroll to position [163, 0]
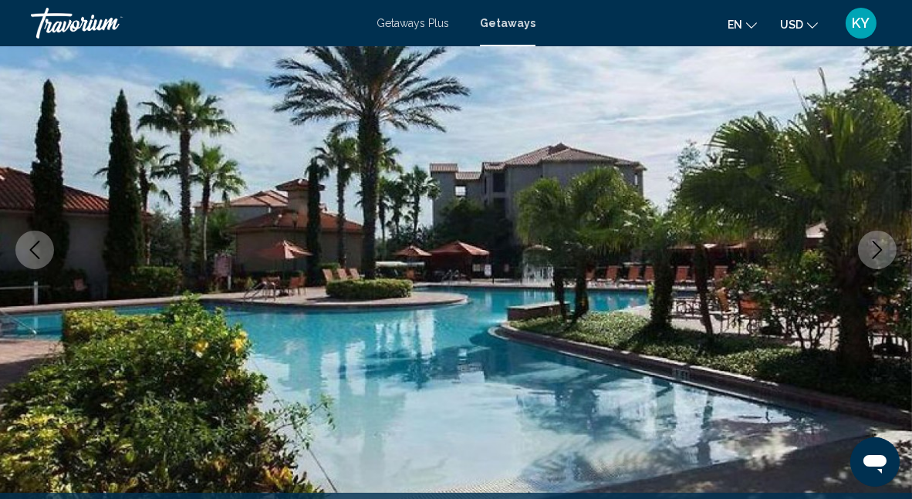
click at [865, 250] on button "Next image" at bounding box center [877, 250] width 39 height 39
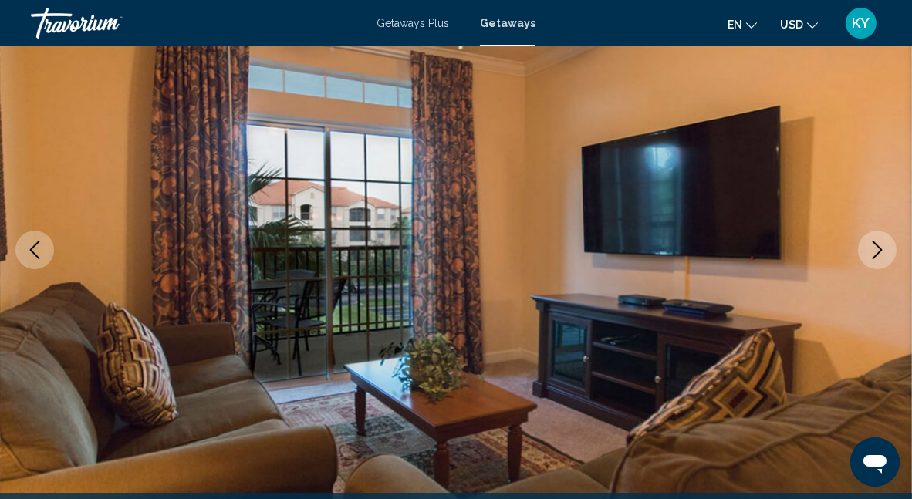
click at [867, 251] on button "Next image" at bounding box center [877, 250] width 39 height 39
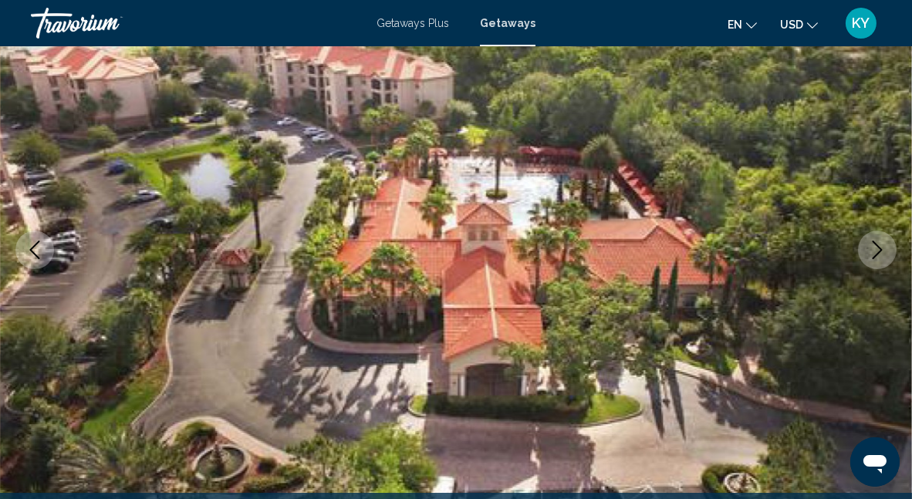
click at [867, 251] on button "Next image" at bounding box center [877, 250] width 39 height 39
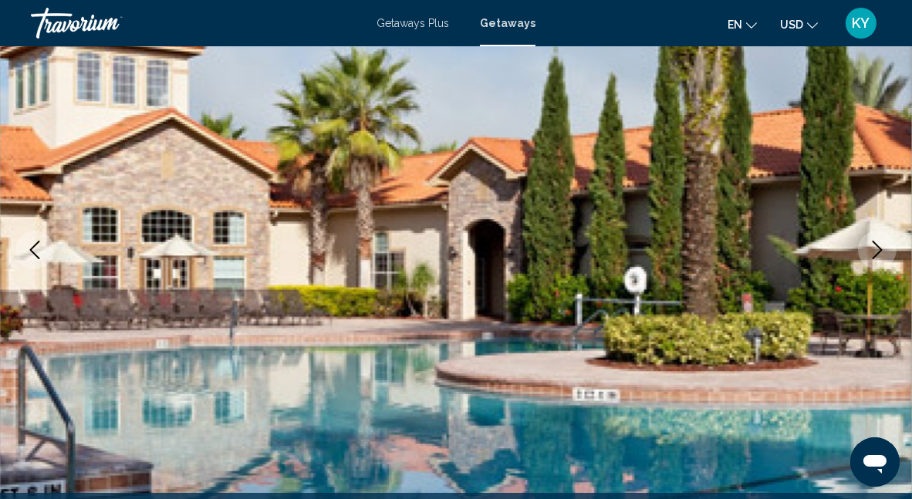
click at [867, 252] on button "Next image" at bounding box center [877, 250] width 39 height 39
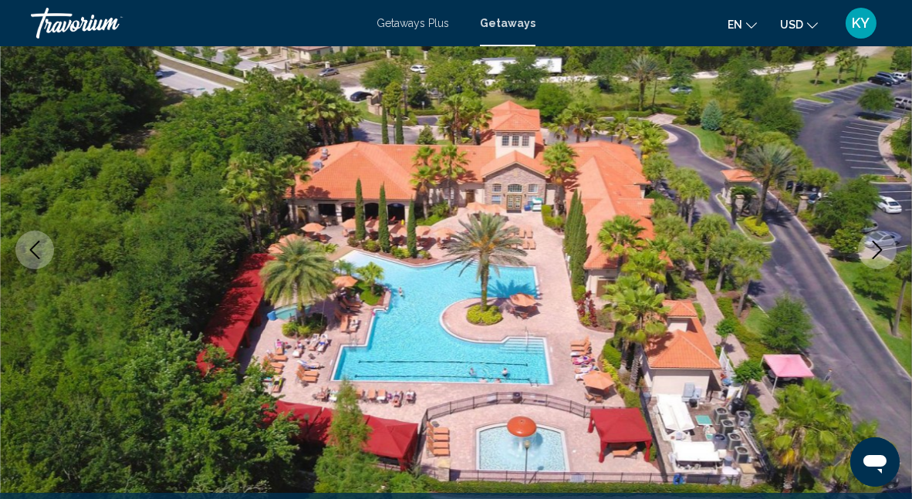
click at [867, 252] on button "Next image" at bounding box center [877, 250] width 39 height 39
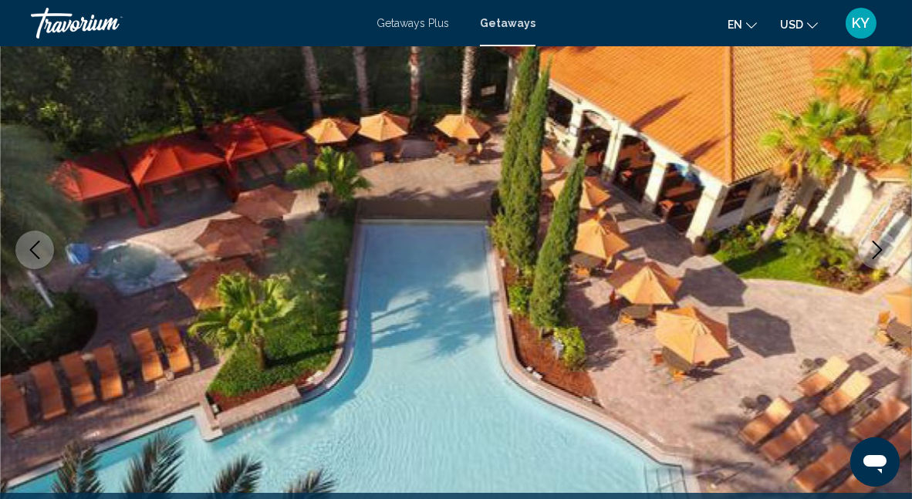
click at [867, 252] on button "Next image" at bounding box center [877, 250] width 39 height 39
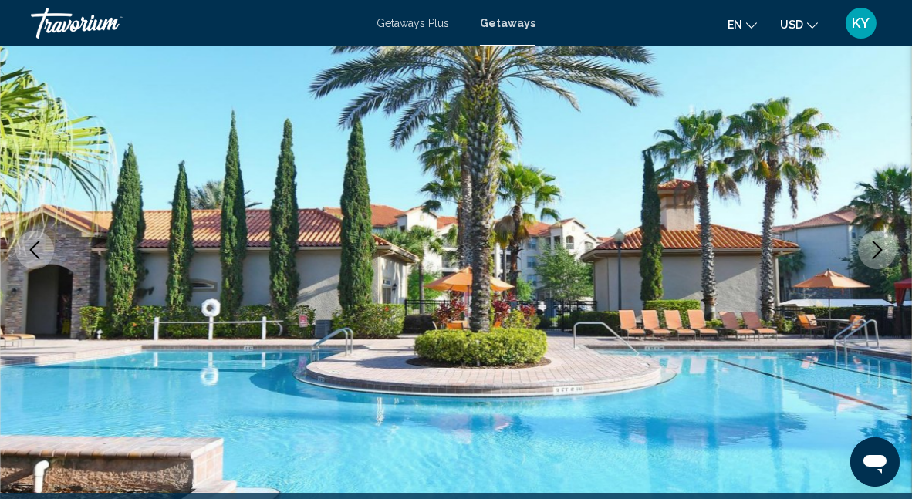
click at [867, 254] on button "Next image" at bounding box center [877, 250] width 39 height 39
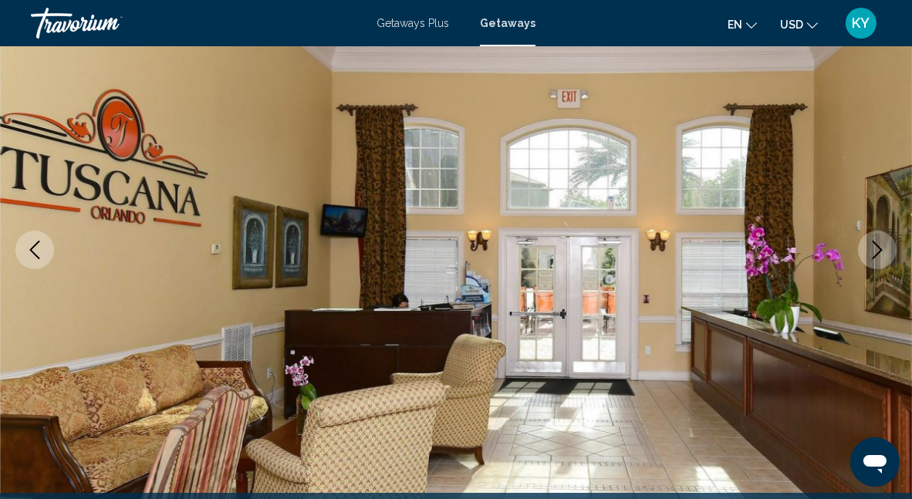
click at [867, 254] on button "Next image" at bounding box center [877, 250] width 39 height 39
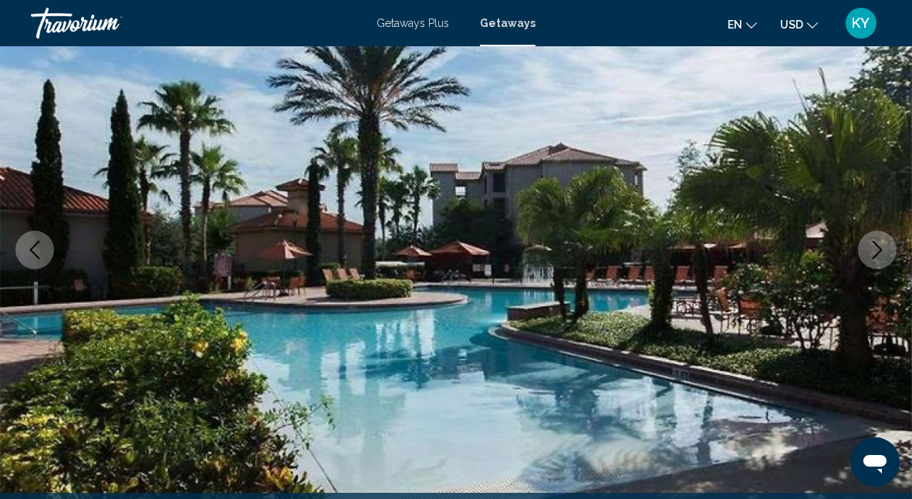
click at [877, 254] on icon "Next image" at bounding box center [878, 250] width 10 height 19
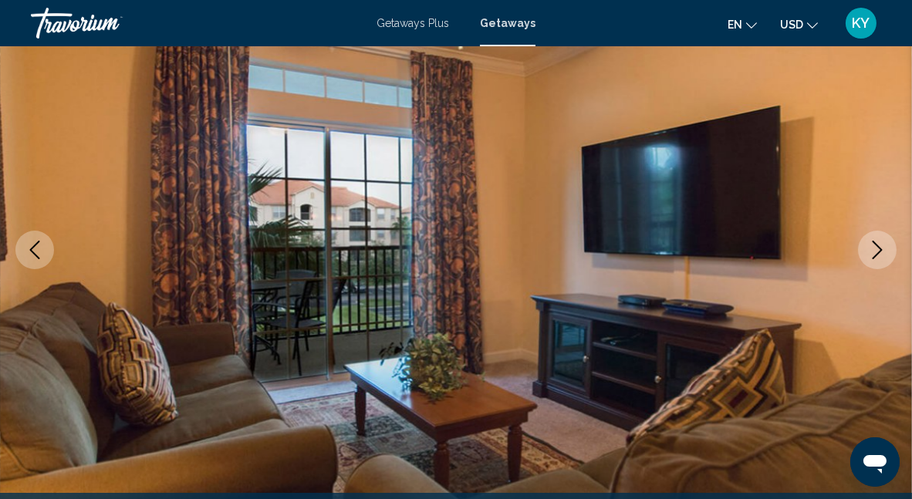
click at [887, 254] on button "Next image" at bounding box center [877, 250] width 39 height 39
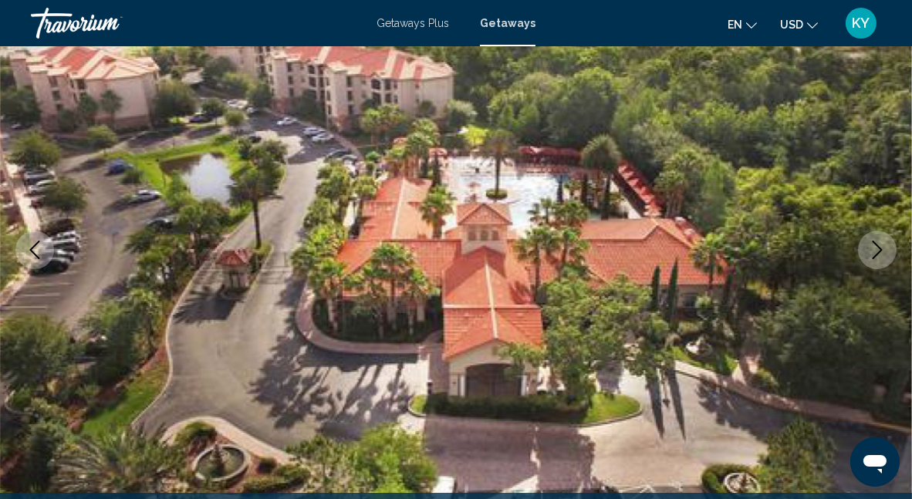
click at [887, 254] on button "Next image" at bounding box center [877, 250] width 39 height 39
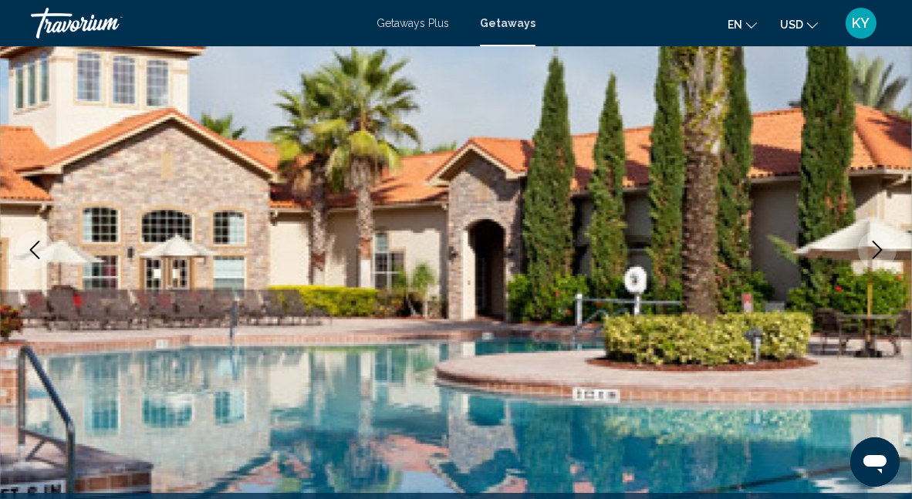
click at [887, 254] on button "Next image" at bounding box center [877, 250] width 39 height 39
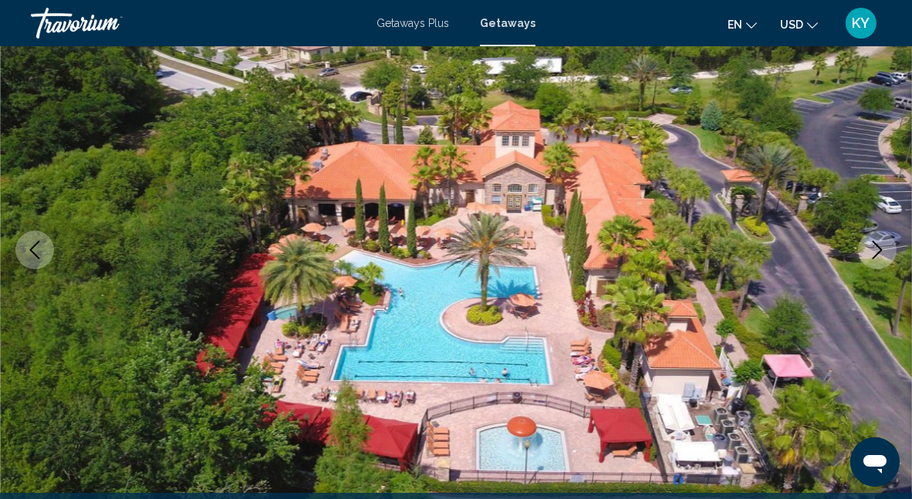
click at [887, 254] on button "Next image" at bounding box center [877, 250] width 39 height 39
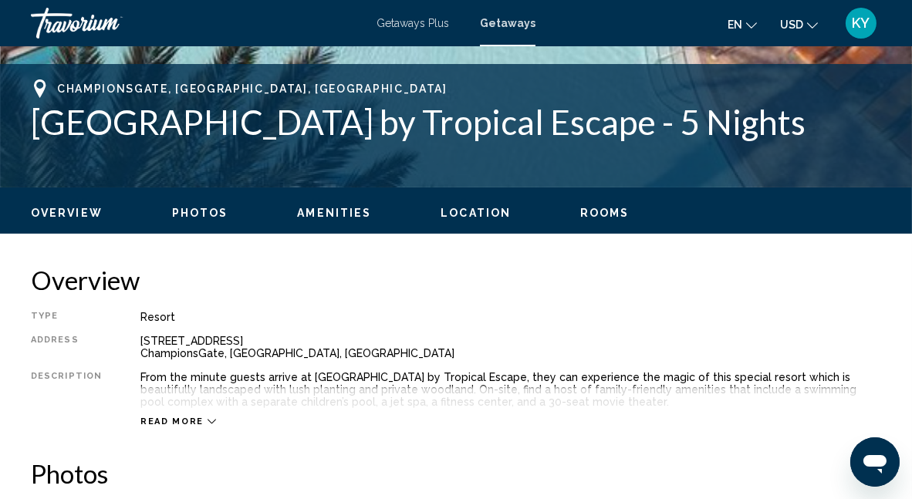
scroll to position [626, 0]
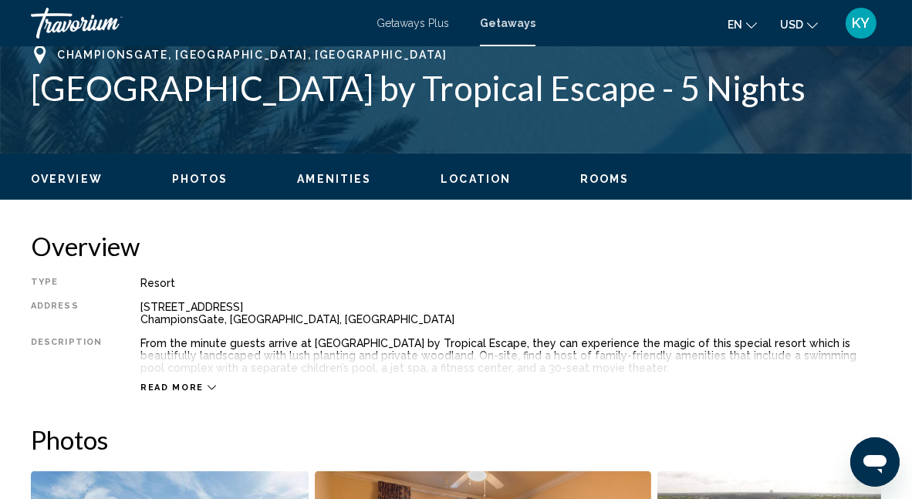
click at [208, 390] on icon "Main content" at bounding box center [212, 388] width 8 height 8
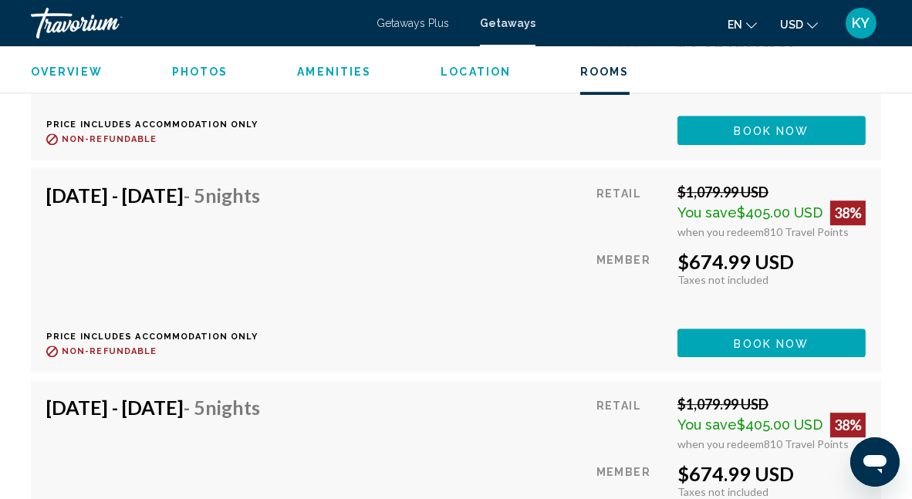
scroll to position [6184, 0]
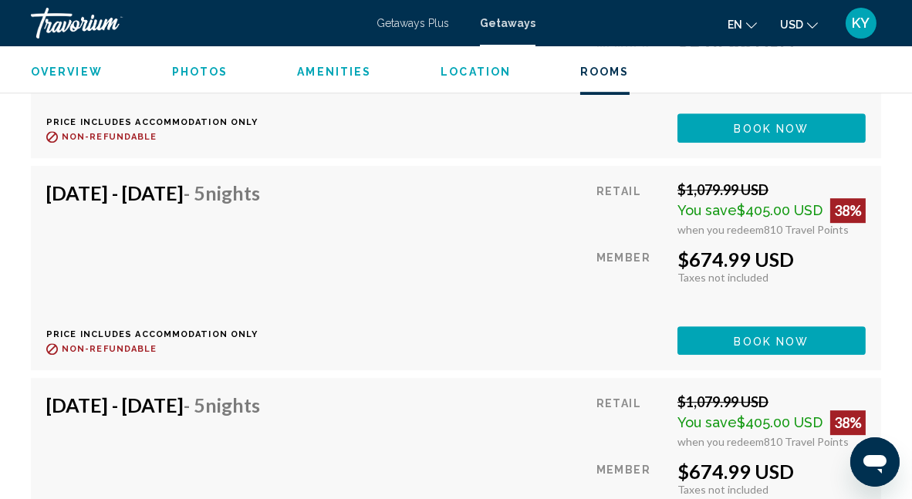
click at [272, 214] on div "Nov 16, 2025 - Nov 21, 2025 - 5 Nights Price includes accommodation only Refund…" at bounding box center [158, 268] width 225 height 174
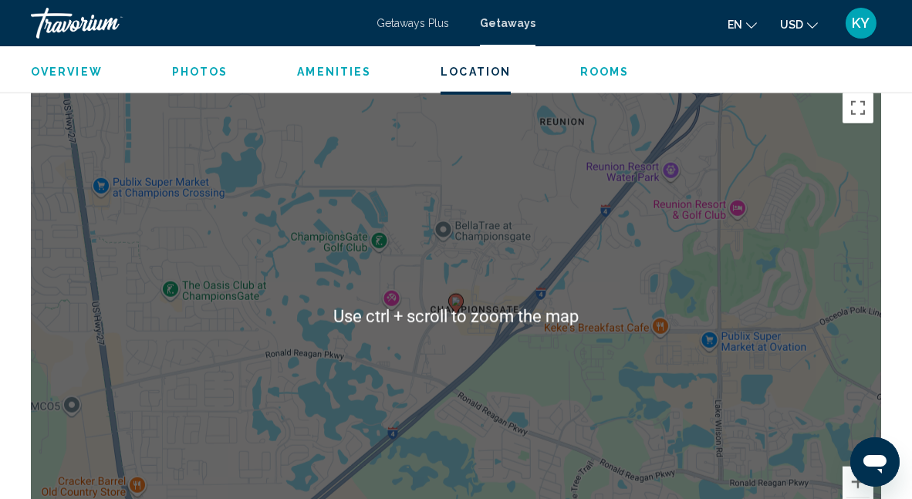
scroll to position [2161, 0]
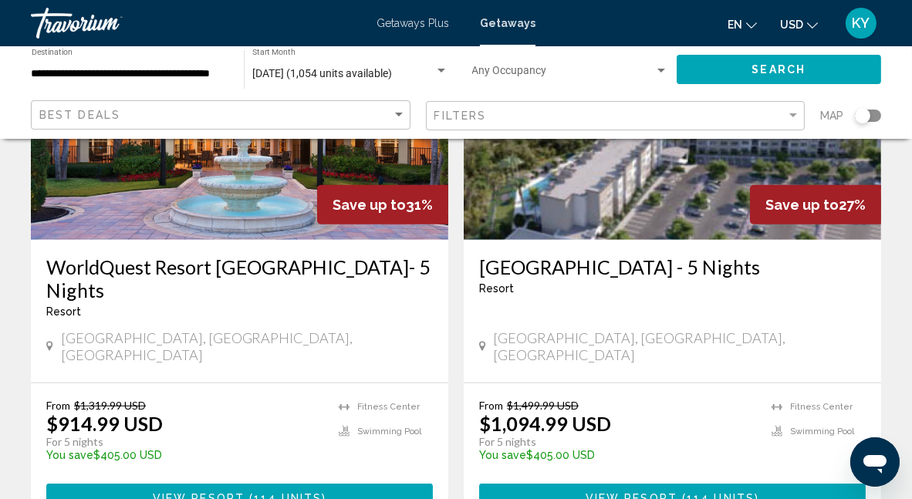
scroll to position [1235, 0]
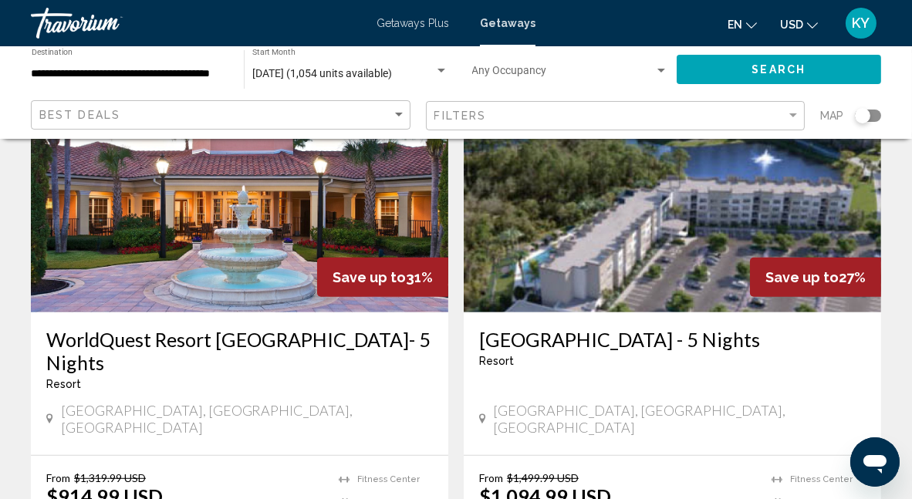
click at [327, 215] on img "Main content" at bounding box center [240, 189] width 418 height 247
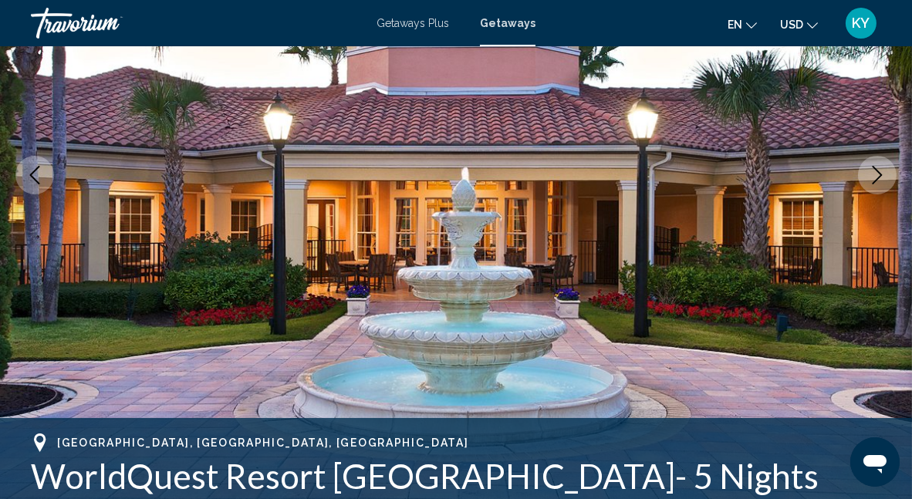
scroll to position [241, 0]
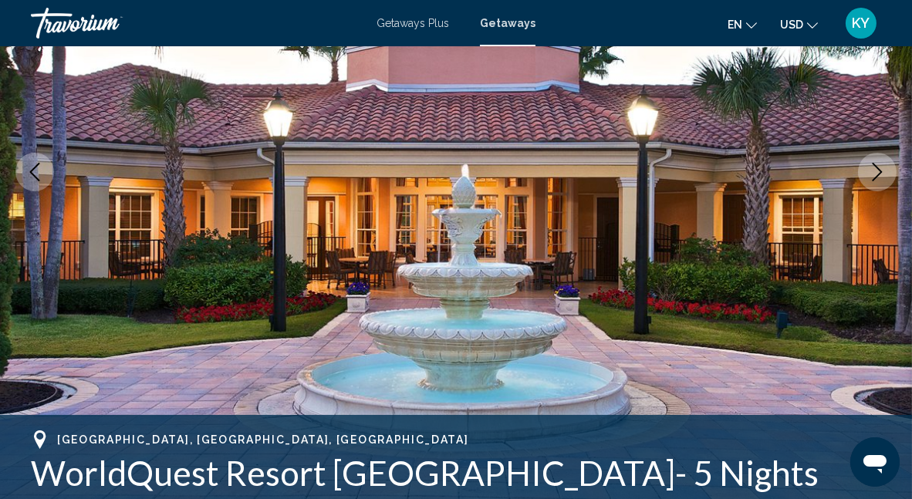
click at [871, 181] on icon "Next image" at bounding box center [877, 172] width 19 height 19
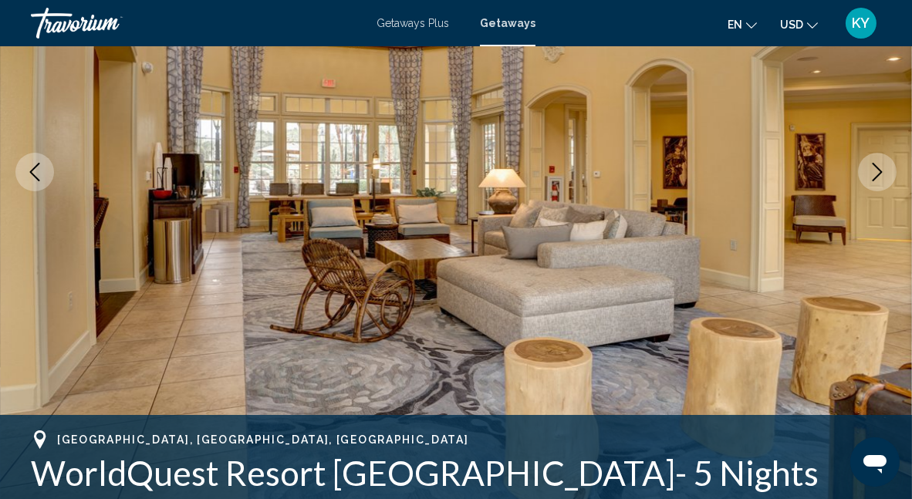
click at [871, 181] on icon "Next image" at bounding box center [877, 172] width 19 height 19
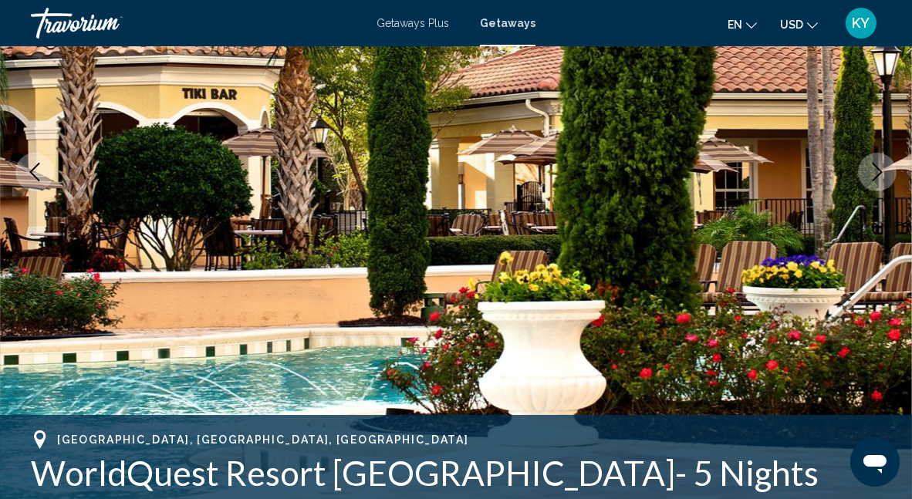
click at [870, 181] on icon "Next image" at bounding box center [877, 172] width 19 height 19
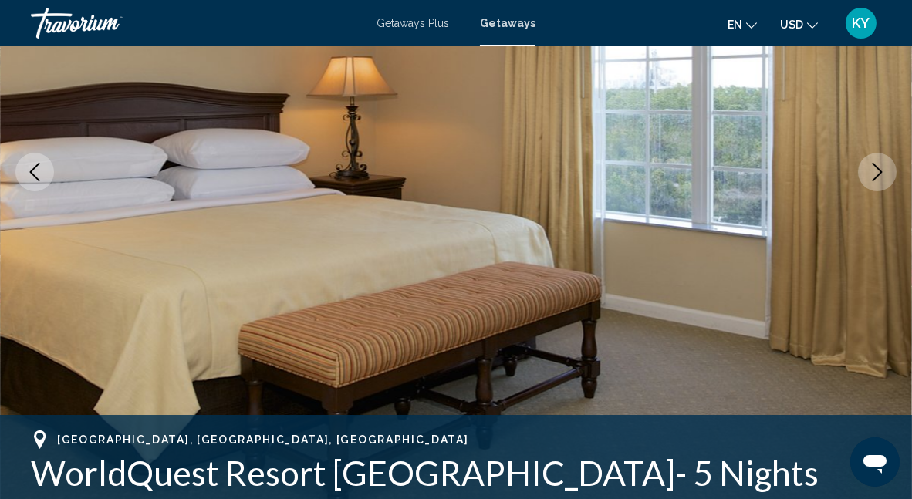
click at [870, 181] on icon "Next image" at bounding box center [877, 172] width 19 height 19
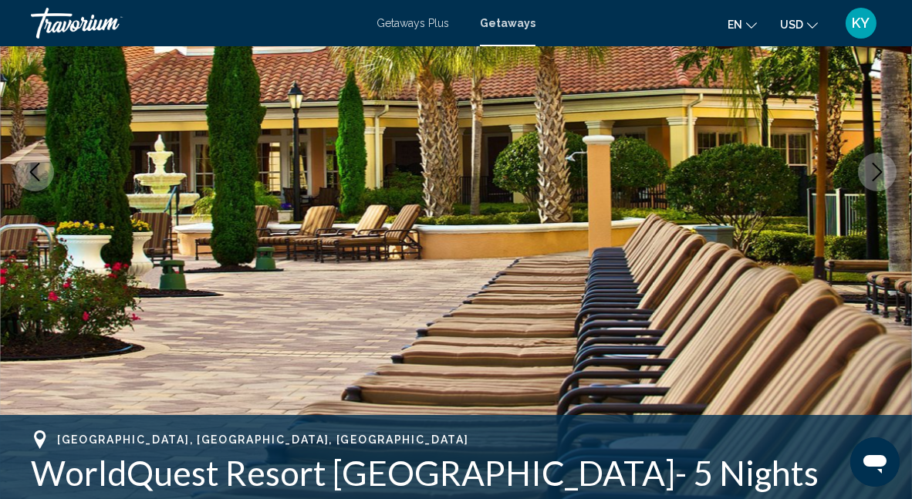
click at [868, 181] on icon "Next image" at bounding box center [877, 172] width 19 height 19
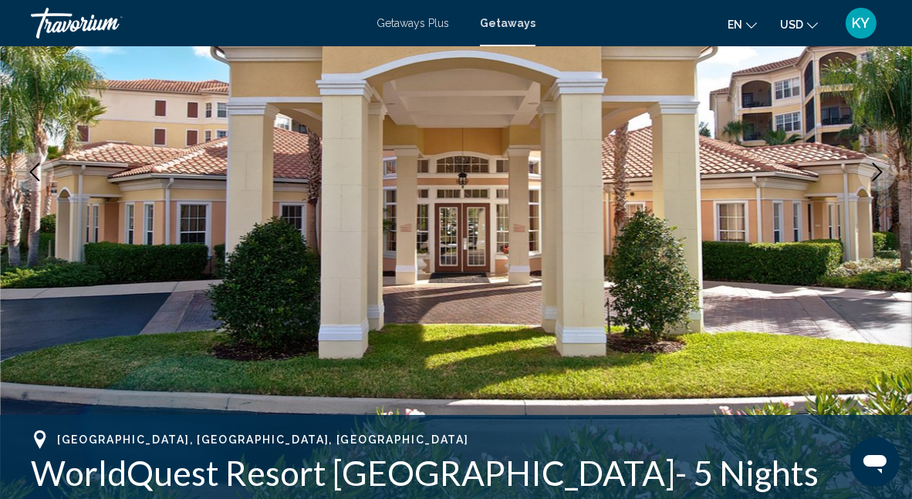
click at [868, 181] on icon "Next image" at bounding box center [877, 172] width 19 height 19
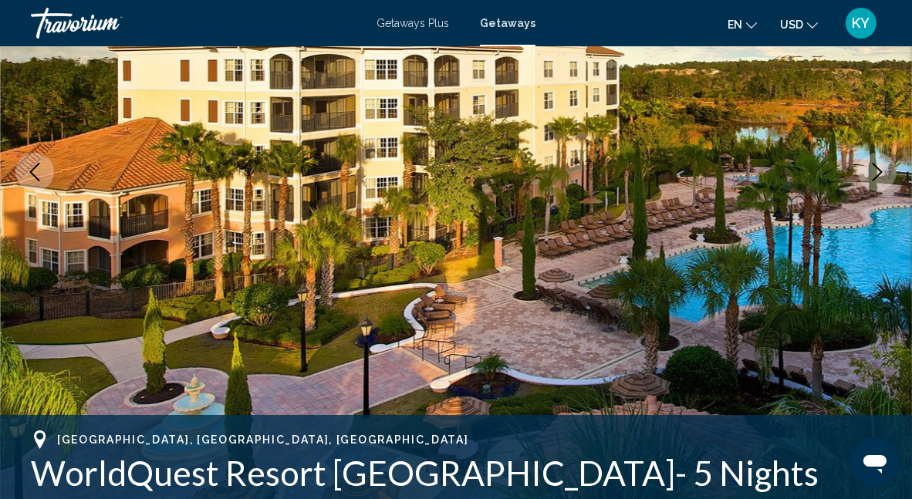
click at [868, 181] on icon "Next image" at bounding box center [877, 172] width 19 height 19
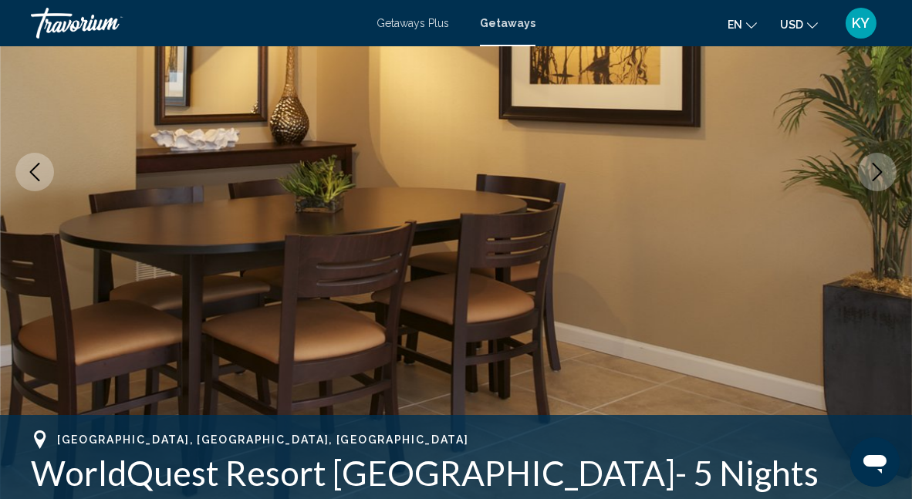
click at [868, 181] on icon "Next image" at bounding box center [877, 172] width 19 height 19
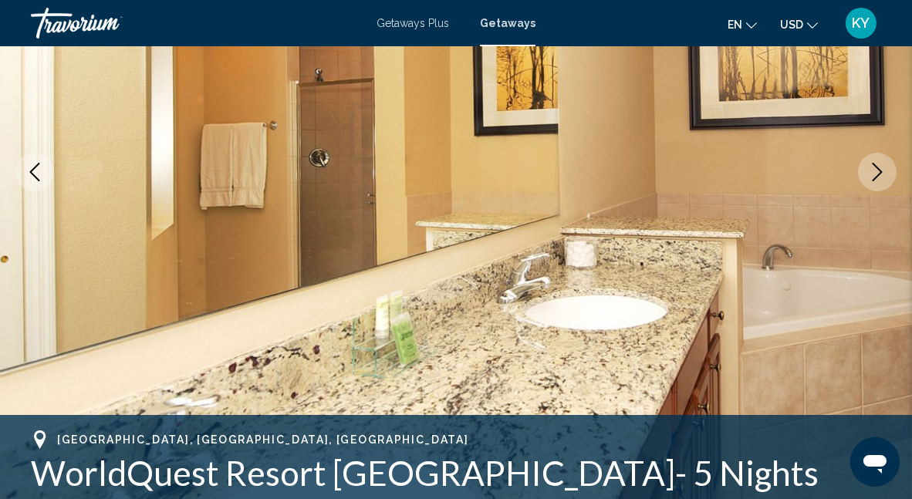
click at [868, 181] on button "Next image" at bounding box center [877, 172] width 39 height 39
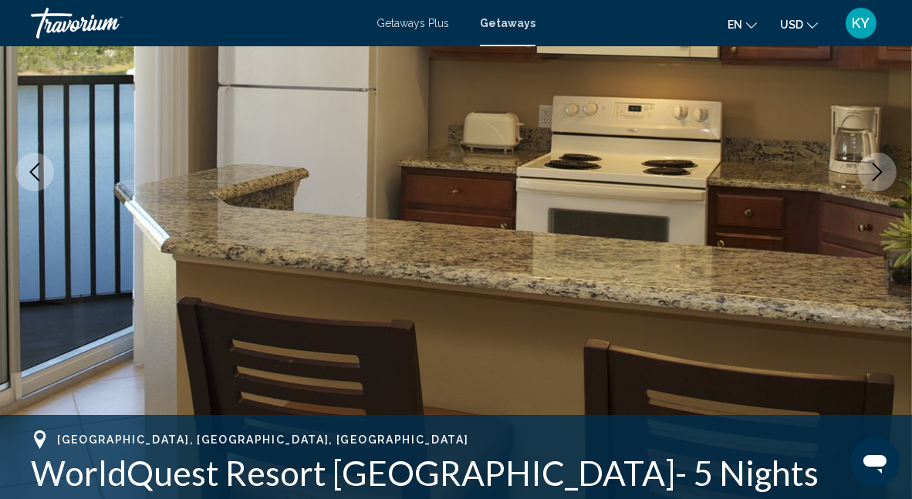
click at [868, 181] on button "Next image" at bounding box center [877, 172] width 39 height 39
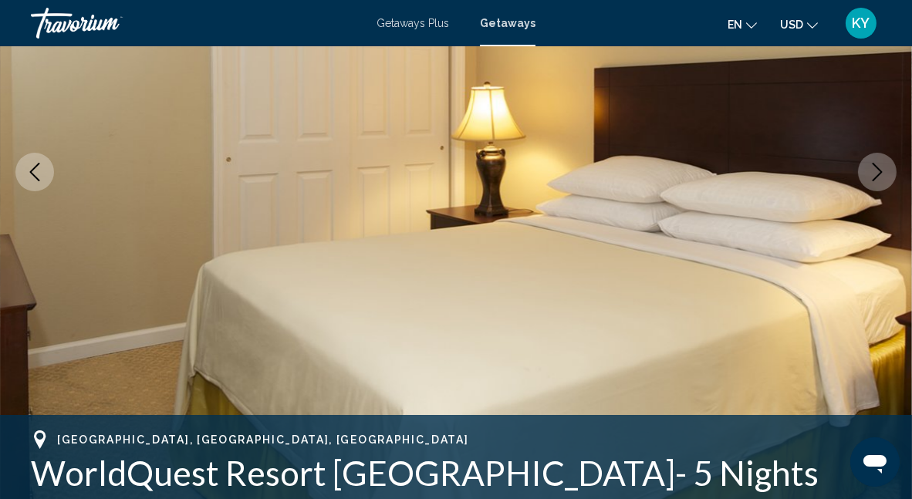
click at [868, 181] on button "Next image" at bounding box center [877, 172] width 39 height 39
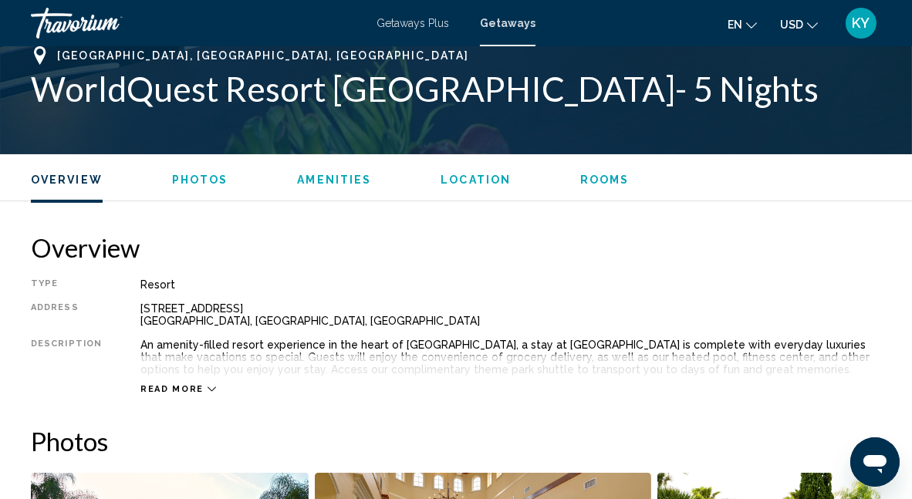
scroll to position [780, 0]
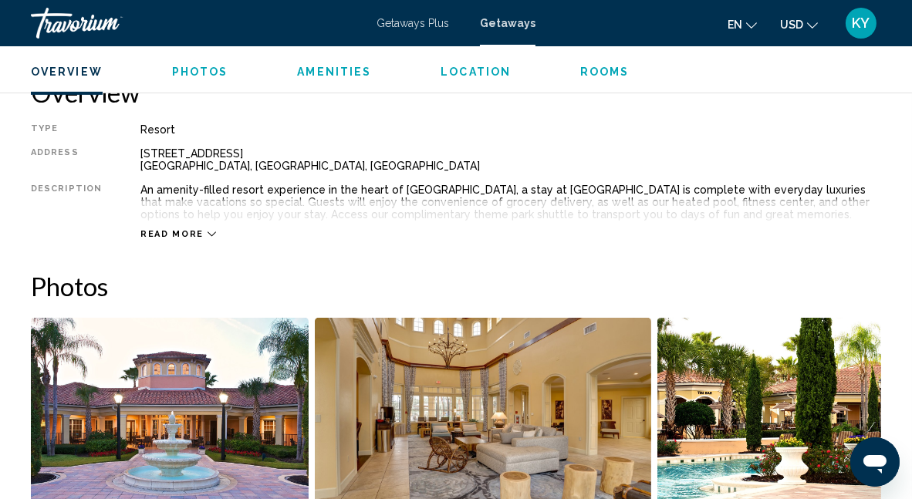
click at [179, 235] on span "Read more" at bounding box center [171, 234] width 63 height 10
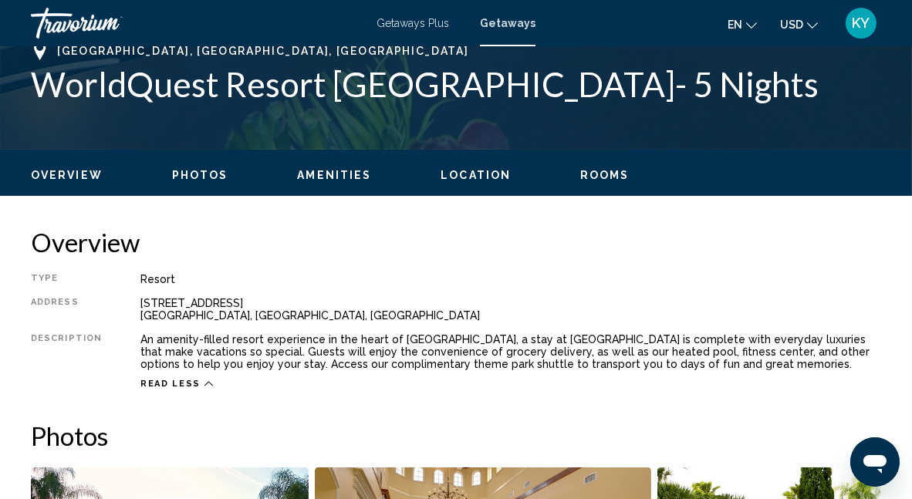
scroll to position [626, 0]
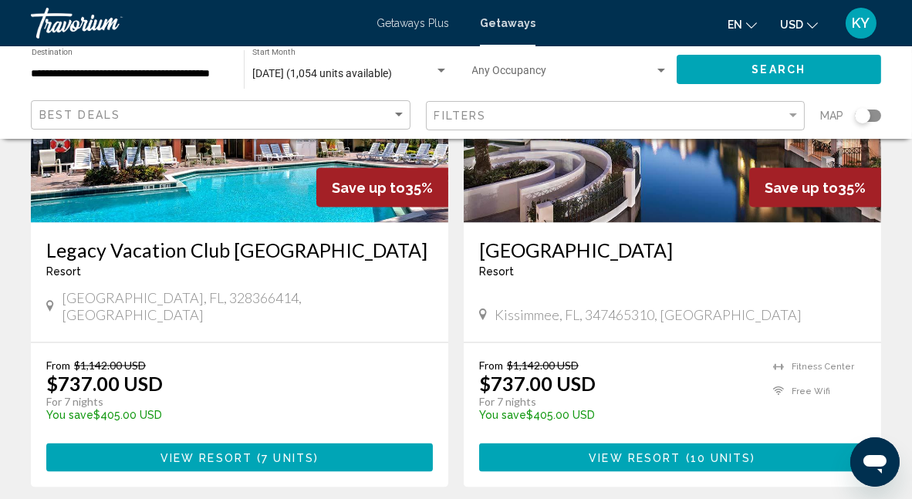
scroll to position [3011, 0]
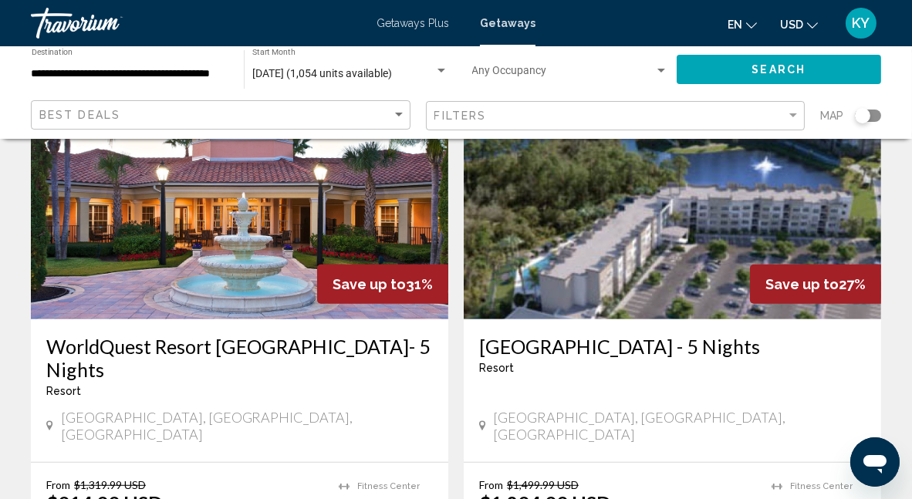
scroll to position [1158, 0]
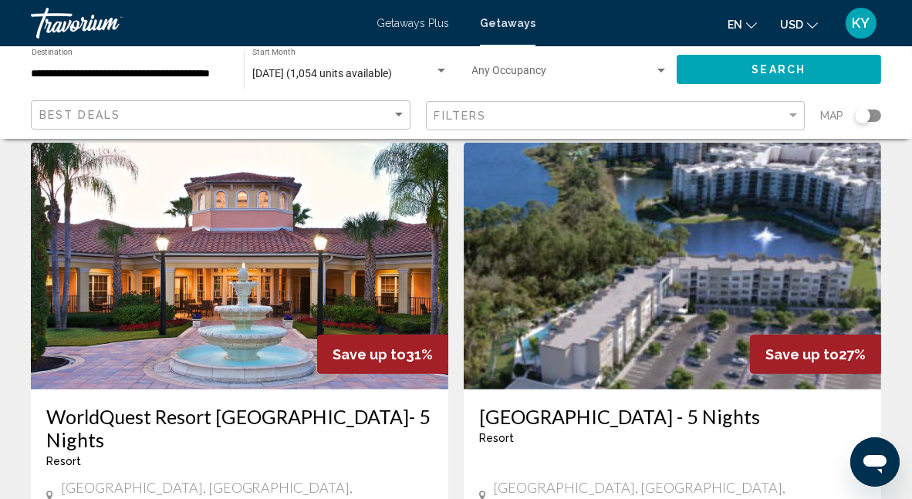
click at [628, 239] on img "Main content" at bounding box center [673, 266] width 418 height 247
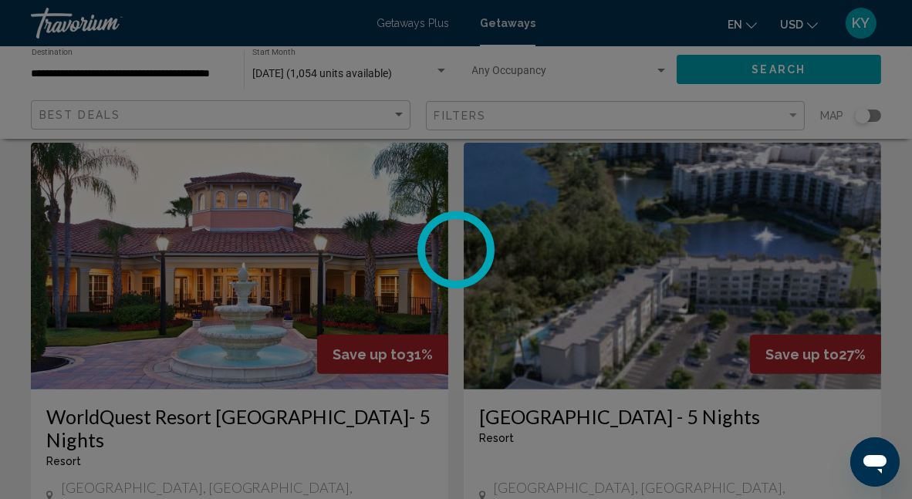
scroll to position [163, 0]
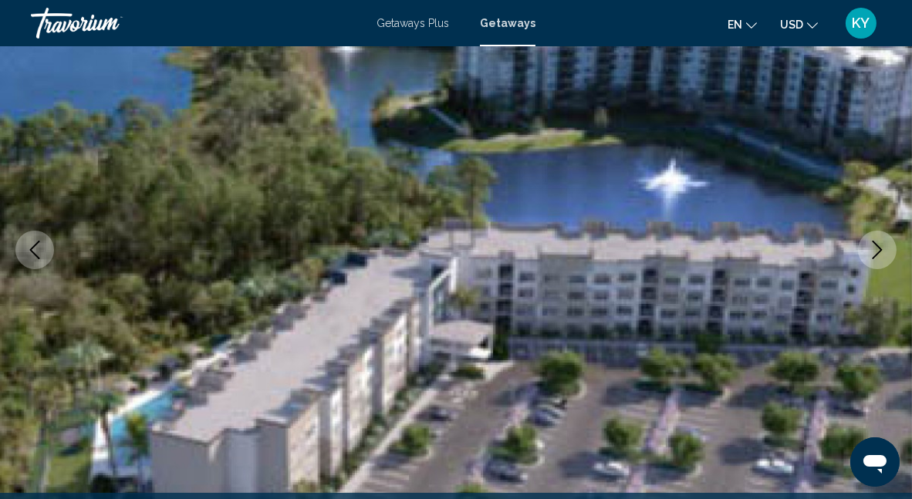
click at [885, 241] on icon "Next image" at bounding box center [877, 250] width 19 height 19
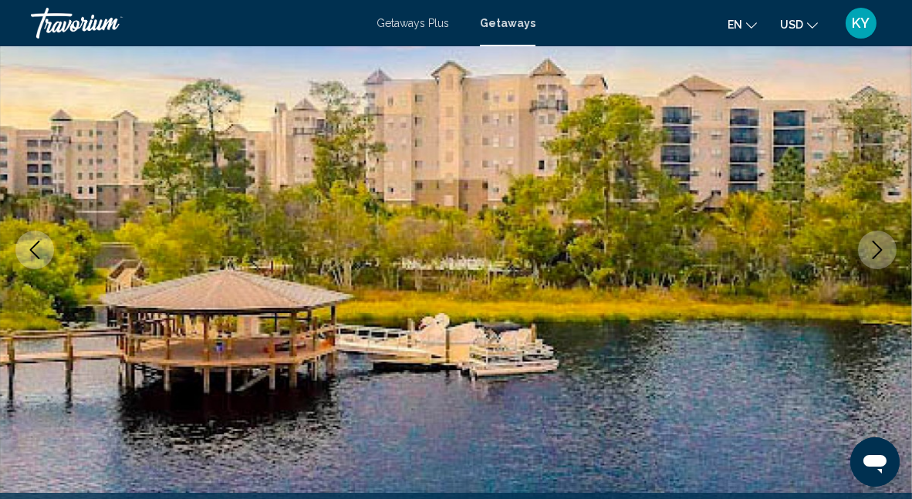
click at [885, 241] on icon "Next image" at bounding box center [877, 250] width 19 height 19
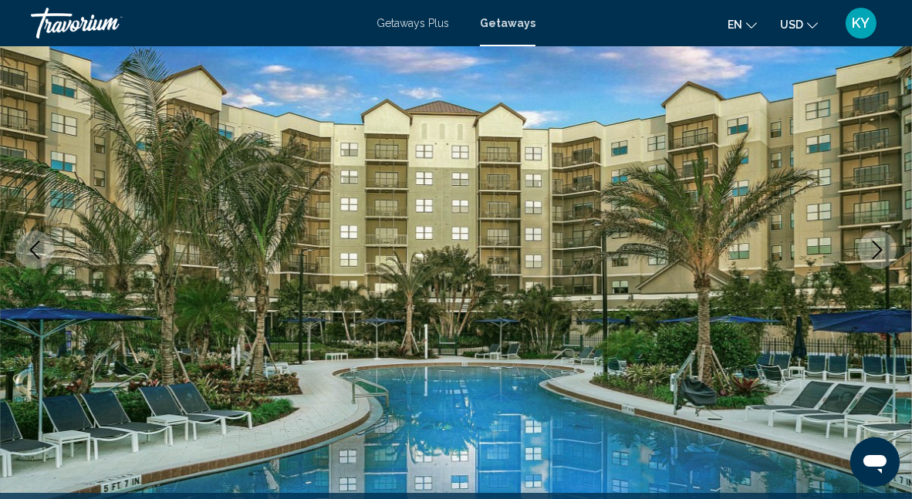
click at [885, 241] on icon "Next image" at bounding box center [877, 250] width 19 height 19
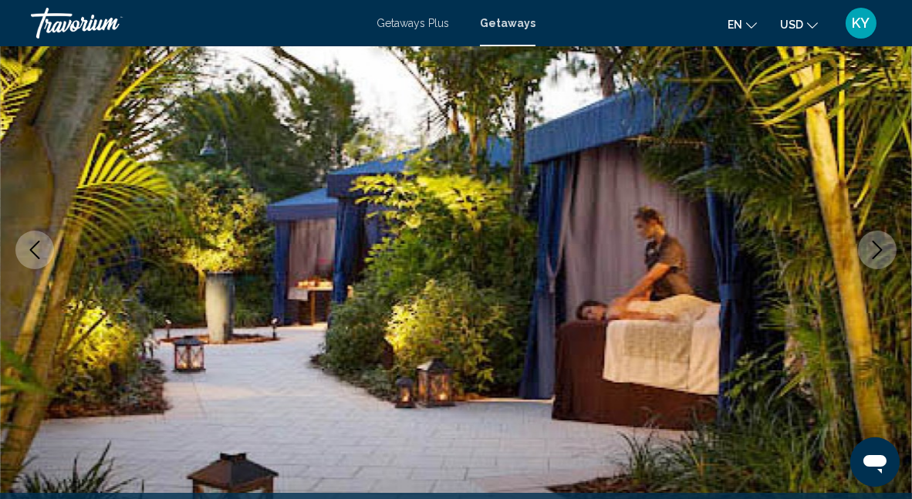
click at [885, 242] on icon "Next image" at bounding box center [877, 250] width 19 height 19
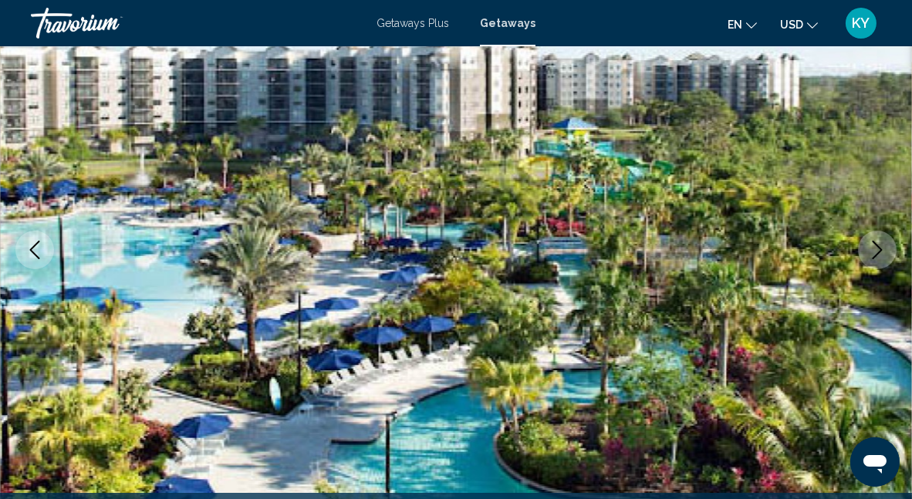
click at [885, 242] on icon "Next image" at bounding box center [877, 250] width 19 height 19
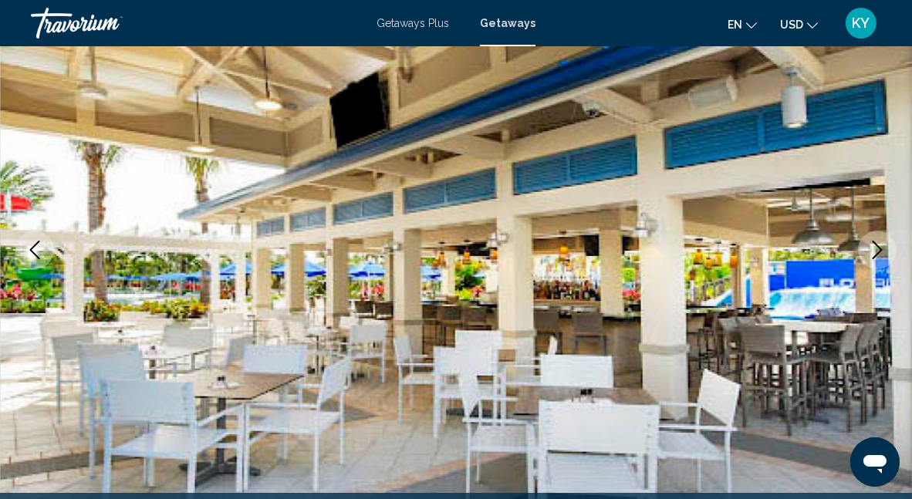
click at [885, 242] on icon "Next image" at bounding box center [877, 250] width 19 height 19
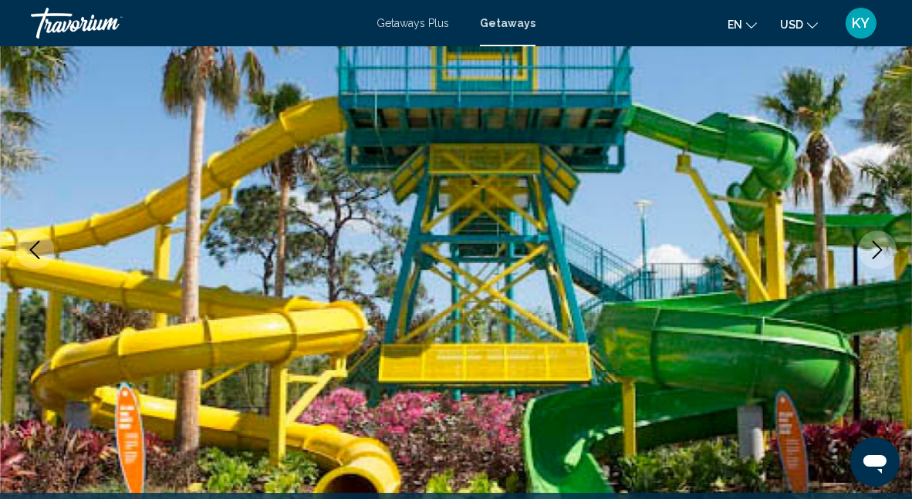
click at [885, 242] on icon "Next image" at bounding box center [877, 250] width 19 height 19
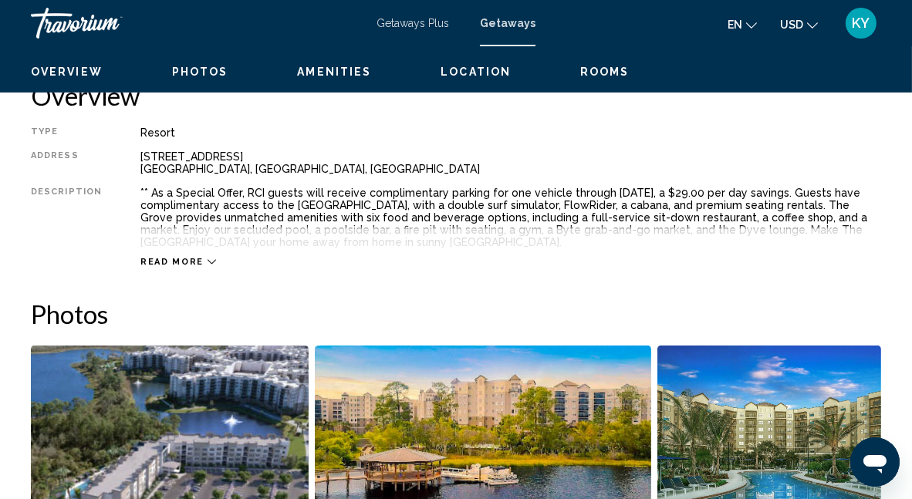
scroll to position [780, 0]
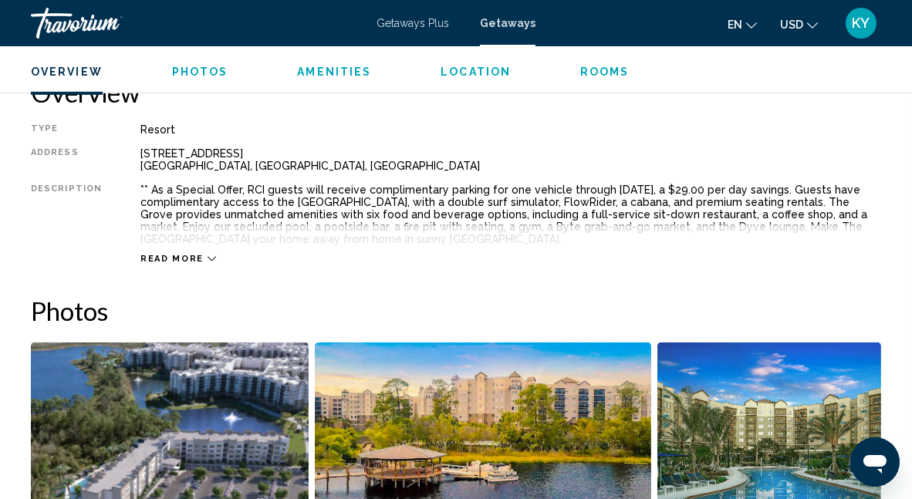
click at [196, 252] on div "Read more" at bounding box center [510, 243] width 741 height 42
click at [196, 259] on div "Read more" at bounding box center [178, 259] width 76 height 10
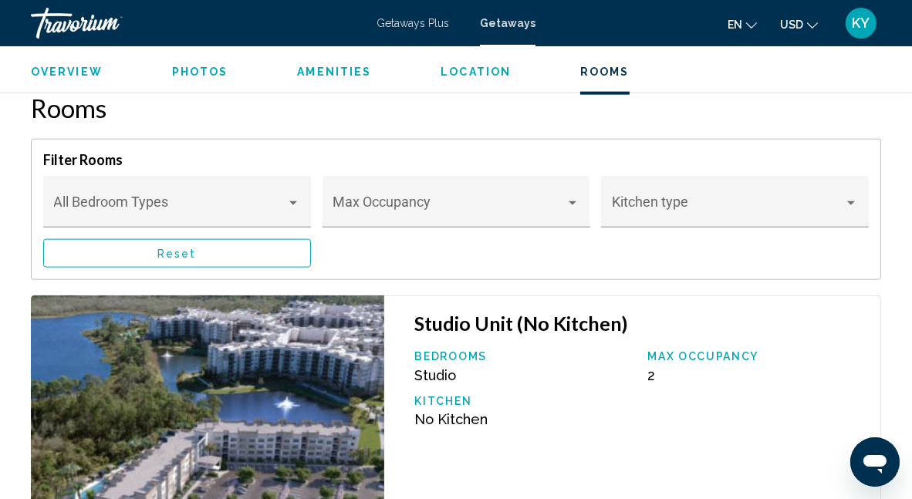
scroll to position [2556, 0]
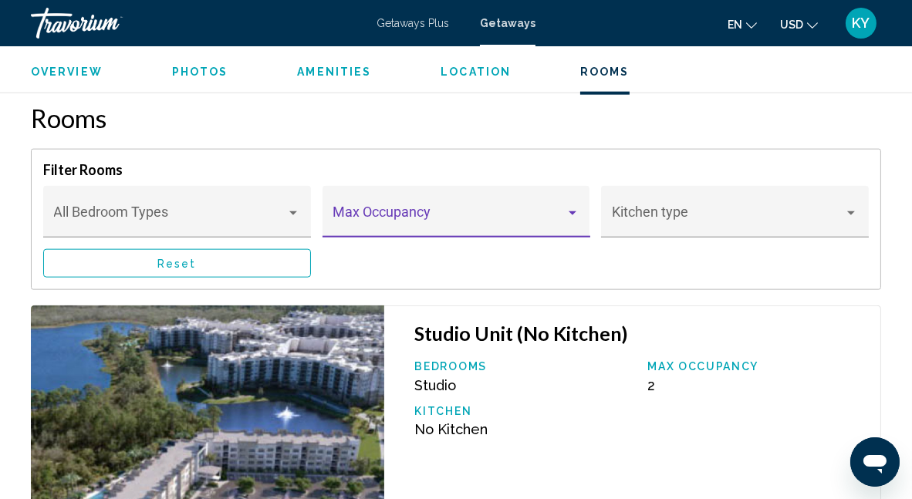
click at [564, 216] on span "Main content" at bounding box center [449, 219] width 233 height 15
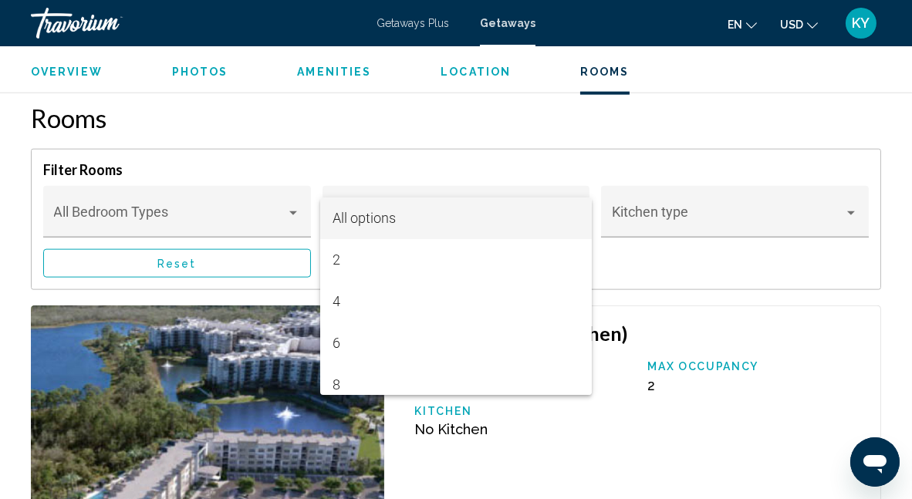
scroll to position [11, 0]
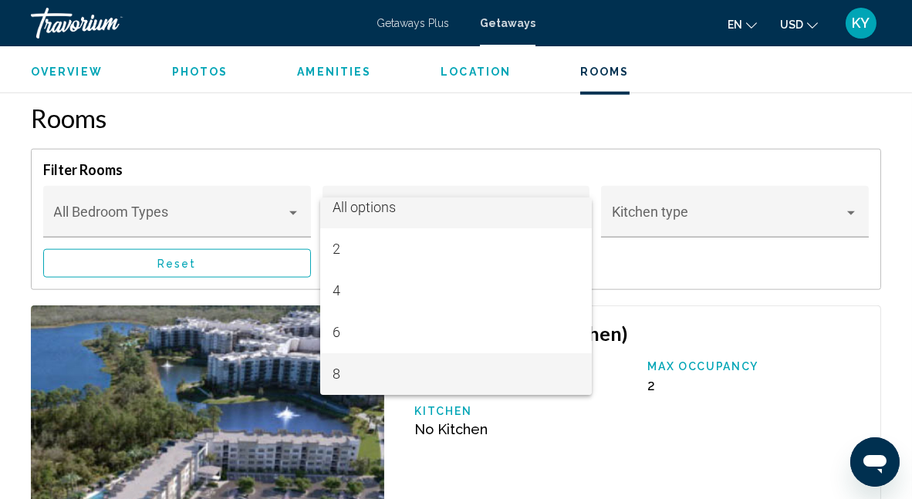
click at [476, 376] on span "8" at bounding box center [456, 375] width 247 height 42
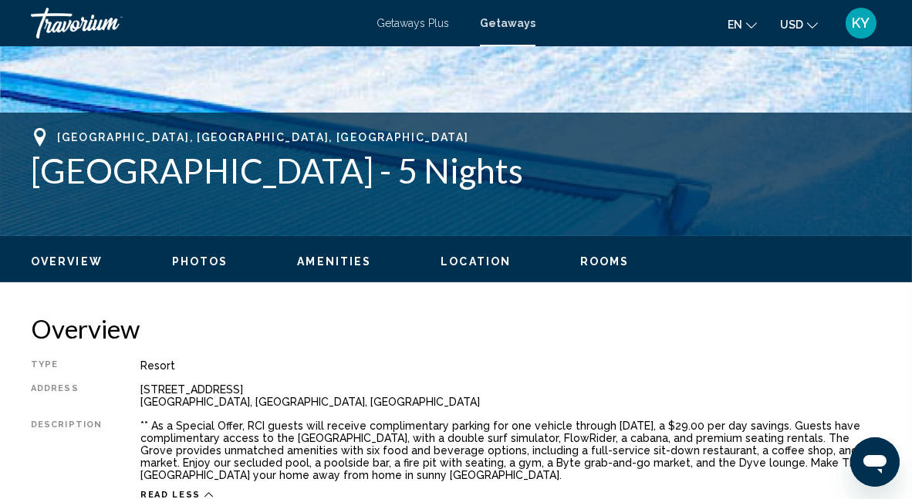
scroll to position [540, 0]
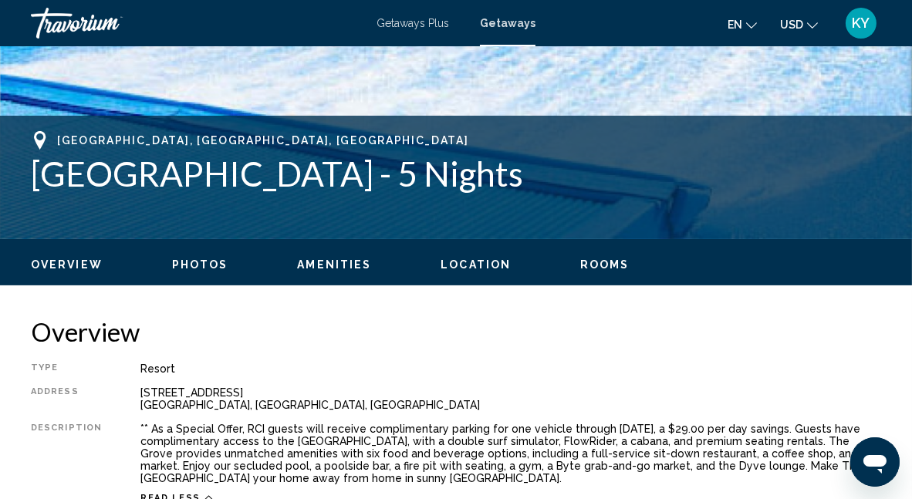
click at [693, 437] on div "** As a Special Offer, RCI guests will receive complimentary parking for one ve…" at bounding box center [510, 454] width 741 height 62
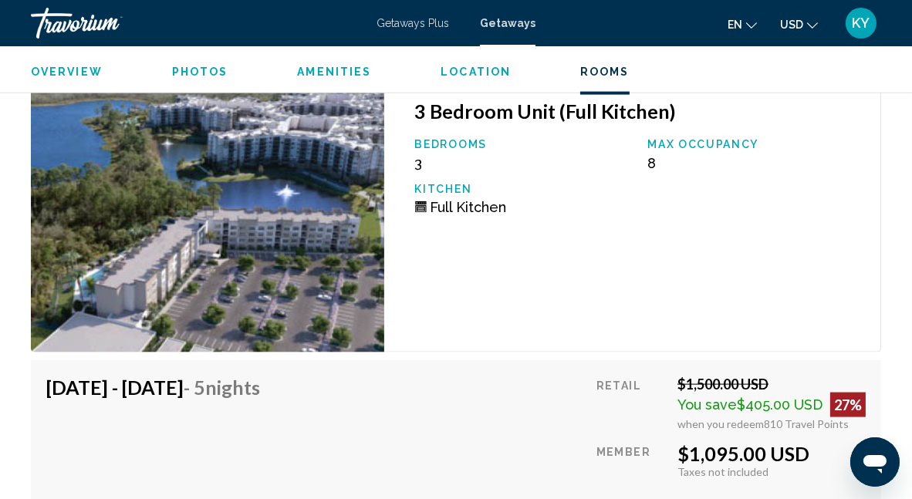
scroll to position [2779, 0]
click at [465, 144] on p "Bedrooms" at bounding box center [524, 143] width 218 height 12
click at [720, 140] on p "Max Occupancy" at bounding box center [757, 143] width 218 height 12
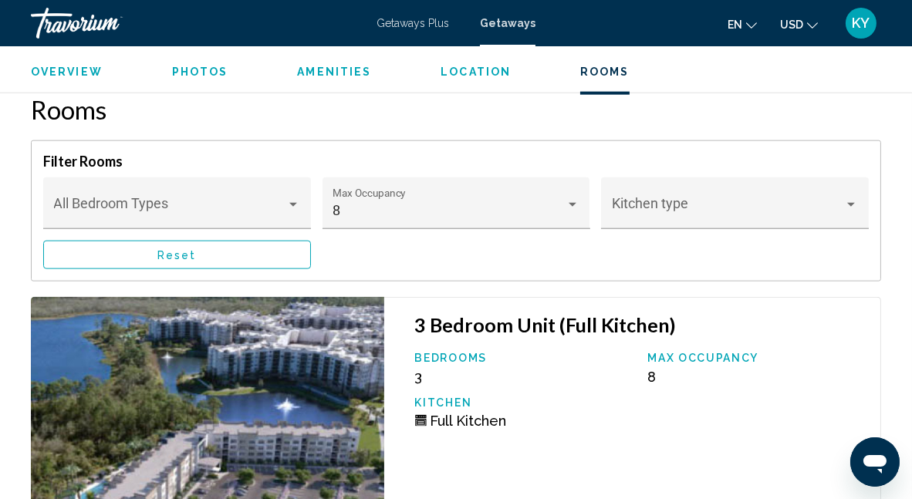
scroll to position [2547, 0]
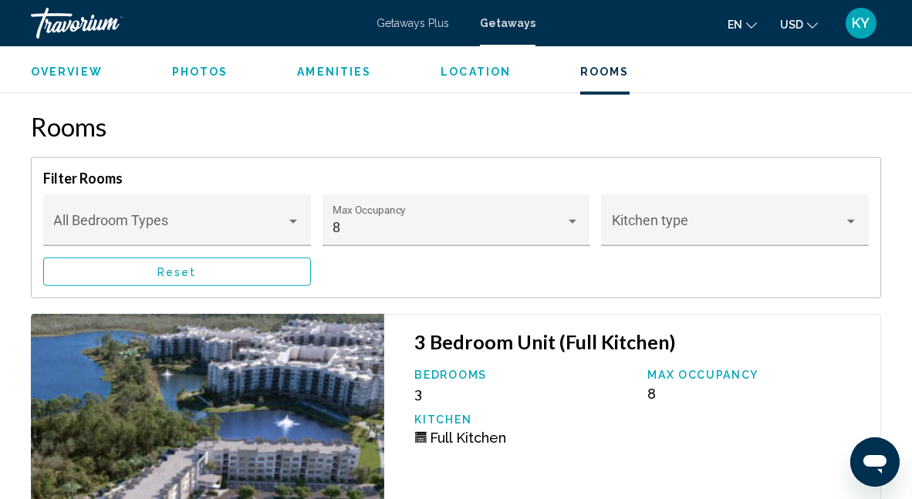
click at [428, 430] on div "Full Kitchen" at bounding box center [524, 438] width 218 height 16
click at [283, 230] on span "Main content" at bounding box center [170, 227] width 233 height 15
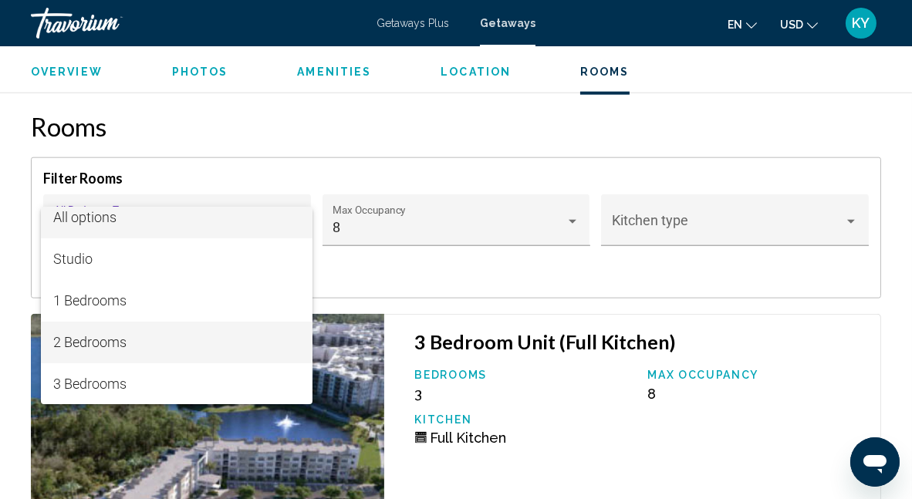
scroll to position [11, 0]
click at [432, 145] on div at bounding box center [456, 249] width 912 height 499
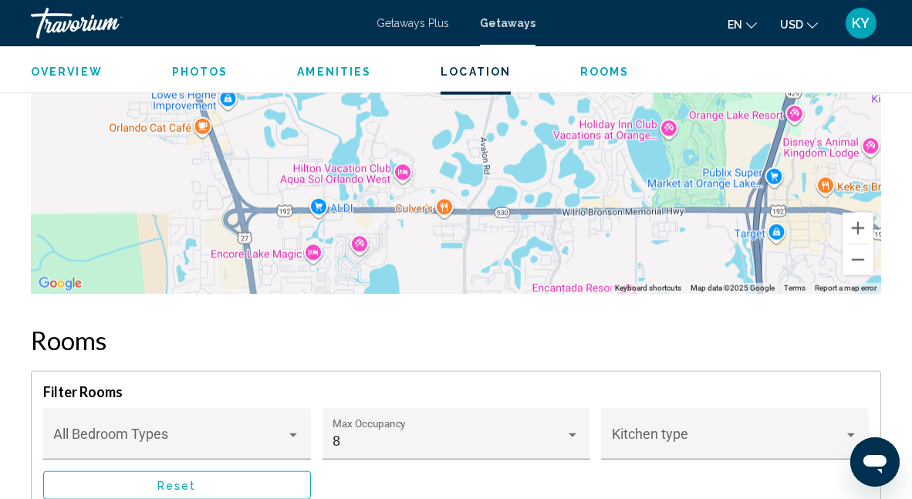
scroll to position [2316, 0]
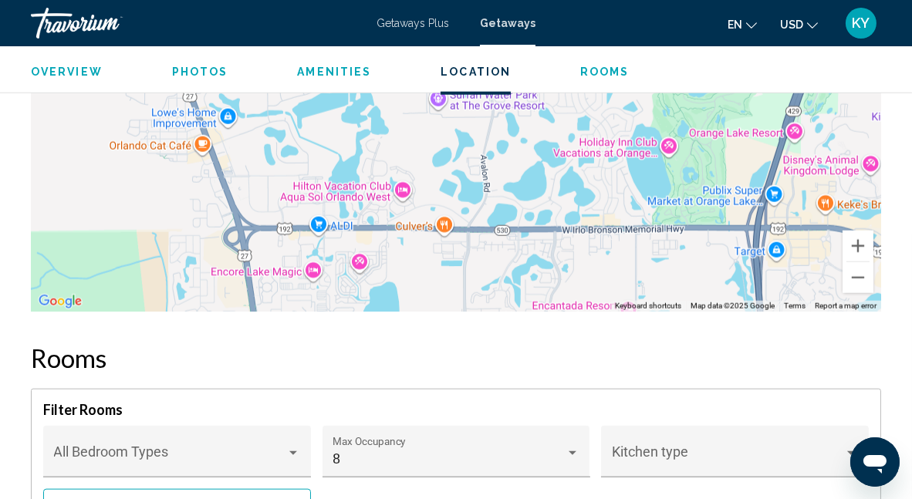
click at [212, 67] on span "Photos" at bounding box center [200, 72] width 56 height 12
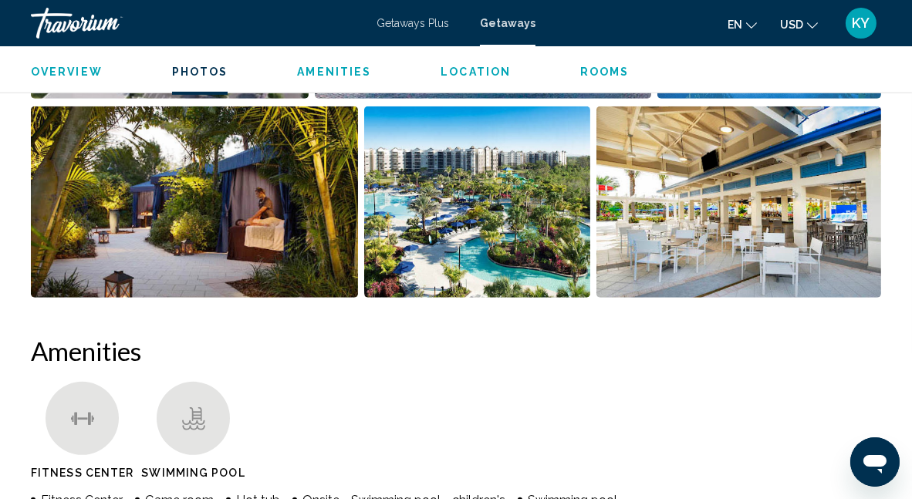
scroll to position [1215, 0]
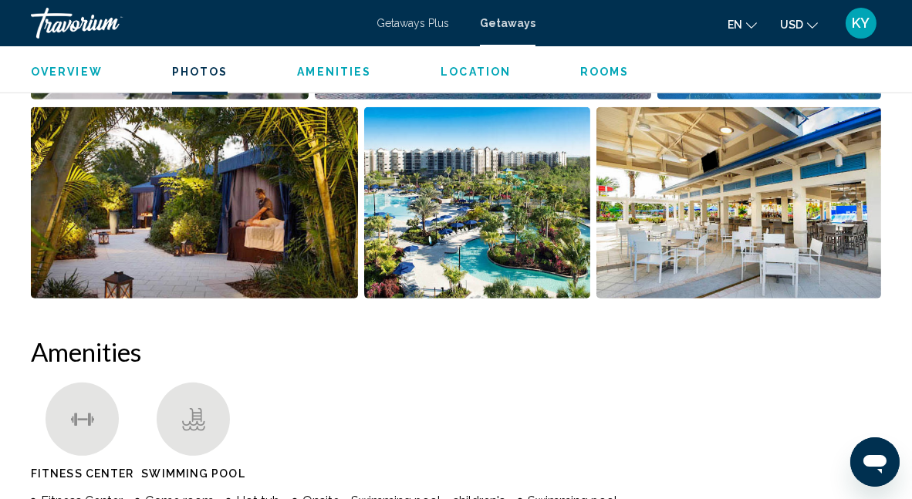
click at [819, 269] on img "Open full-screen image slider" at bounding box center [739, 202] width 285 height 191
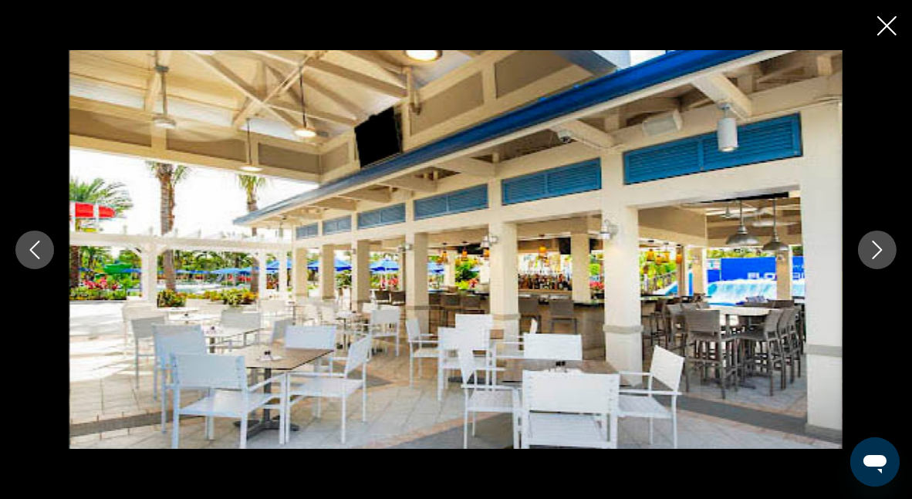
click at [882, 260] on button "Next image" at bounding box center [877, 250] width 39 height 39
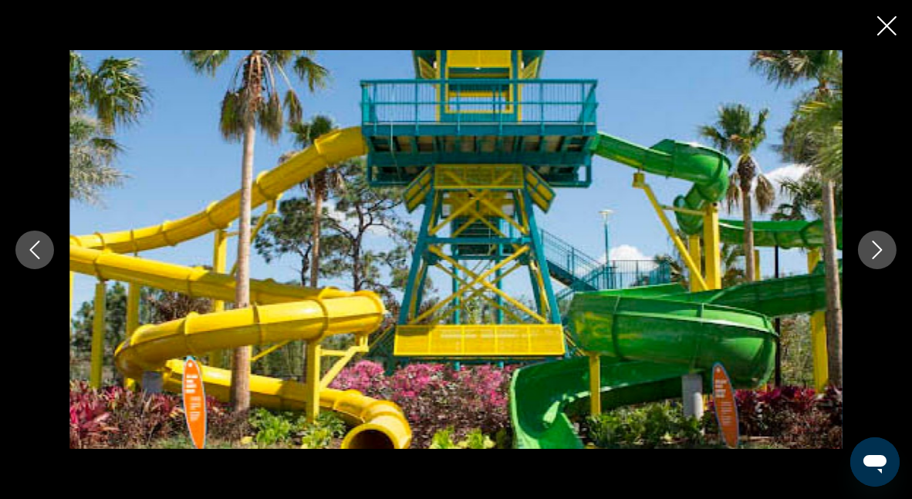
click at [882, 260] on button "Next image" at bounding box center [877, 250] width 39 height 39
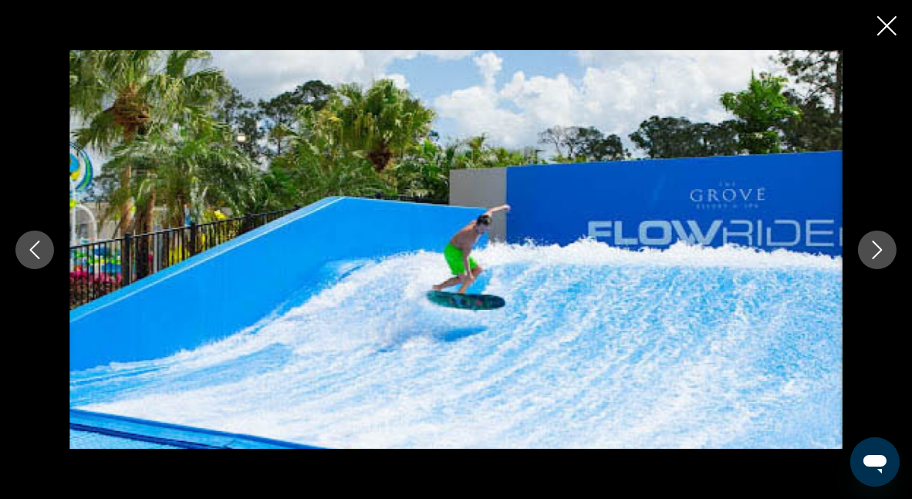
click at [882, 260] on button "Next image" at bounding box center [877, 250] width 39 height 39
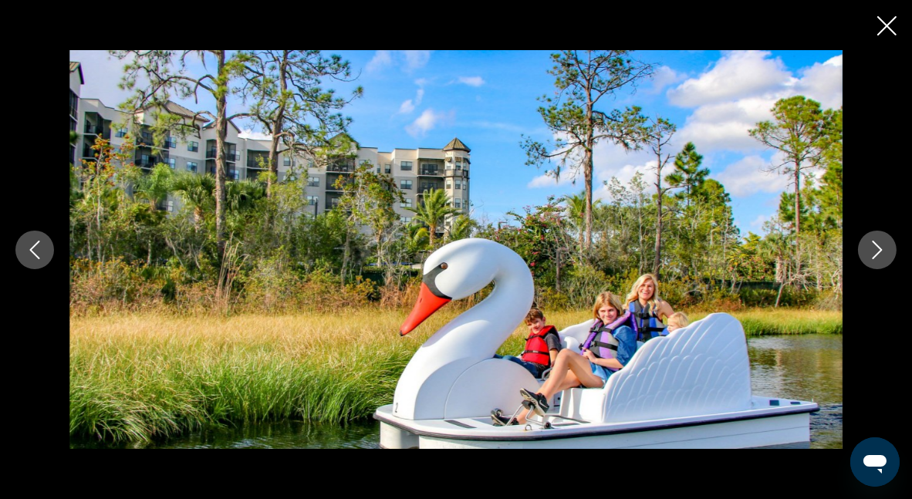
click at [882, 260] on button "Next image" at bounding box center [877, 250] width 39 height 39
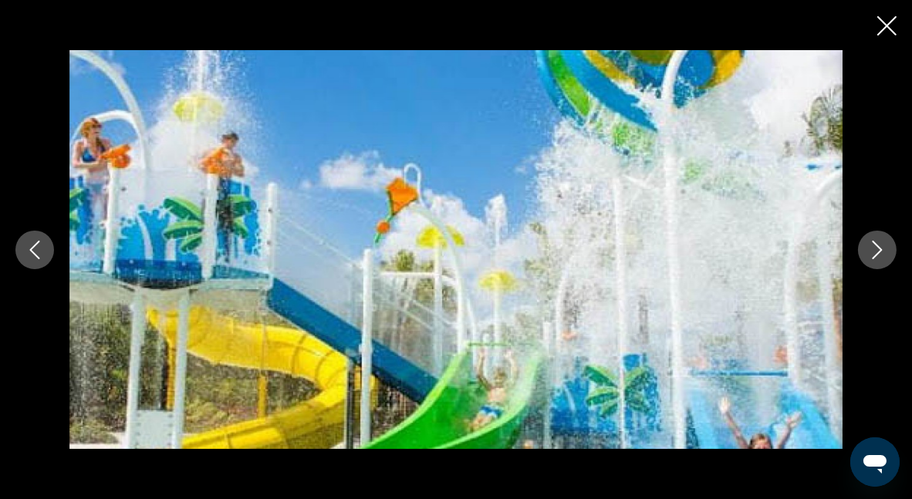
click at [879, 264] on button "Next image" at bounding box center [877, 250] width 39 height 39
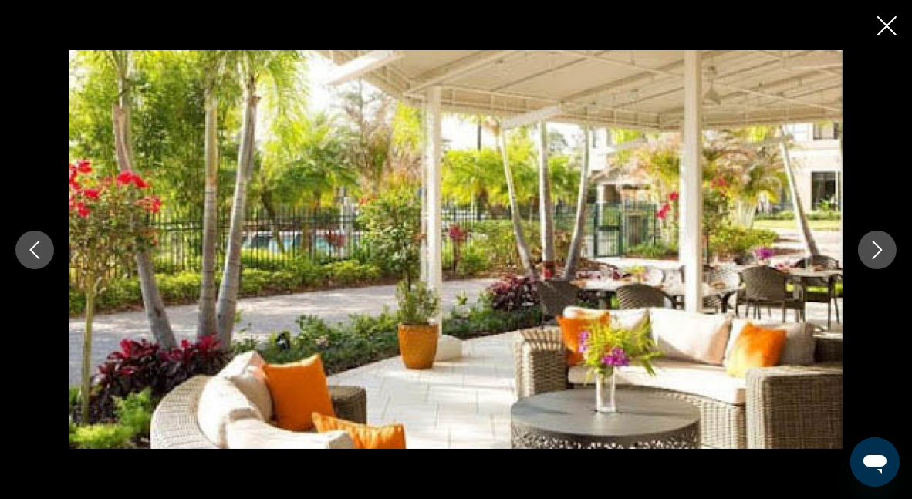
drag, startPoint x: 879, startPoint y: 264, endPoint x: 894, endPoint y: 261, distance: 15.0
click at [894, 261] on div "Main content" at bounding box center [456, 250] width 912 height 400
click at [888, 251] on button "Next image" at bounding box center [877, 250] width 39 height 39
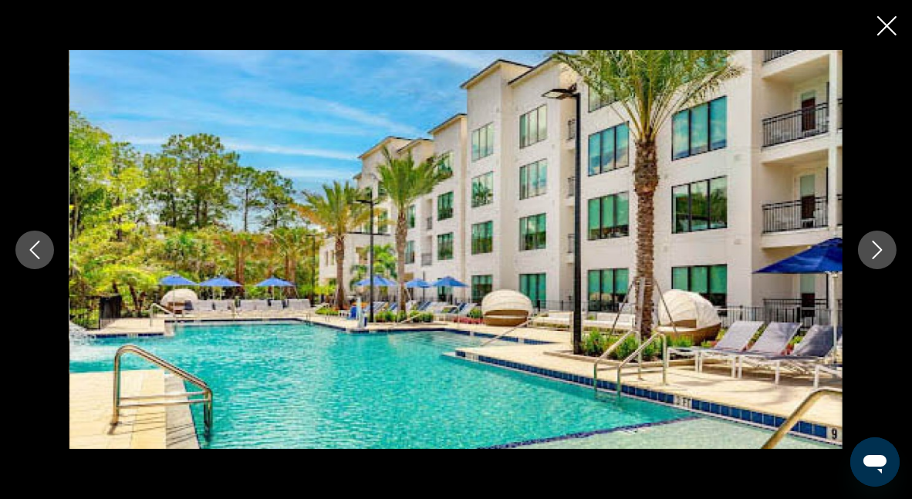
click at [895, 256] on button "Next image" at bounding box center [877, 250] width 39 height 39
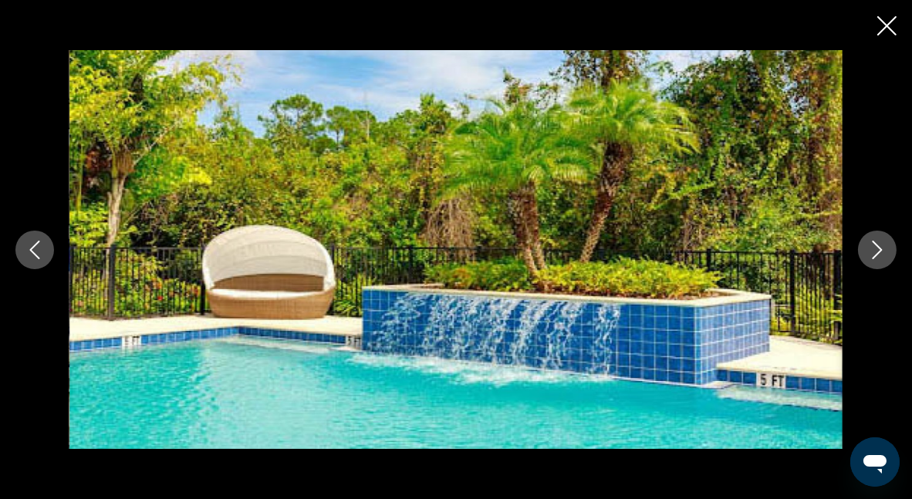
click at [895, 256] on button "Next image" at bounding box center [877, 250] width 39 height 39
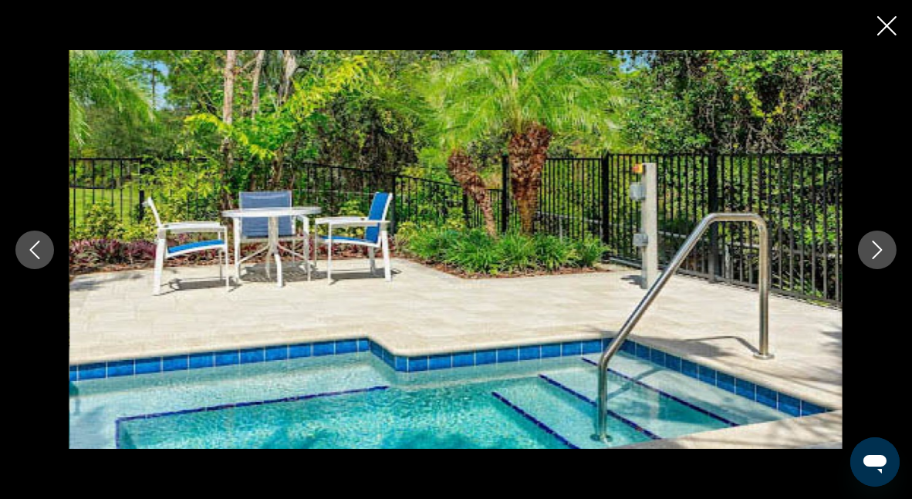
click at [894, 256] on button "Next image" at bounding box center [877, 250] width 39 height 39
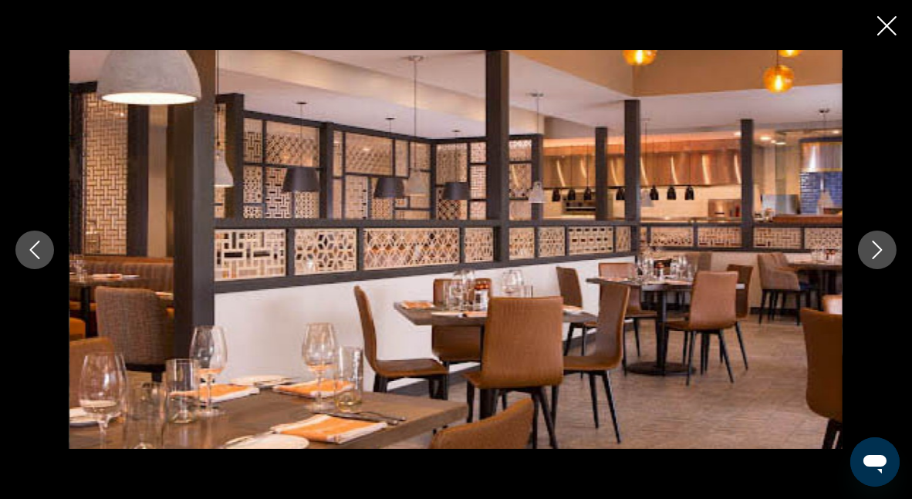
click at [893, 256] on button "Next image" at bounding box center [877, 250] width 39 height 39
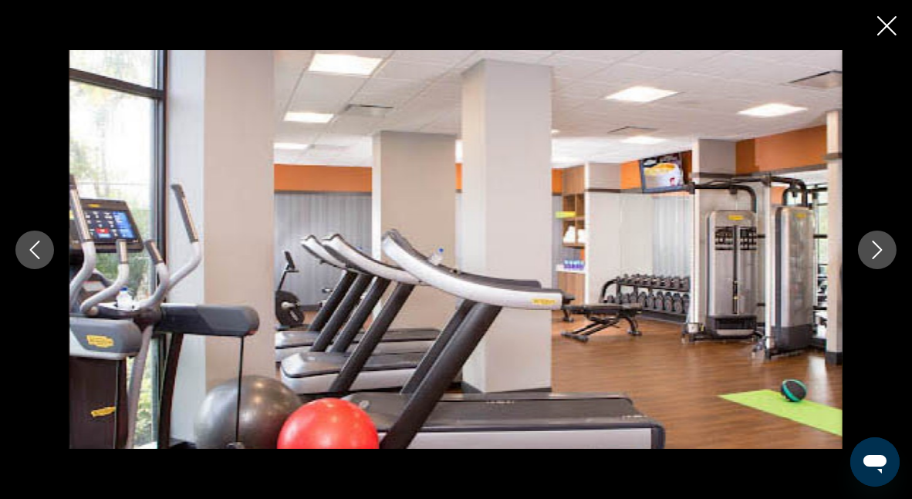
click at [893, 256] on button "Next image" at bounding box center [877, 250] width 39 height 39
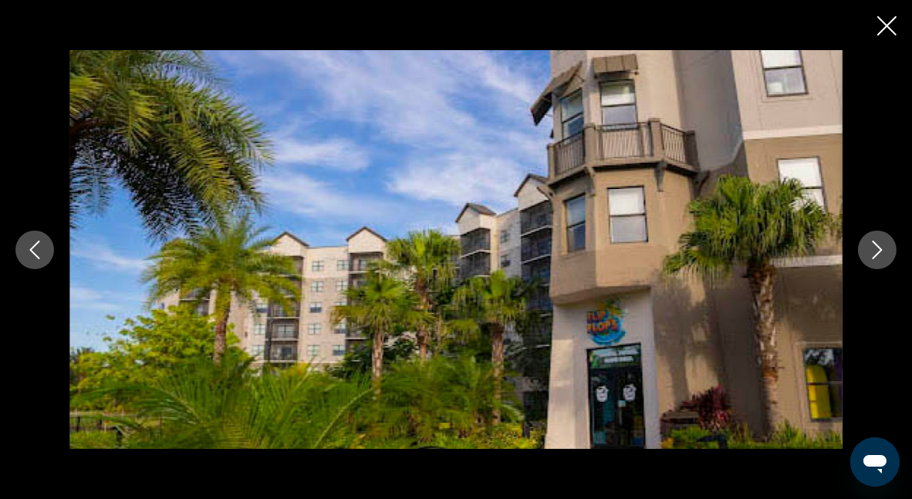
click at [893, 256] on button "Next image" at bounding box center [877, 250] width 39 height 39
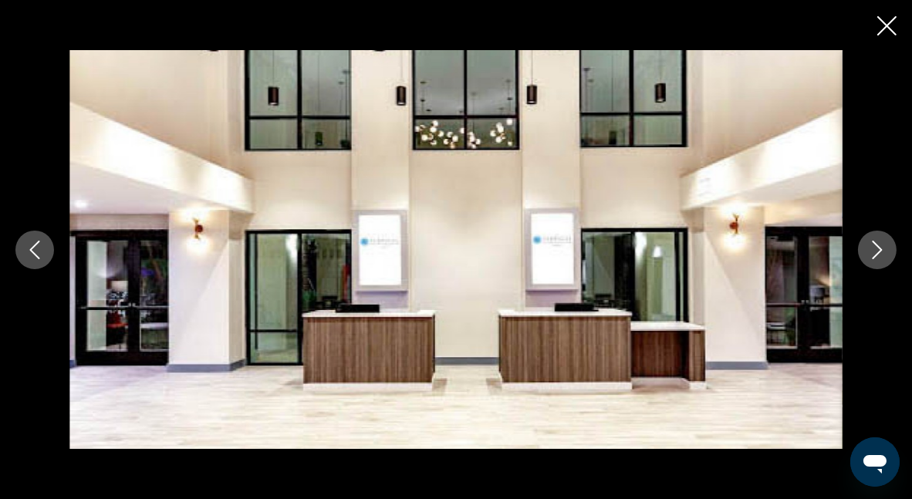
click at [893, 256] on button "Next image" at bounding box center [877, 250] width 39 height 39
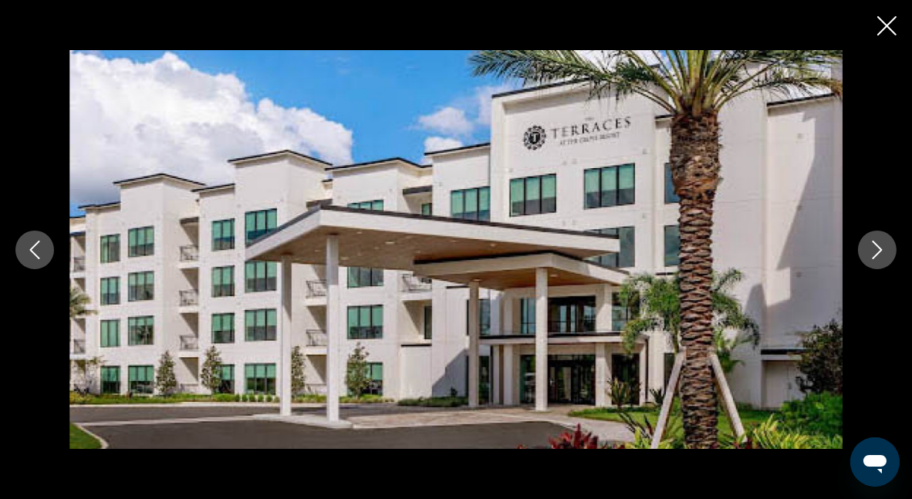
click at [893, 256] on button "Next image" at bounding box center [877, 250] width 39 height 39
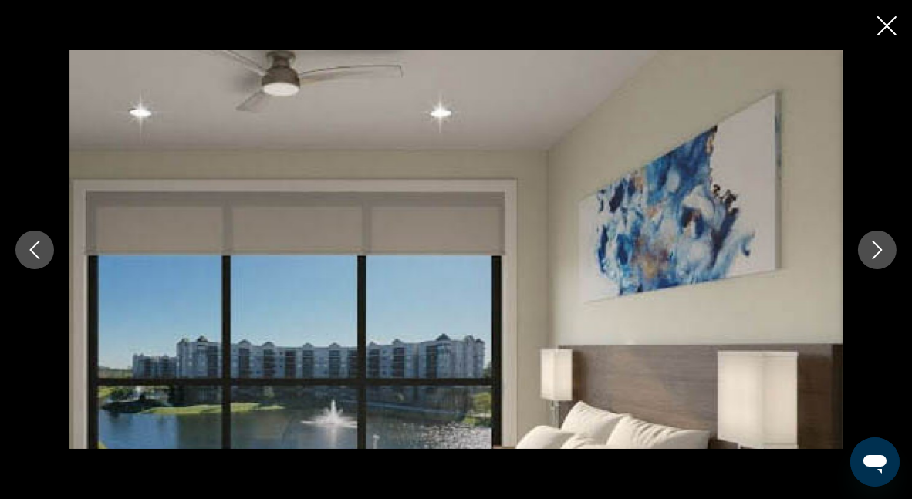
click at [893, 256] on button "Next image" at bounding box center [877, 250] width 39 height 39
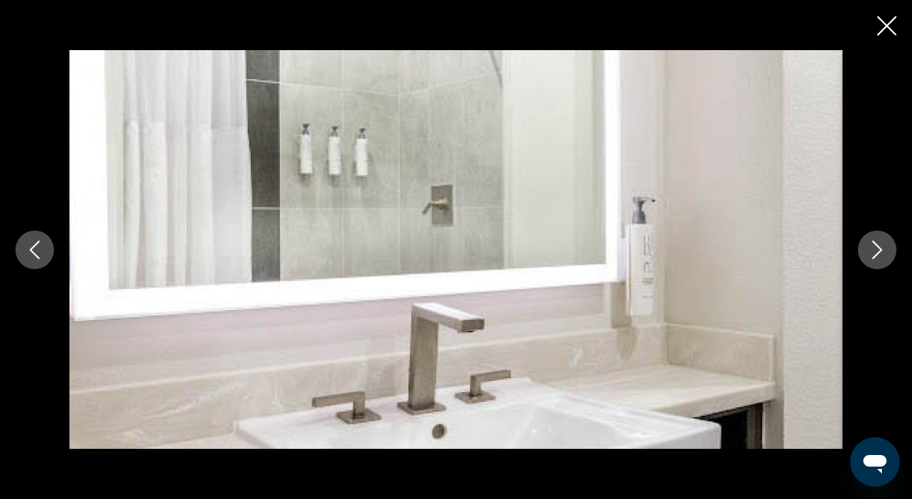
click at [874, 259] on button "Next image" at bounding box center [877, 250] width 39 height 39
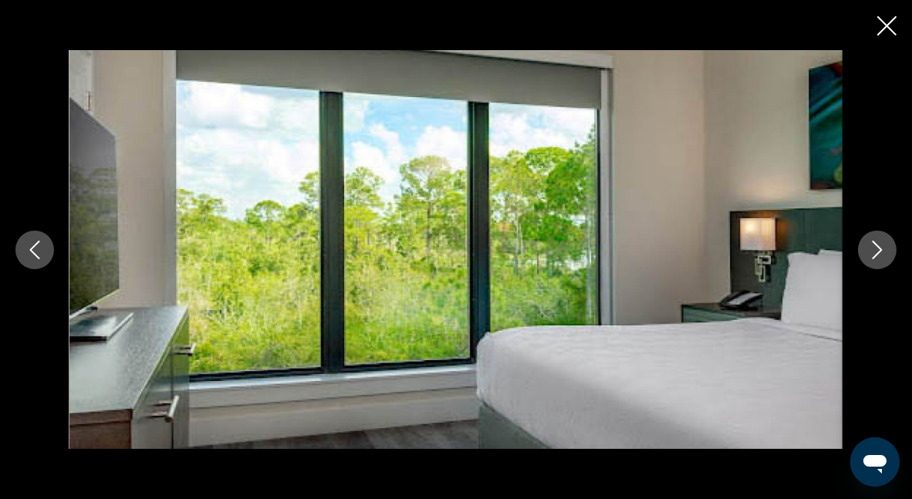
scroll to position [1678, 0]
click at [887, 31] on icon "Close slideshow" at bounding box center [887, 25] width 19 height 19
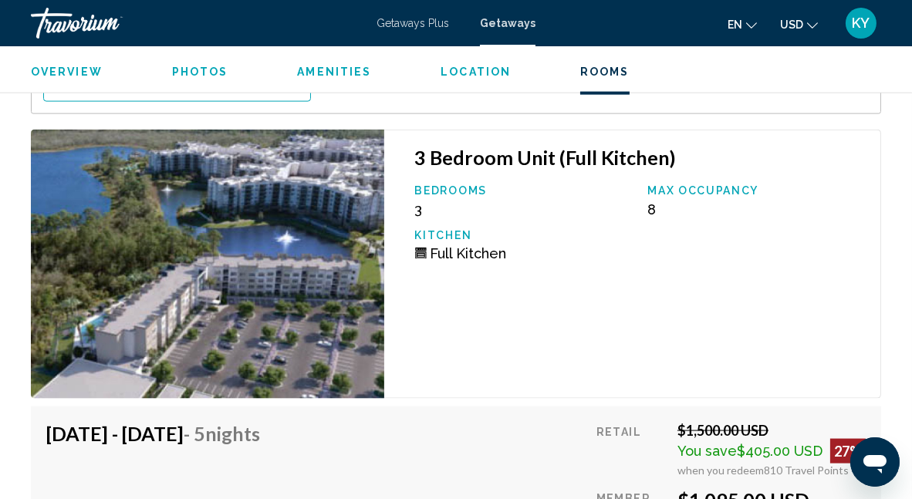
scroll to position [2759, 0]
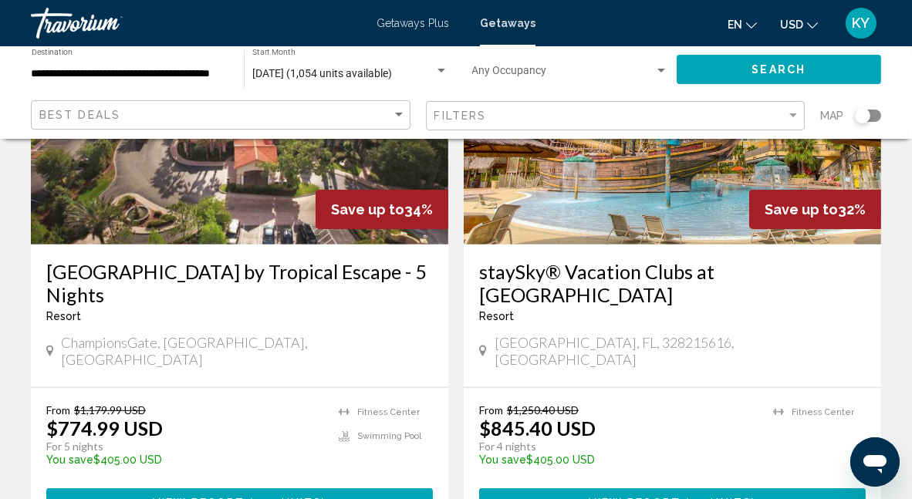
scroll to position [772, 0]
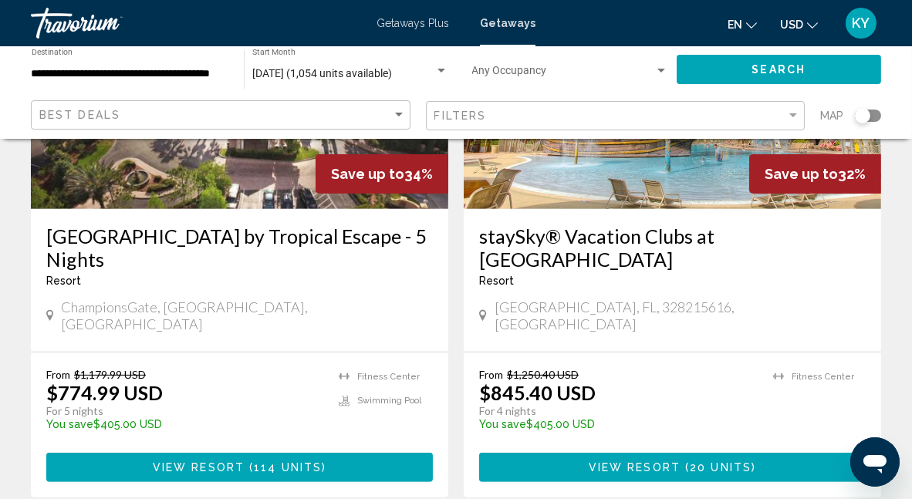
click at [648, 181] on img "Main content" at bounding box center [673, 85] width 418 height 247
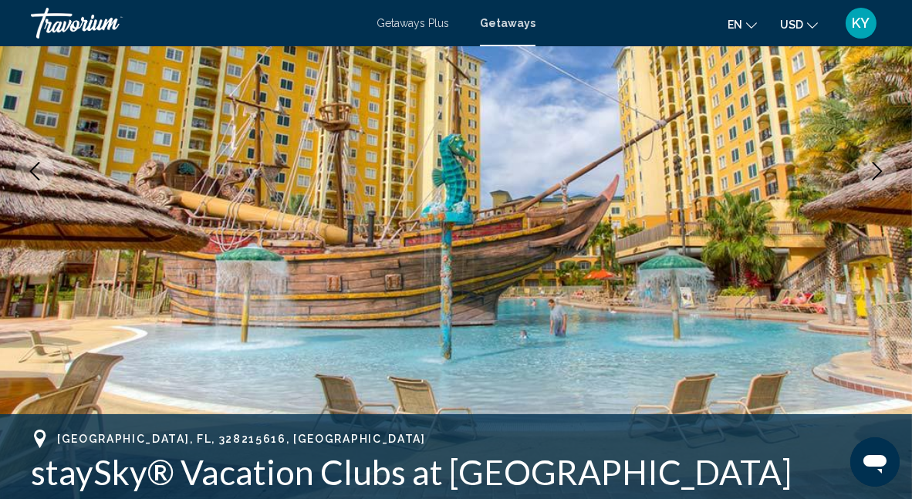
scroll to position [240, 0]
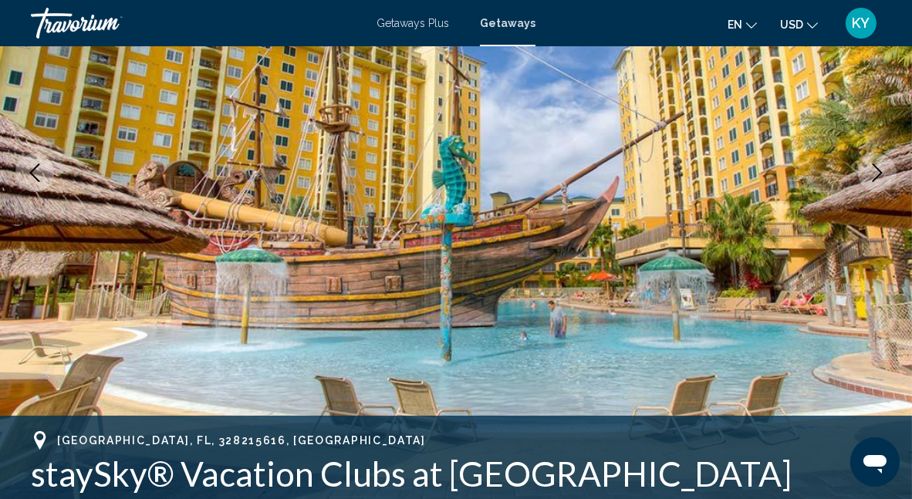
click at [885, 188] on button "Next image" at bounding box center [877, 173] width 39 height 39
click at [878, 177] on icon "Next image" at bounding box center [878, 173] width 10 height 19
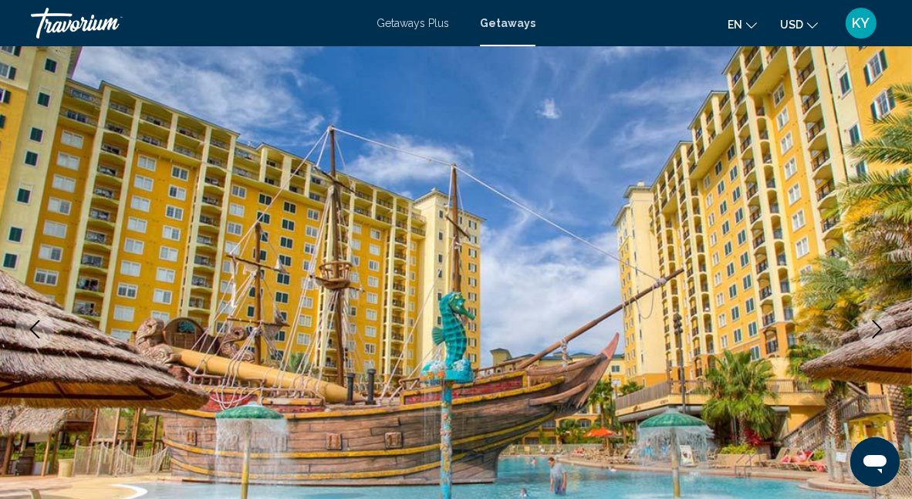
scroll to position [86, 0]
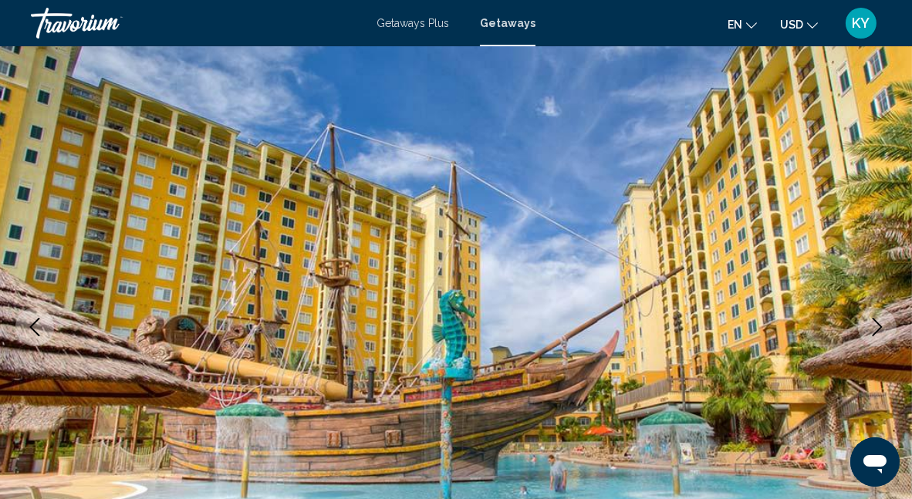
click at [874, 325] on icon "Next image" at bounding box center [877, 327] width 19 height 19
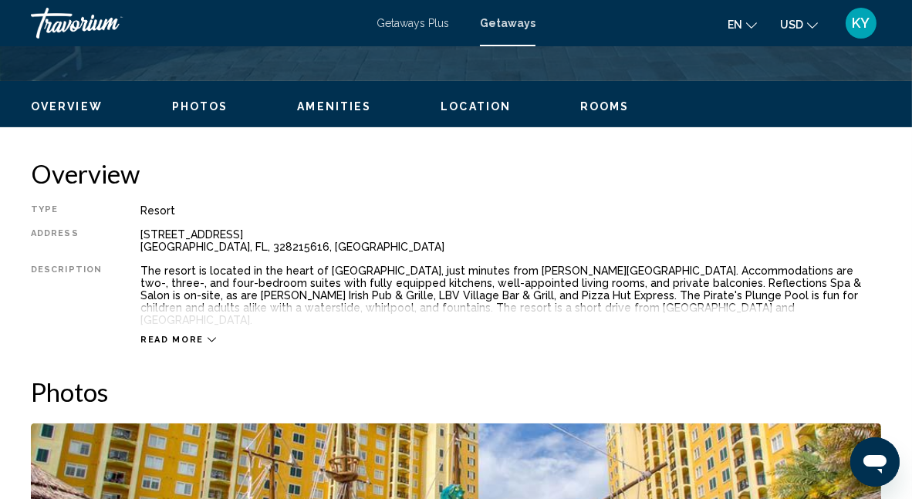
scroll to position [703, 0]
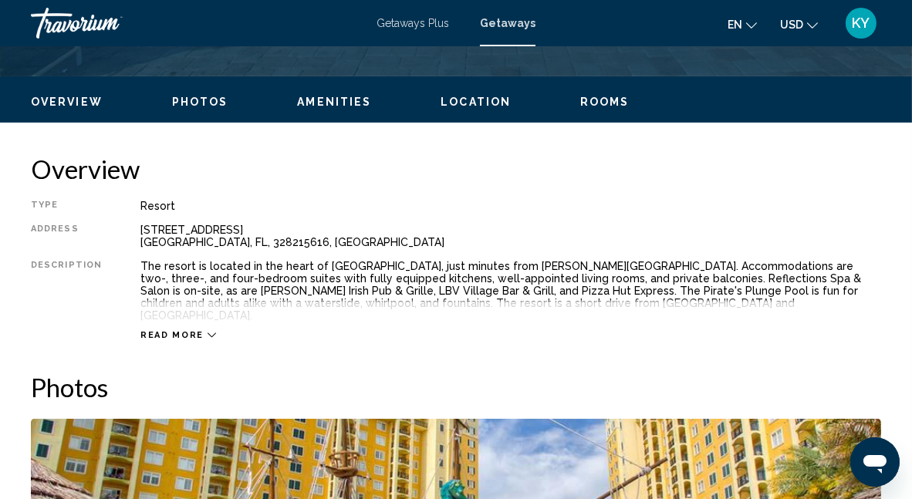
click at [208, 331] on icon "Main content" at bounding box center [212, 335] width 8 height 8
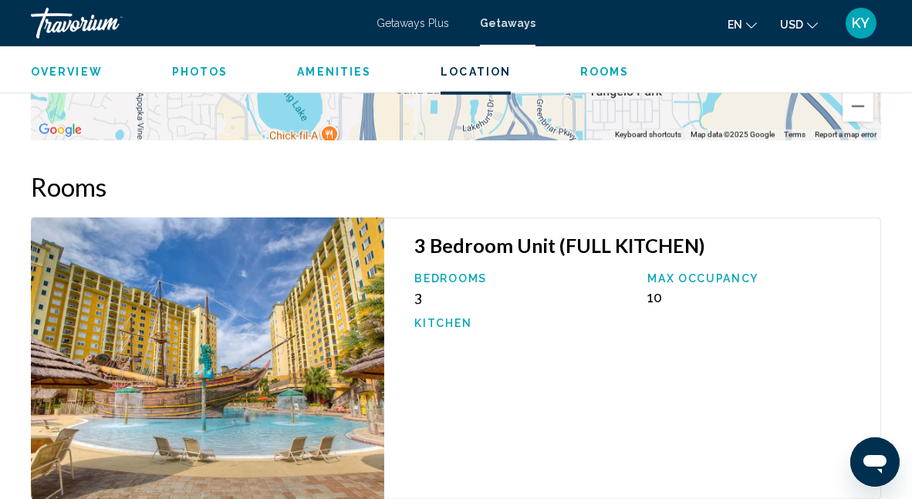
scroll to position [2324, 0]
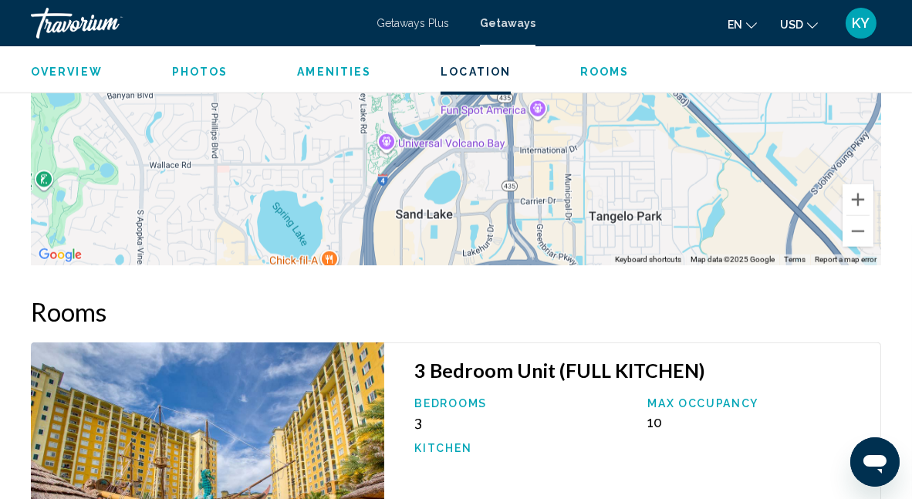
click at [609, 80] on div "Overview Photos Amenities Location Rooms Search" at bounding box center [456, 70] width 912 height 48
click at [610, 73] on span "Rooms" at bounding box center [604, 72] width 49 height 12
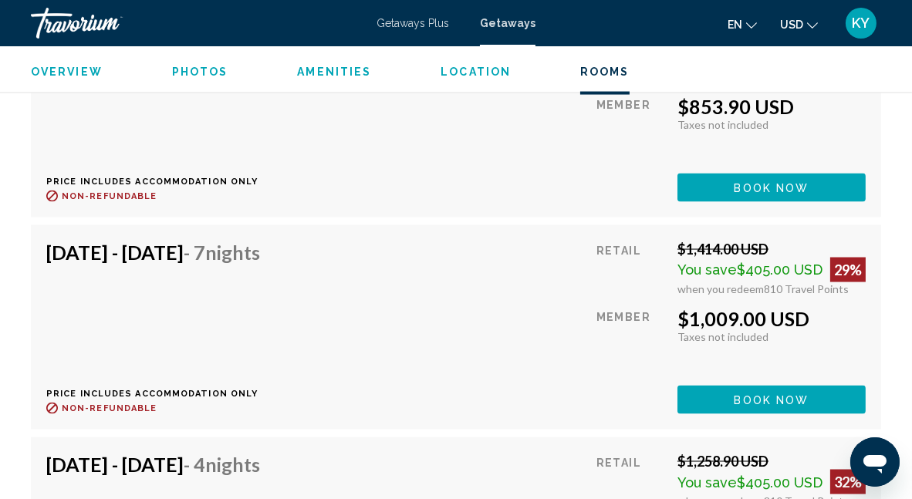
scroll to position [3365, 0]
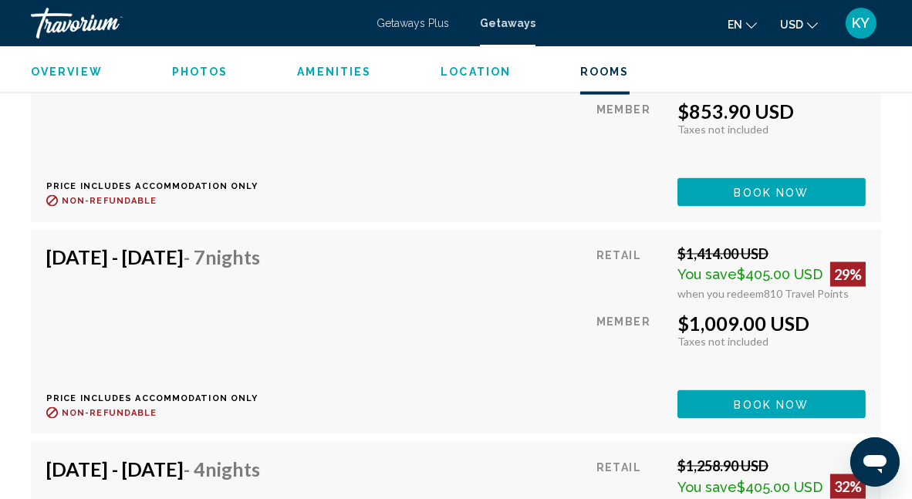
click at [490, 245] on div "Nov 14, 2025 - Nov 21, 2025 - 7 Nights Price includes accommodation only Refund…" at bounding box center [456, 332] width 820 height 174
drag, startPoint x: 157, startPoint y: 245, endPoint x: 522, endPoint y: 269, distance: 365.9
click at [522, 268] on div "Nov 14, 2025 - Nov 21, 2025 - 7 Nights Price includes accommodation only Refund…" at bounding box center [456, 332] width 820 height 174
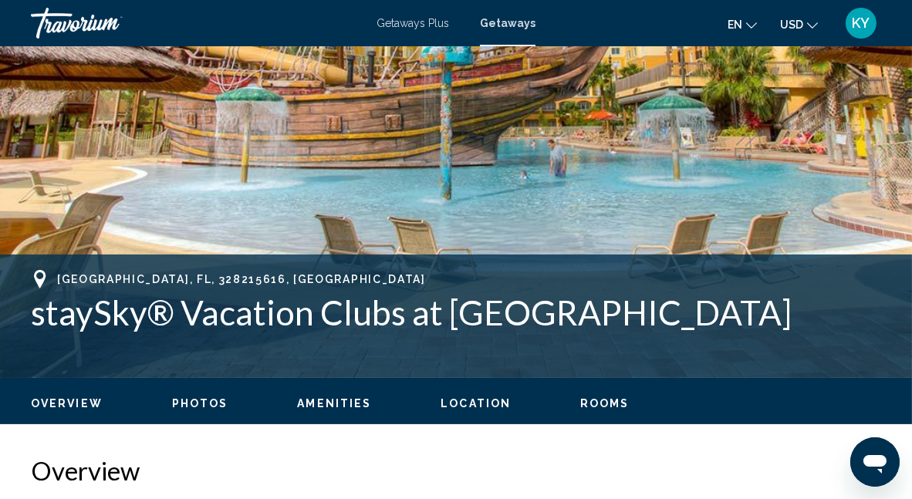
scroll to position [463, 0]
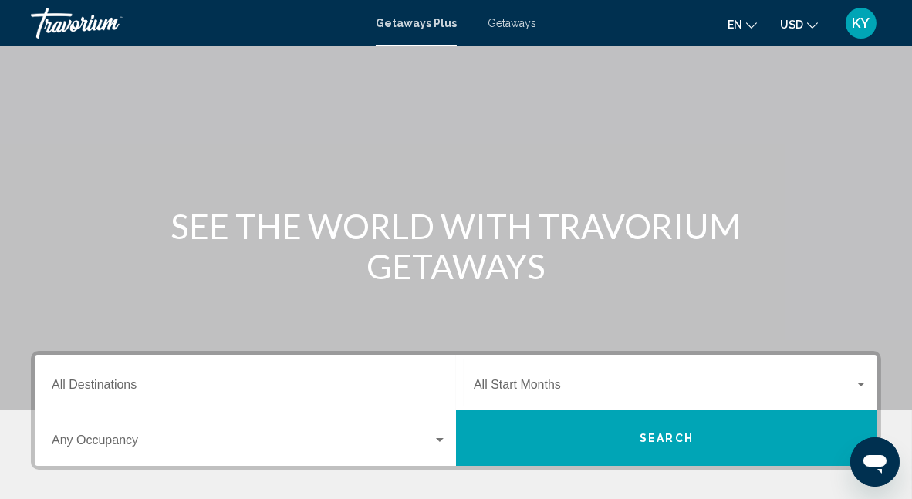
scroll to position [232, 0]
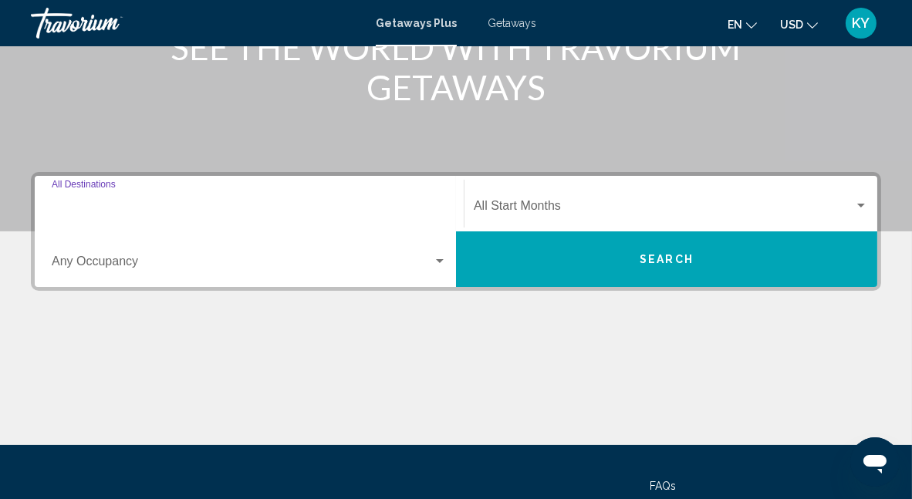
click at [255, 202] on input "Destination All Destinations" at bounding box center [249, 209] width 395 height 14
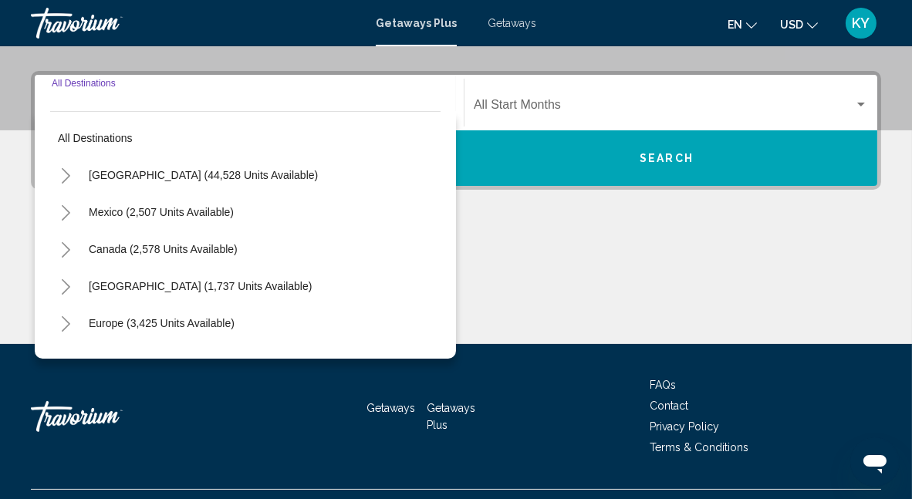
scroll to position [353, 0]
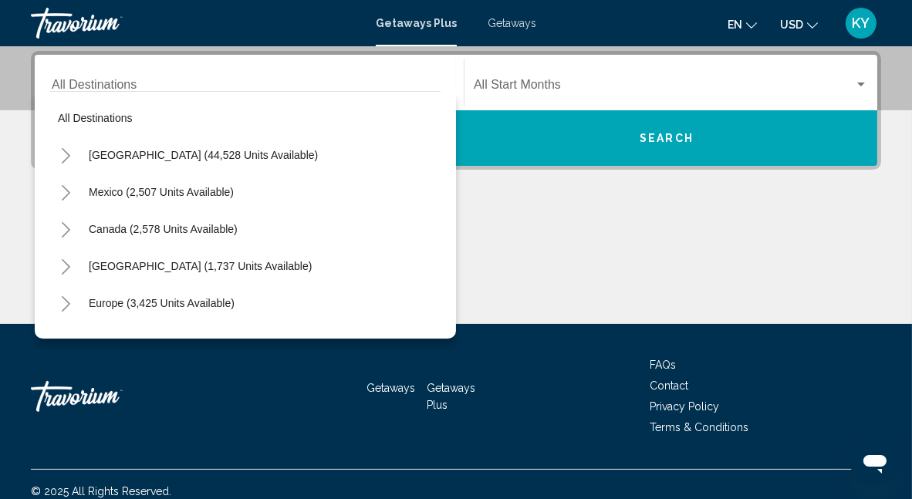
click at [587, 209] on div "Main content" at bounding box center [456, 266] width 851 height 116
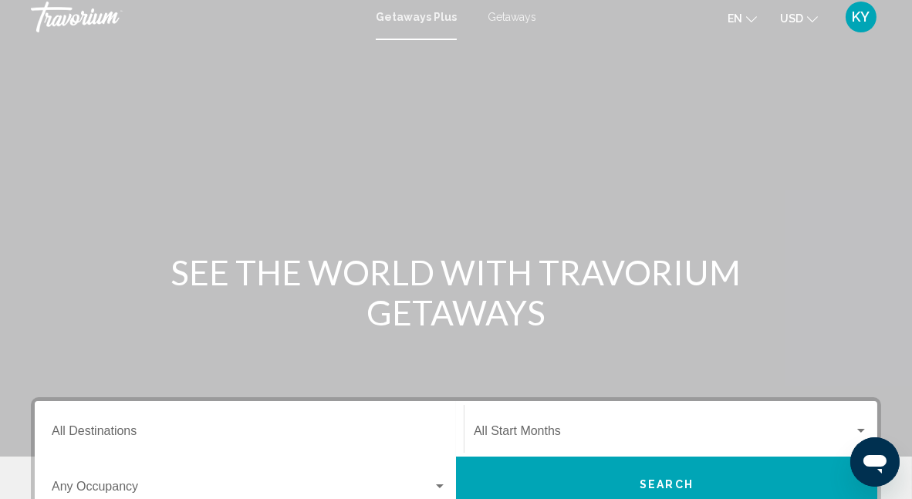
scroll to position [0, 0]
